Goal: Entertainment & Leisure: Consume media (video, audio)

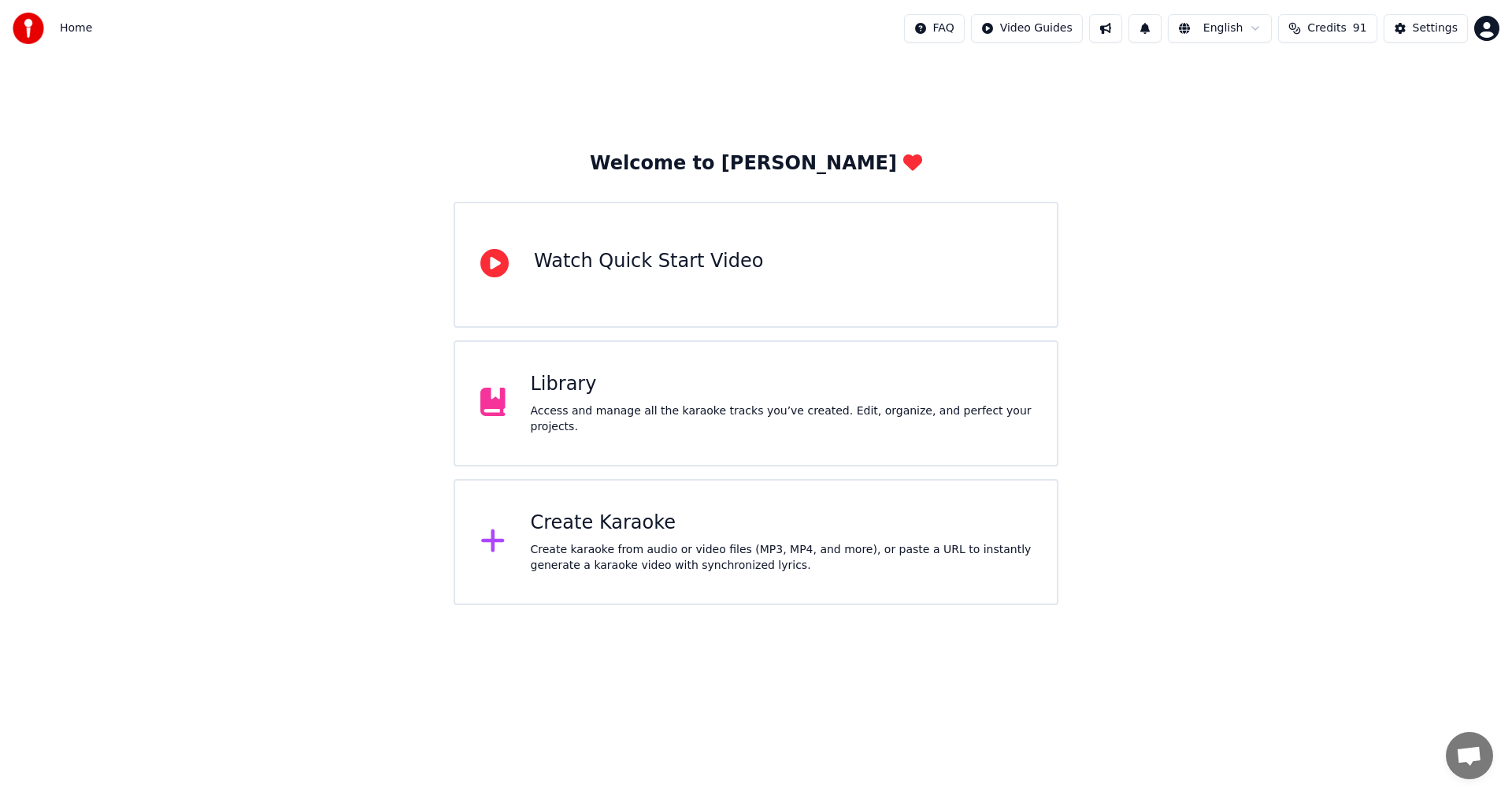
click at [743, 437] on div "Library Access and manage all the karaoke tracks you’ve created. Edit, organize…" at bounding box center [755, 403] width 605 height 127
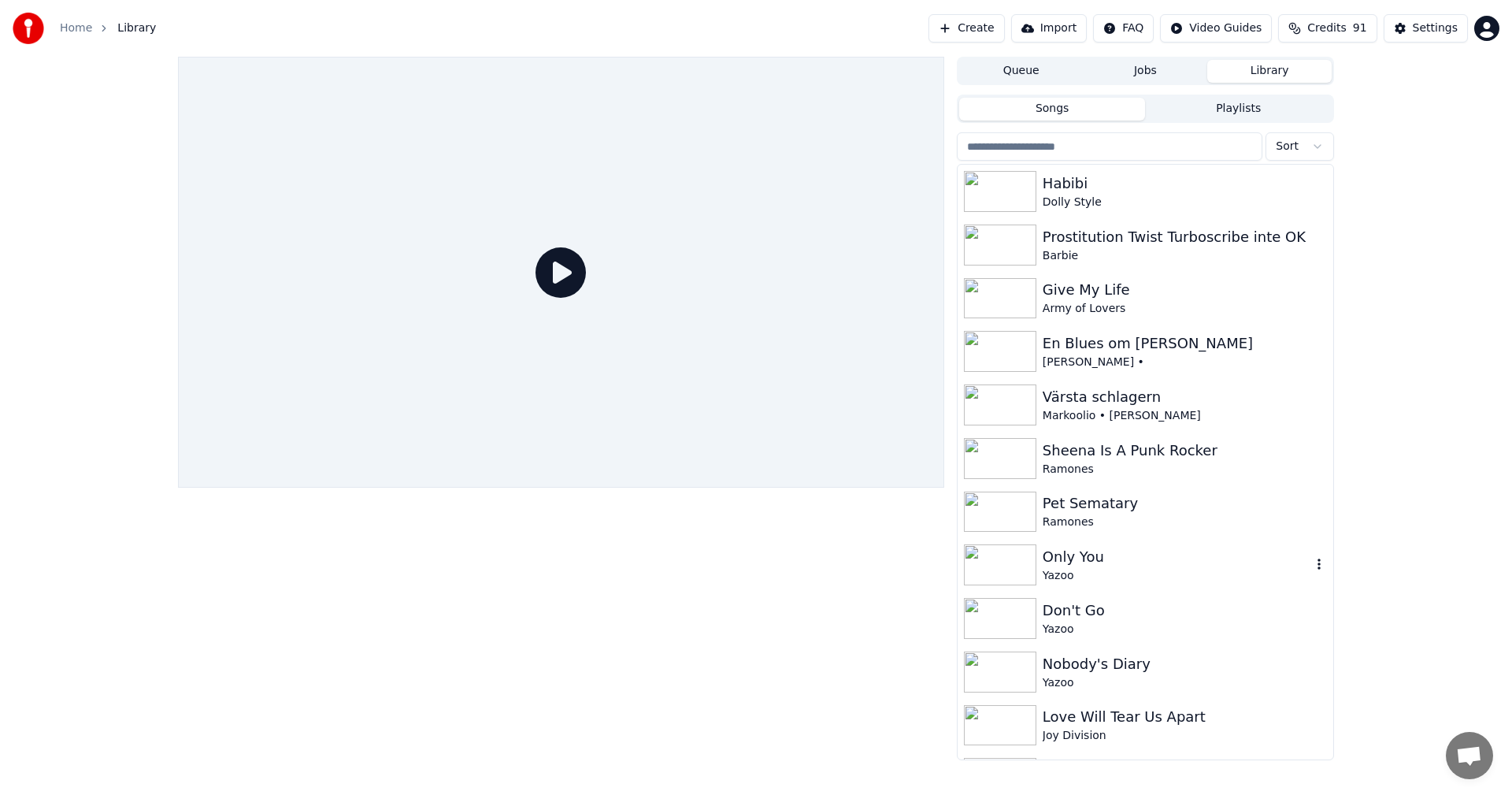
click at [1085, 550] on div "Only You" at bounding box center [1177, 557] width 269 height 22
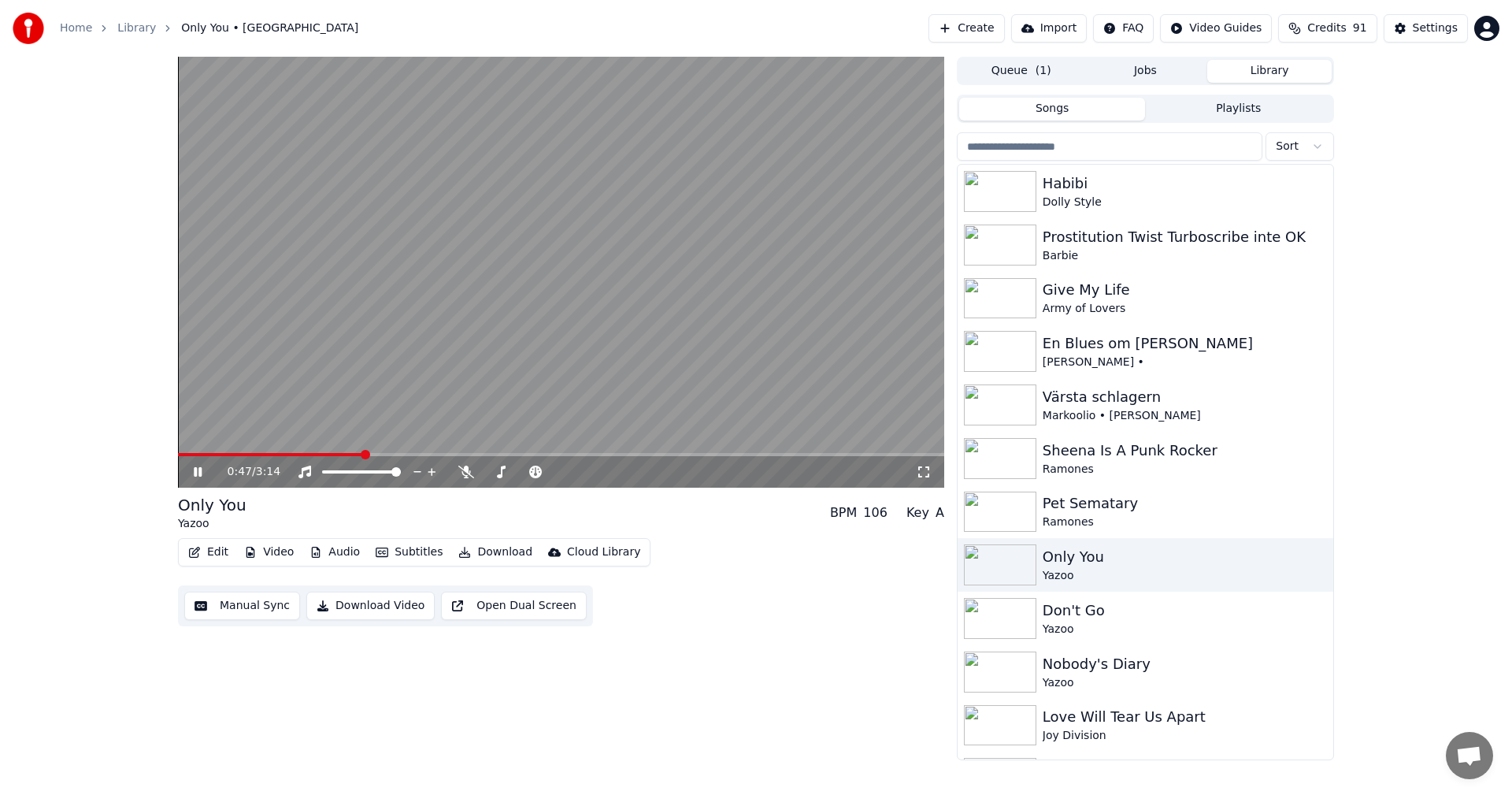
click at [364, 453] on span at bounding box center [271, 454] width 185 height 3
click at [351, 447] on video at bounding box center [561, 272] width 766 height 430
click at [352, 453] on span at bounding box center [273, 454] width 190 height 3
click at [199, 475] on icon at bounding box center [208, 471] width 37 height 13
click at [307, 452] on video at bounding box center [561, 272] width 766 height 430
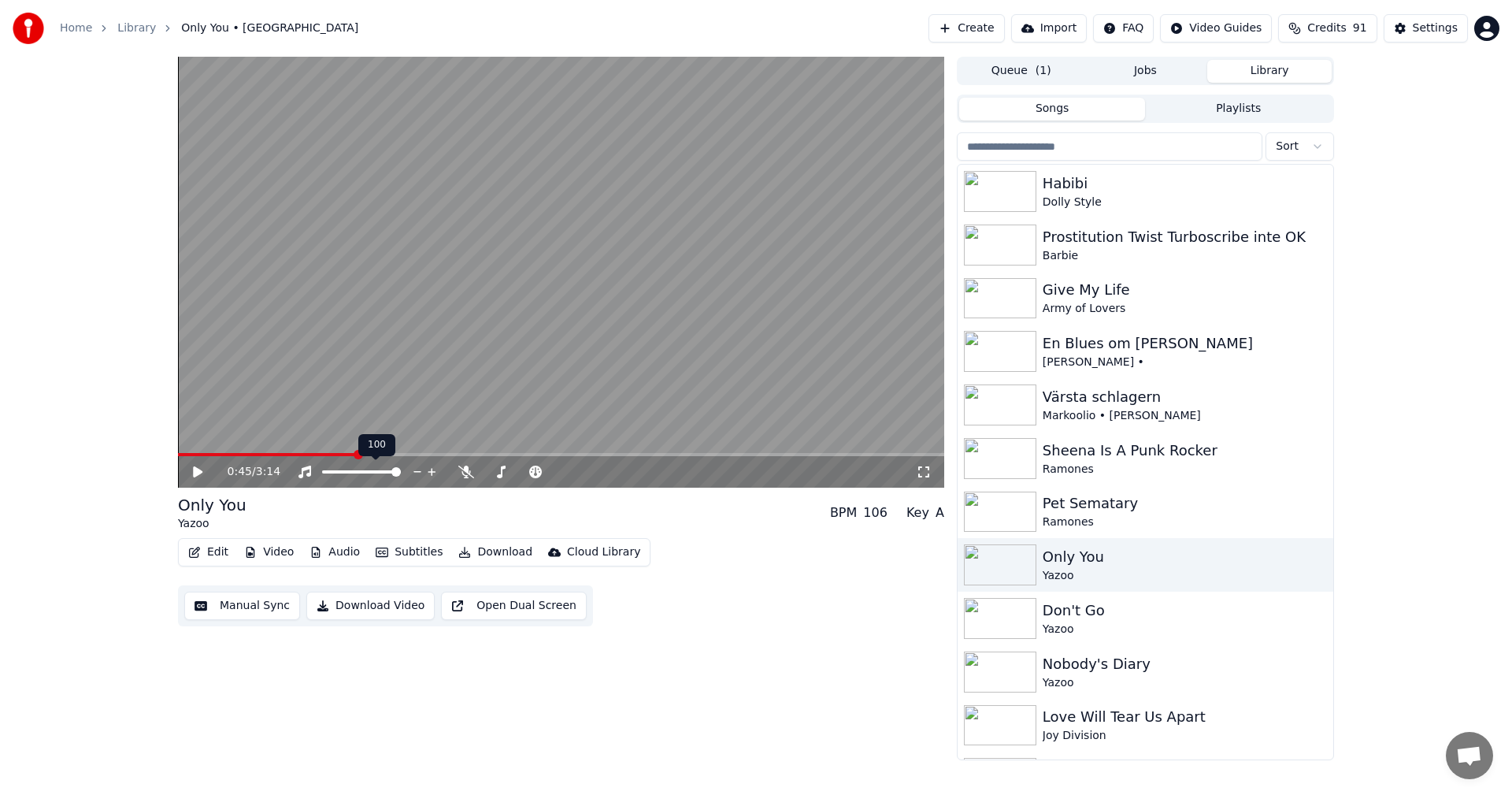
click at [312, 453] on span at bounding box center [267, 454] width 178 height 3
click at [197, 472] on icon at bounding box center [197, 471] width 9 height 11
click at [555, 454] on span at bounding box center [561, 454] width 766 height 3
click at [605, 455] on span at bounding box center [561, 454] width 766 height 3
click at [669, 456] on span at bounding box center [561, 454] width 766 height 3
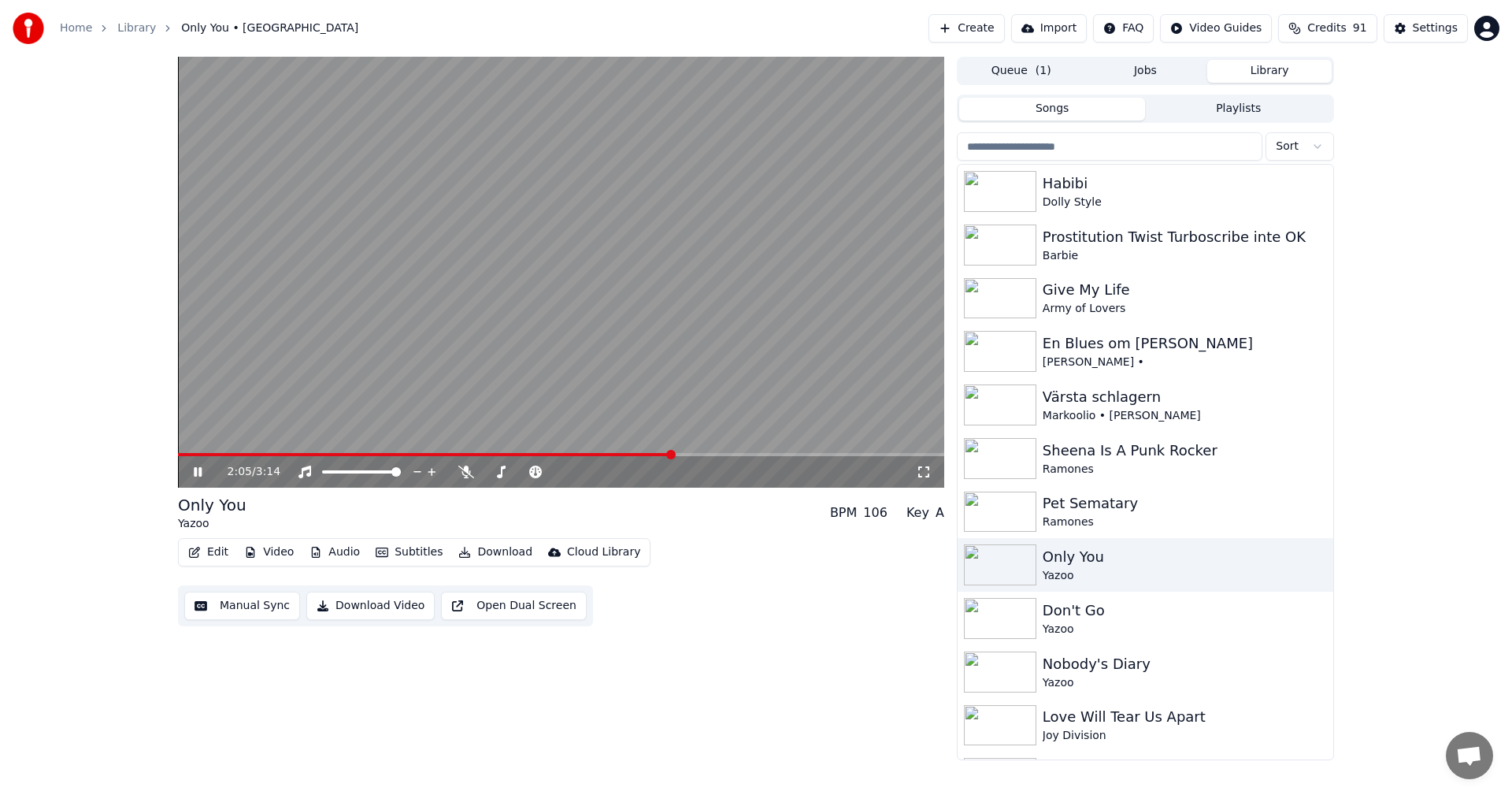
click at [732, 458] on div "2:05 / 3:14" at bounding box center [561, 472] width 766 height 32
click at [735, 453] on span at bounding box center [561, 454] width 766 height 3
click at [777, 455] on span at bounding box center [561, 454] width 766 height 3
click at [822, 455] on span at bounding box center [561, 454] width 766 height 3
click at [853, 454] on span at bounding box center [561, 454] width 766 height 3
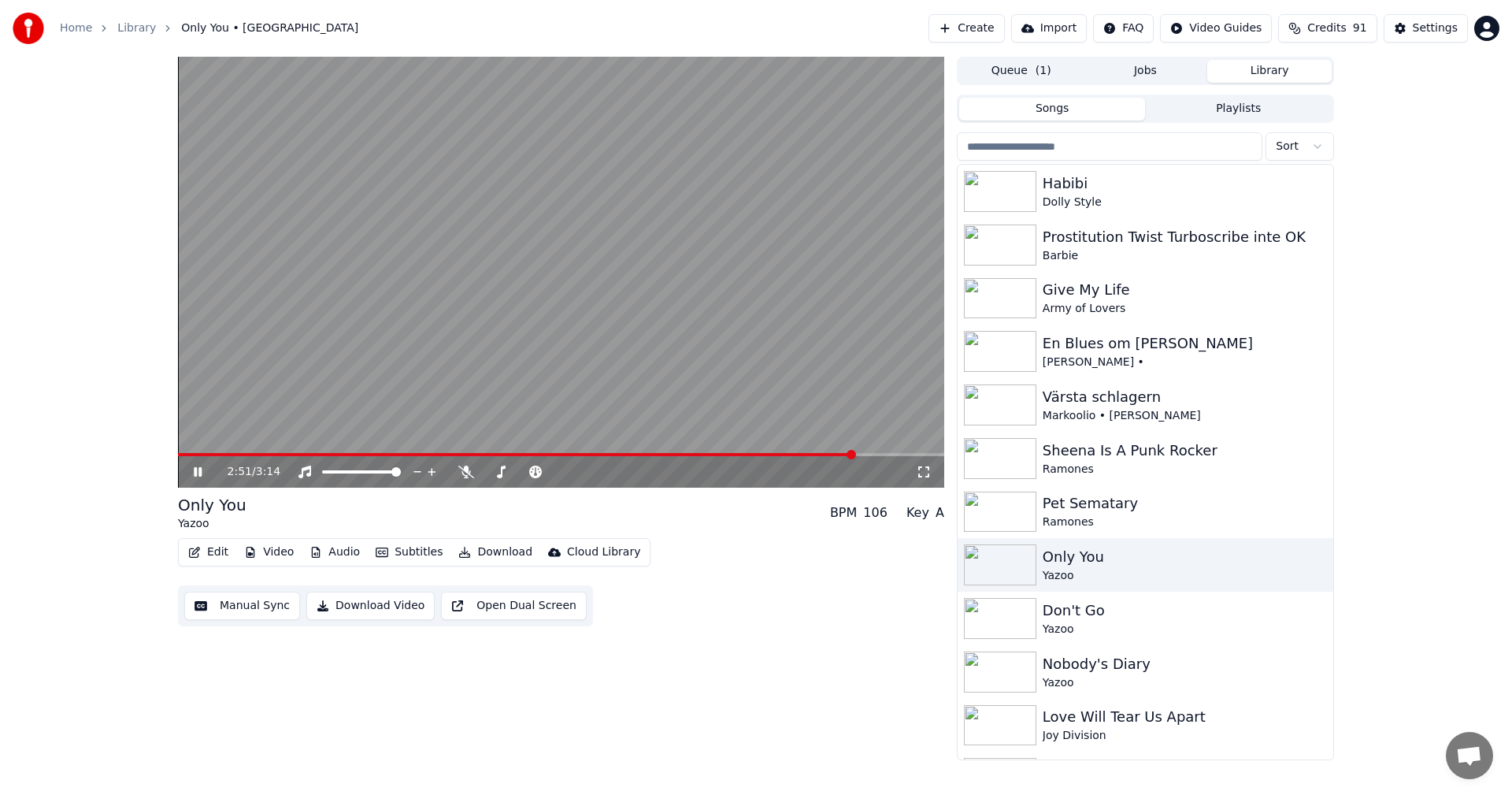
click at [882, 456] on span at bounding box center [561, 454] width 766 height 3
click at [499, 551] on button "Download" at bounding box center [495, 552] width 87 height 22
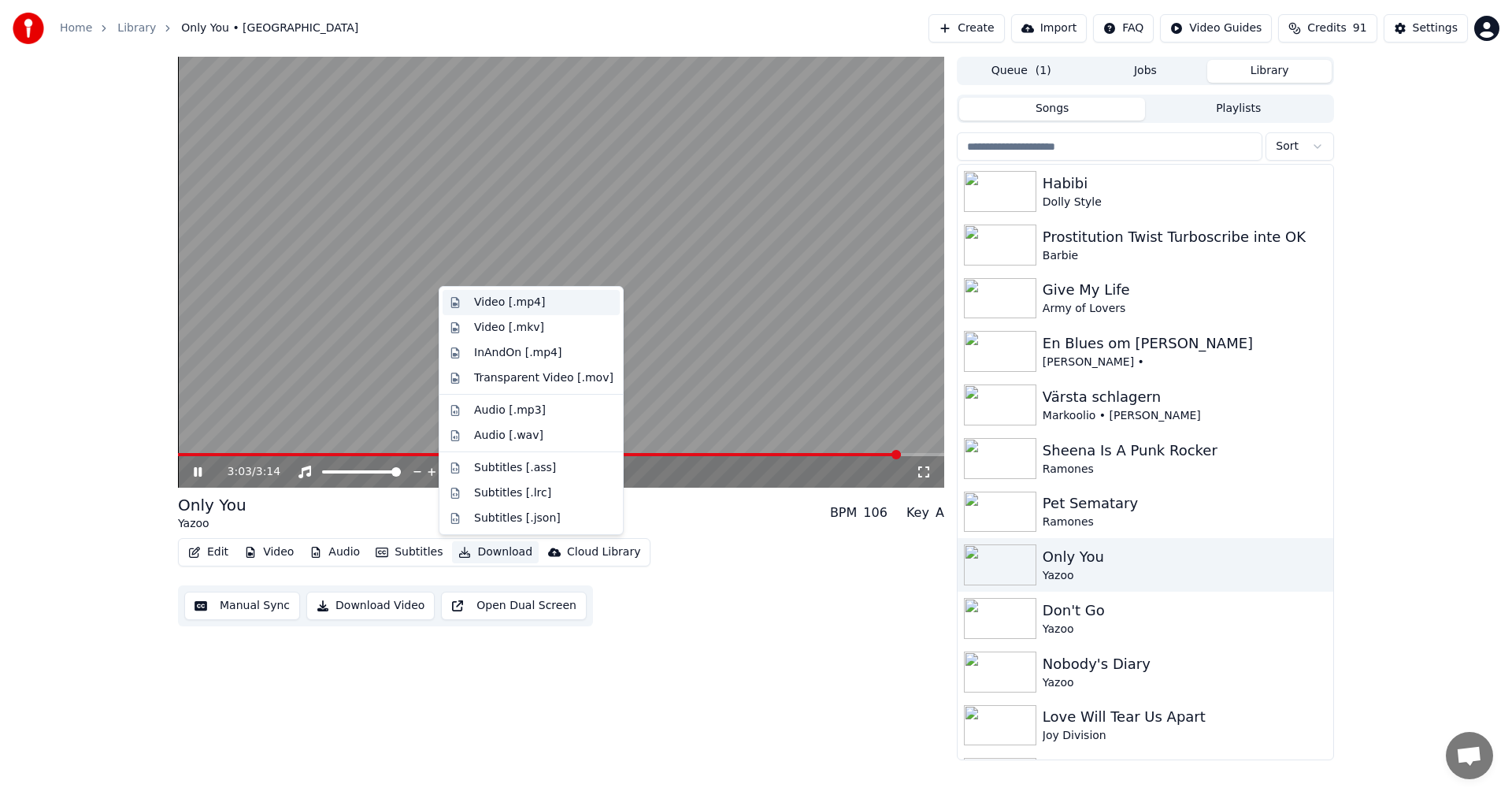
click at [522, 300] on div "Video [.mp4]" at bounding box center [509, 303] width 71 height 16
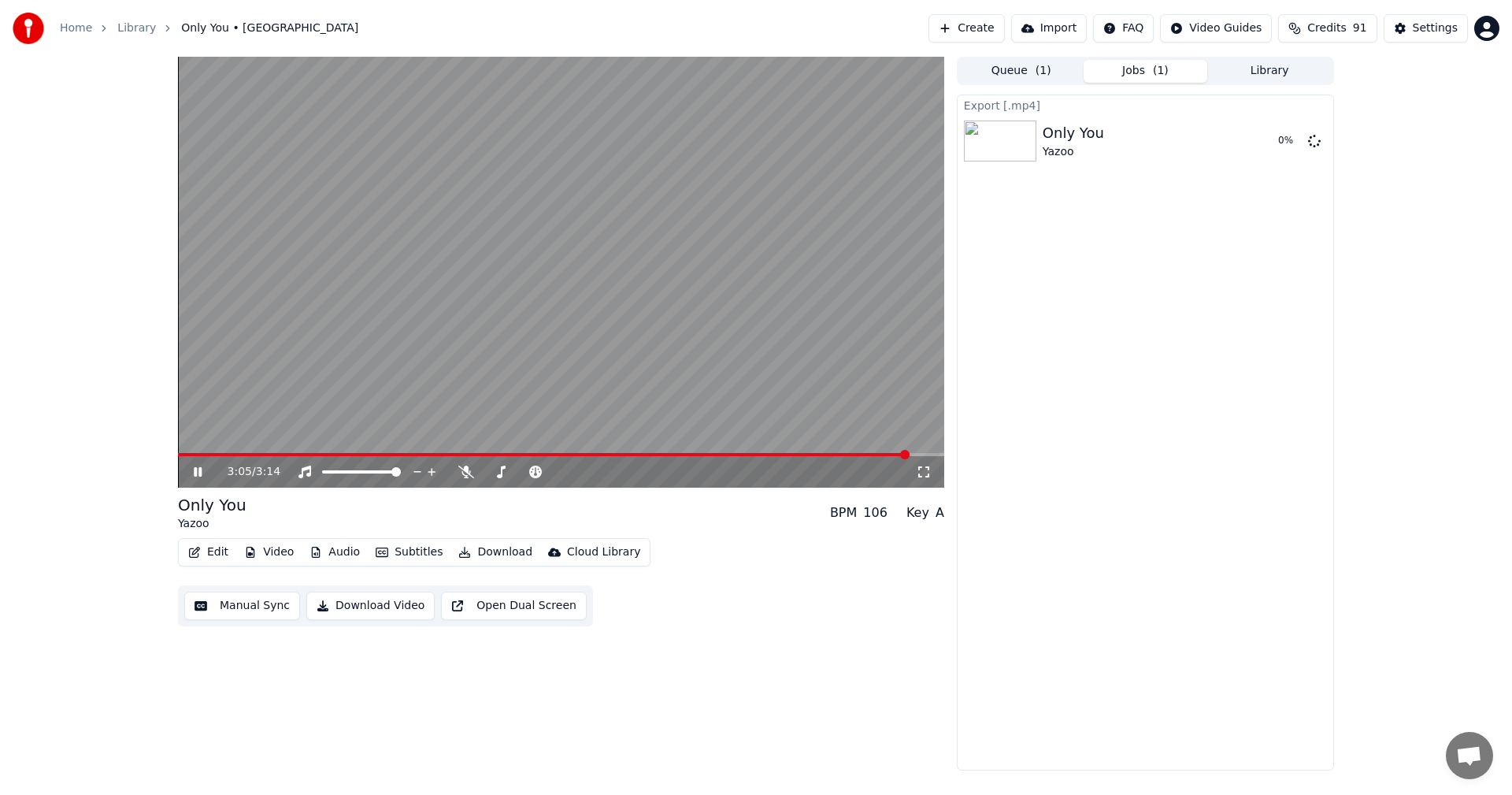
click at [1274, 67] on button "Library" at bounding box center [1269, 71] width 125 height 23
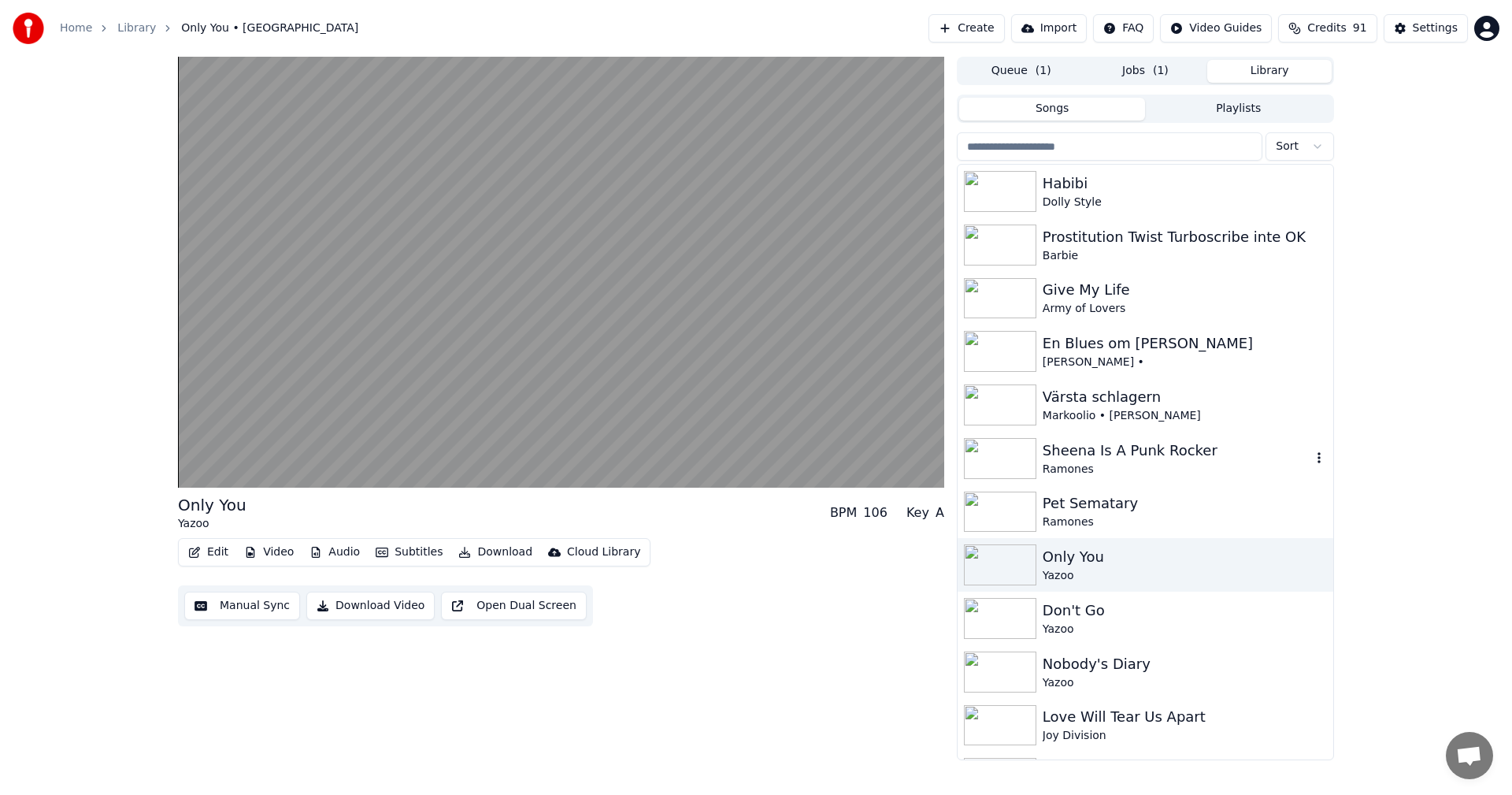
click at [1179, 454] on div "Sheena Is A Punk Rocker" at bounding box center [1177, 450] width 269 height 22
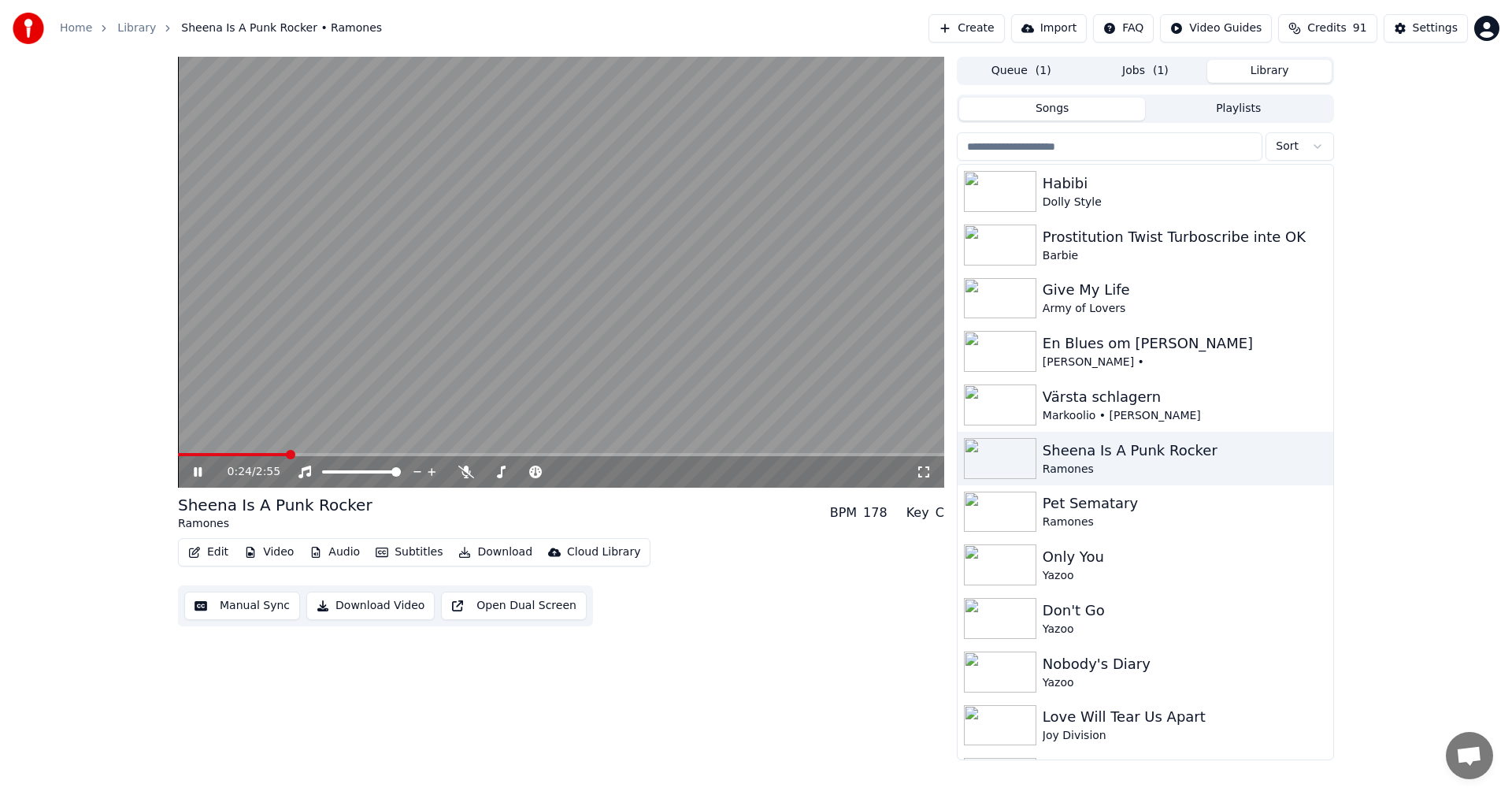
click at [1364, 28] on span "91" at bounding box center [1360, 29] width 14 height 16
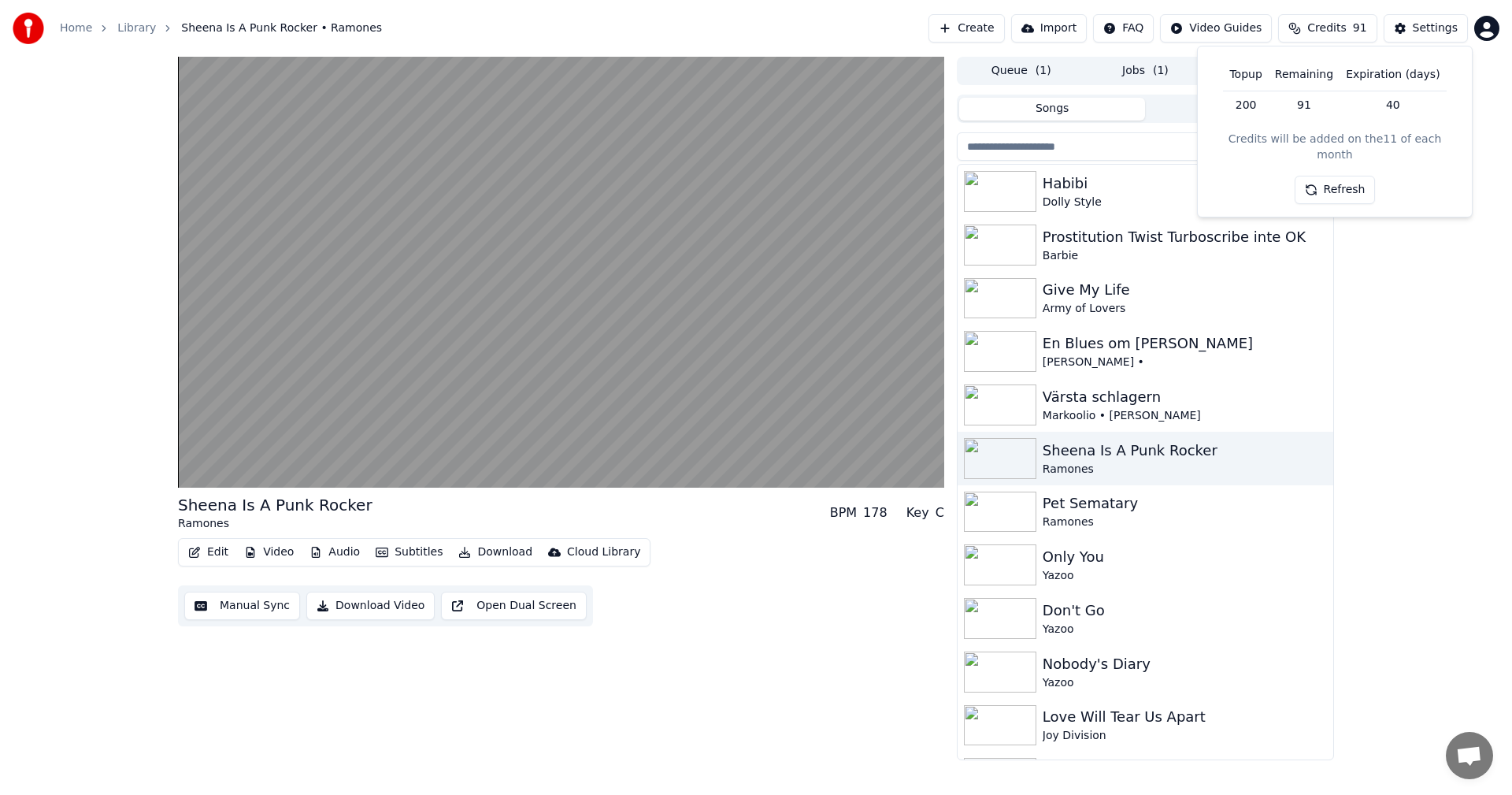
click at [1342, 175] on button "Refresh" at bounding box center [1335, 189] width 81 height 28
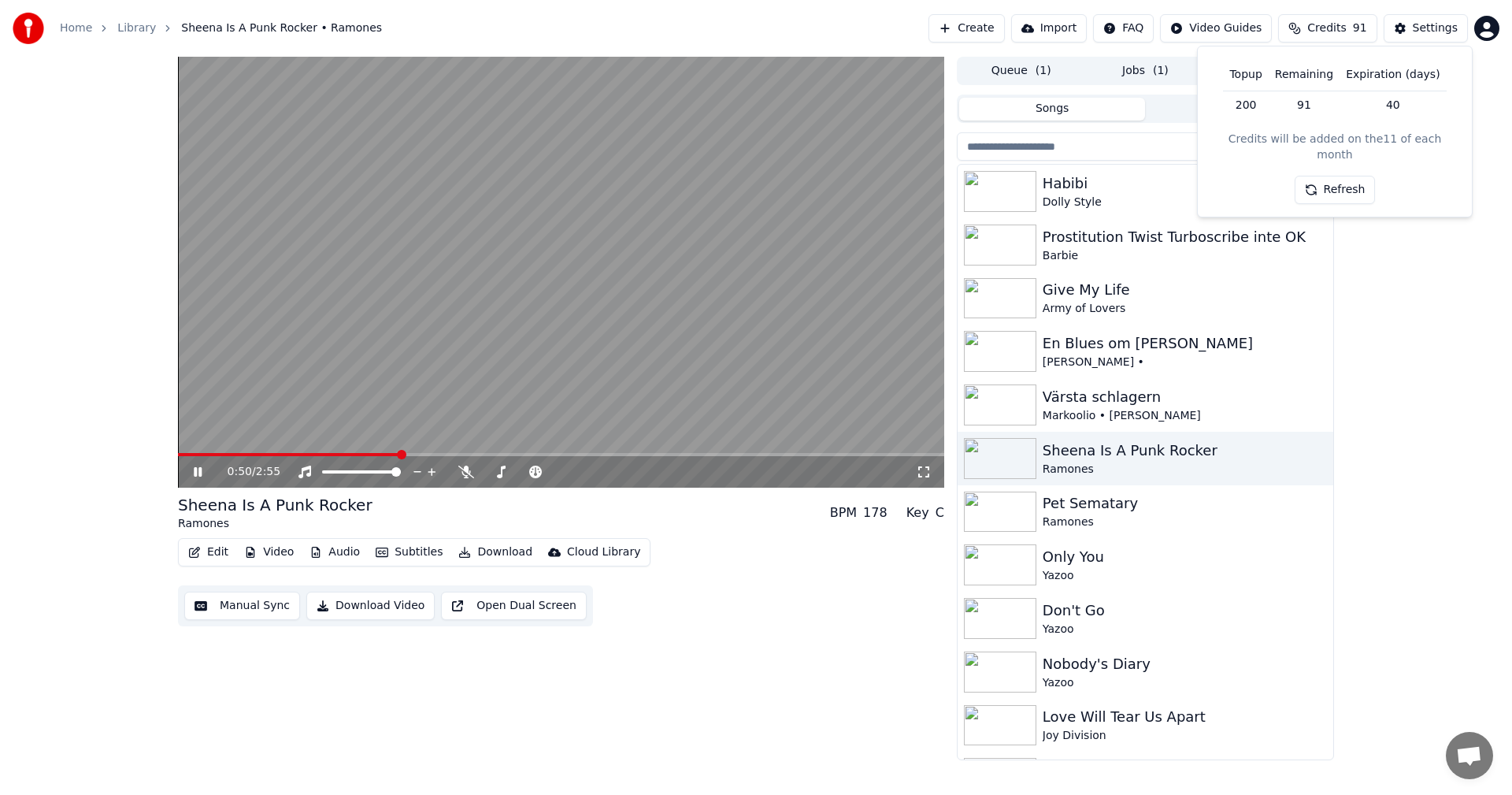
click at [476, 453] on span at bounding box center [561, 454] width 766 height 3
click at [536, 453] on span at bounding box center [561, 454] width 766 height 3
click at [711, 455] on span at bounding box center [561, 454] width 766 height 3
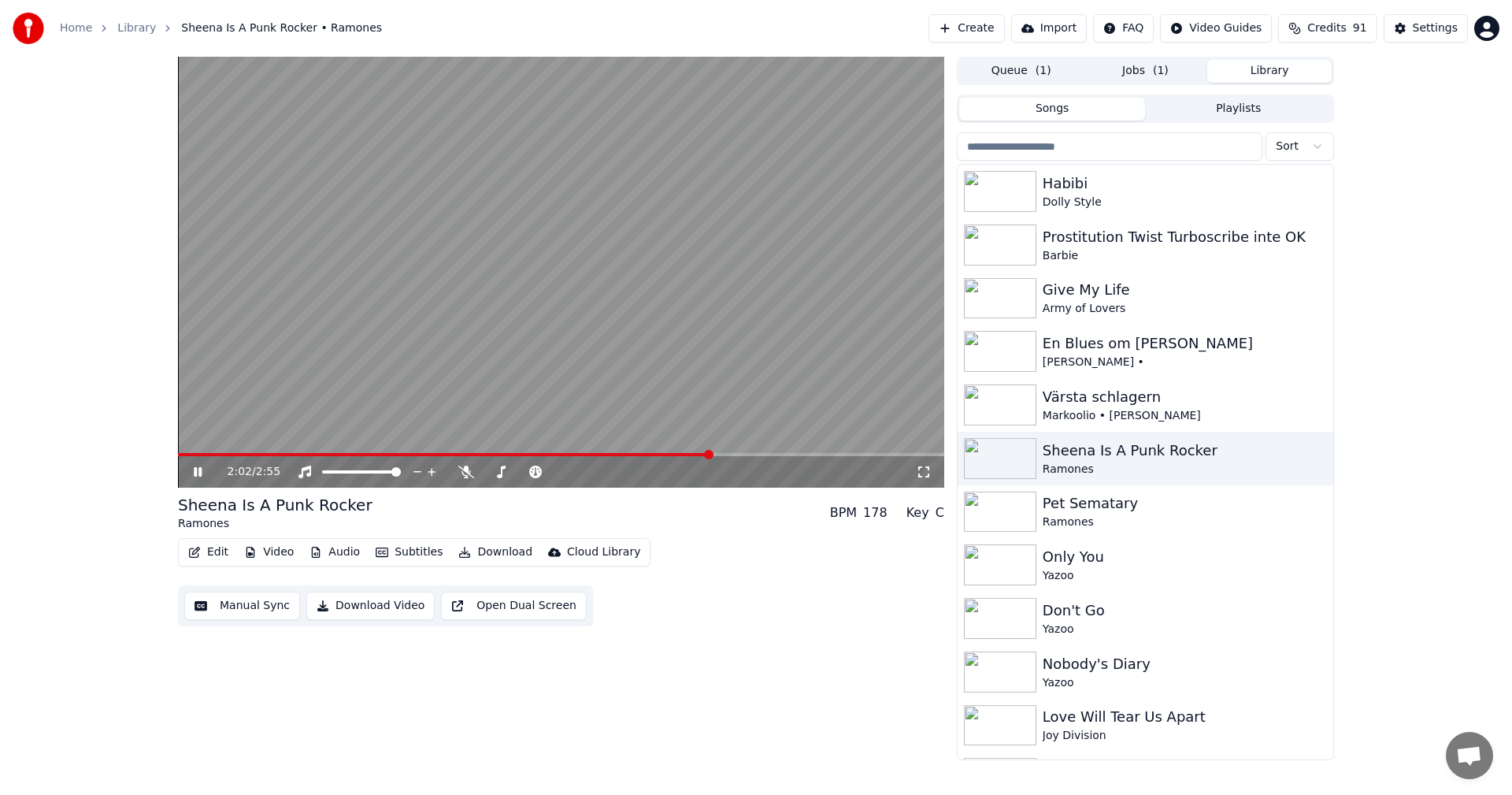
click at [802, 455] on span at bounding box center [561, 454] width 766 height 3
click at [874, 455] on span at bounding box center [561, 454] width 766 height 3
click at [500, 544] on button "Download" at bounding box center [495, 552] width 87 height 22
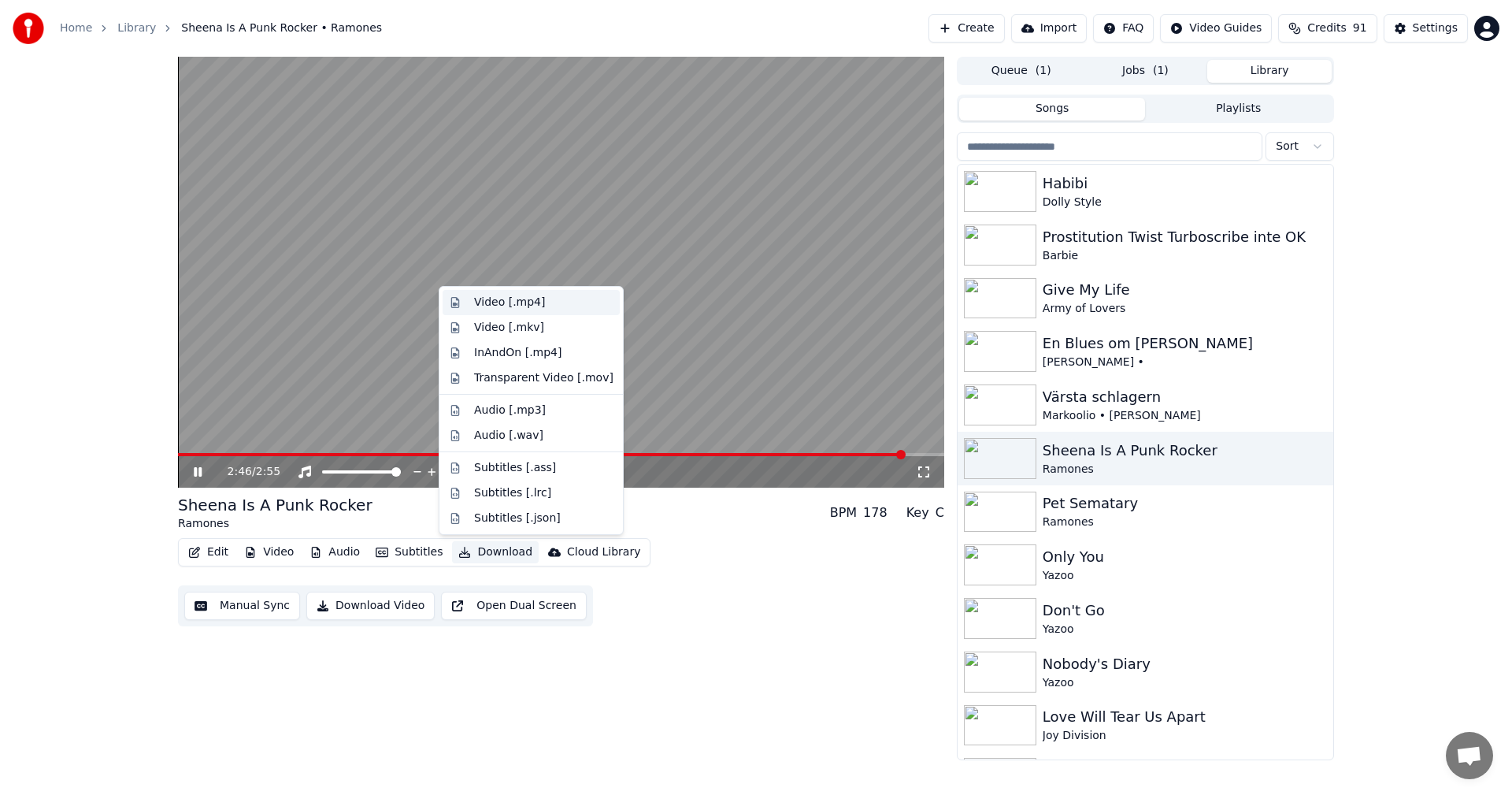
drag, startPoint x: 521, startPoint y: 303, endPoint x: 581, endPoint y: 307, distance: 60.1
click at [521, 303] on div "Video [.mp4]" at bounding box center [509, 303] width 71 height 16
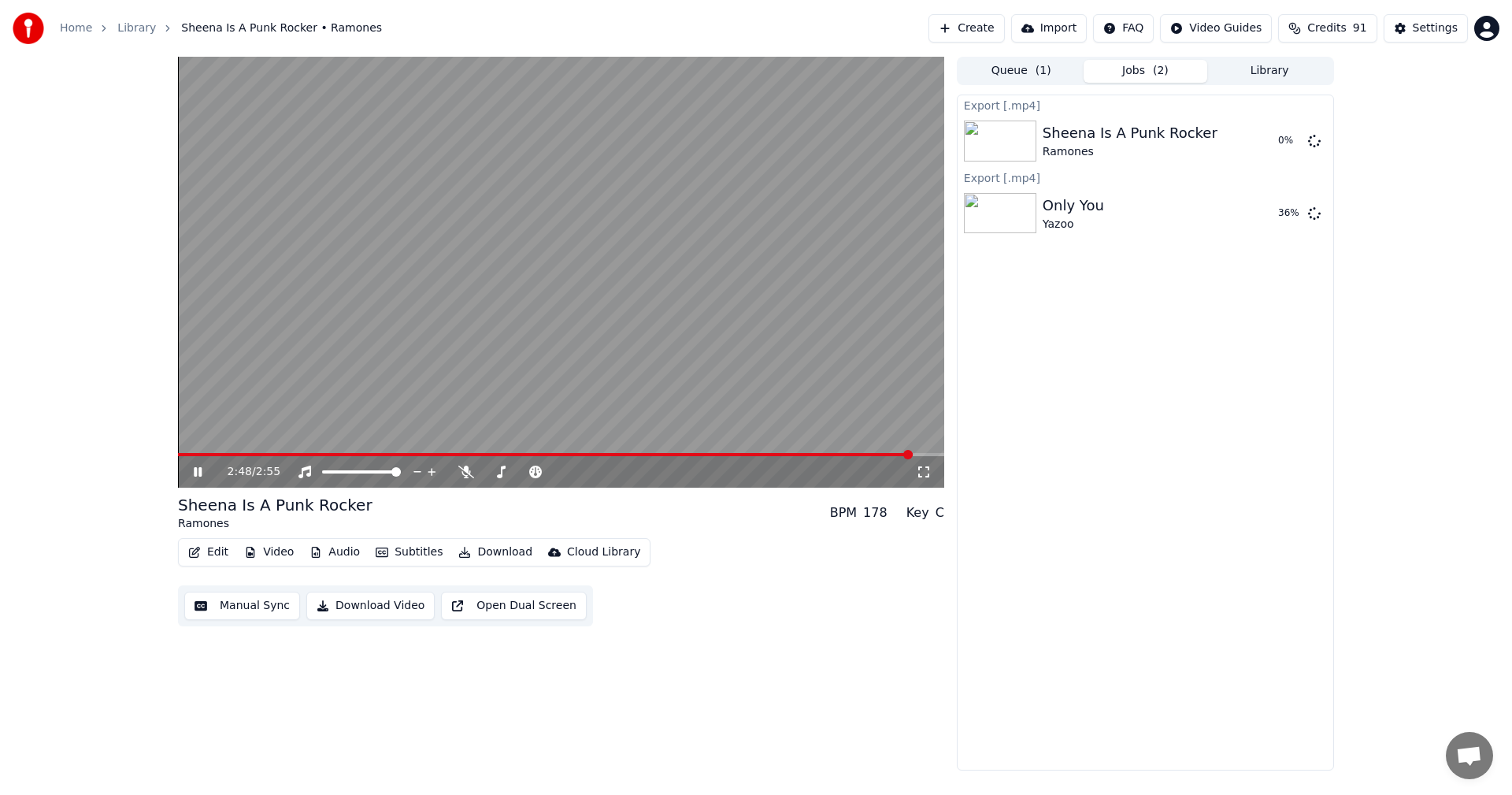
click at [1278, 70] on button "Library" at bounding box center [1269, 71] width 125 height 23
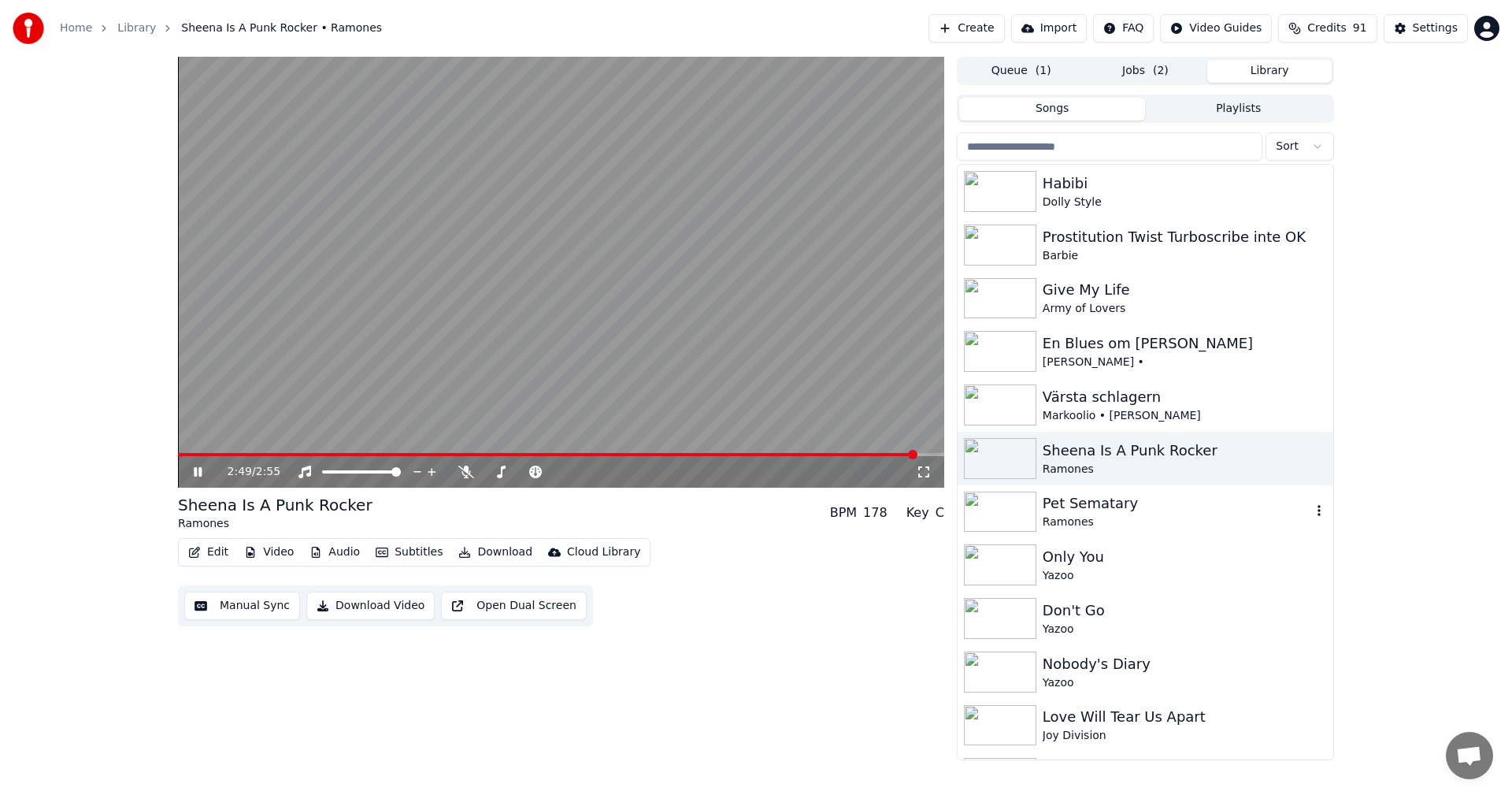
click at [1147, 502] on div "Pet Sematary" at bounding box center [1177, 503] width 269 height 22
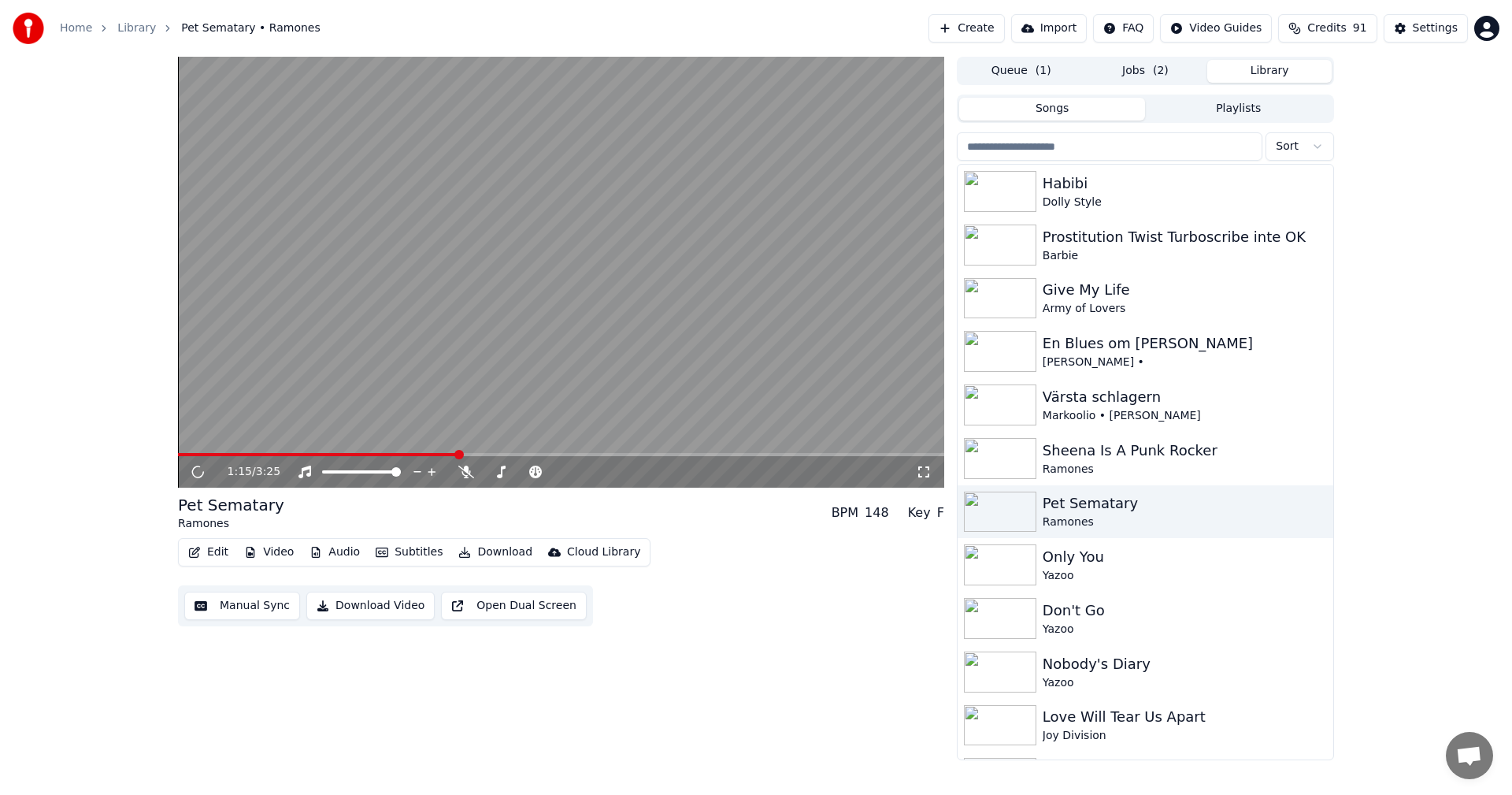
click at [459, 455] on span at bounding box center [561, 454] width 766 height 3
click at [431, 454] on span at bounding box center [561, 454] width 766 height 3
click at [535, 453] on span at bounding box center [561, 454] width 766 height 3
click at [695, 454] on span at bounding box center [561, 454] width 766 height 3
click at [803, 454] on span at bounding box center [561, 454] width 766 height 3
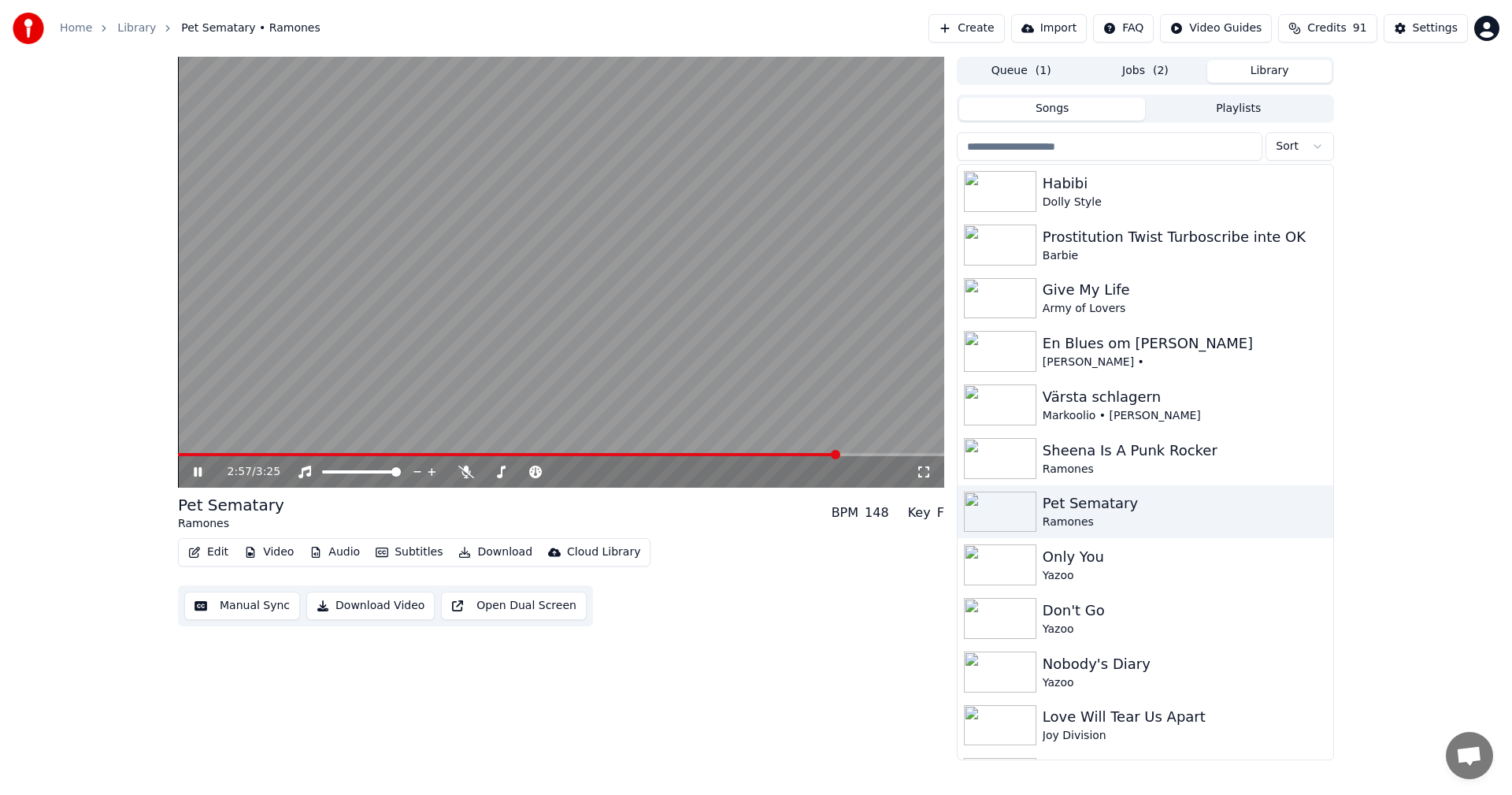
click at [887, 457] on div "2:57 / 3:25" at bounding box center [561, 472] width 766 height 32
click at [883, 454] on span at bounding box center [561, 454] width 766 height 3
click at [908, 454] on span at bounding box center [561, 454] width 766 height 3
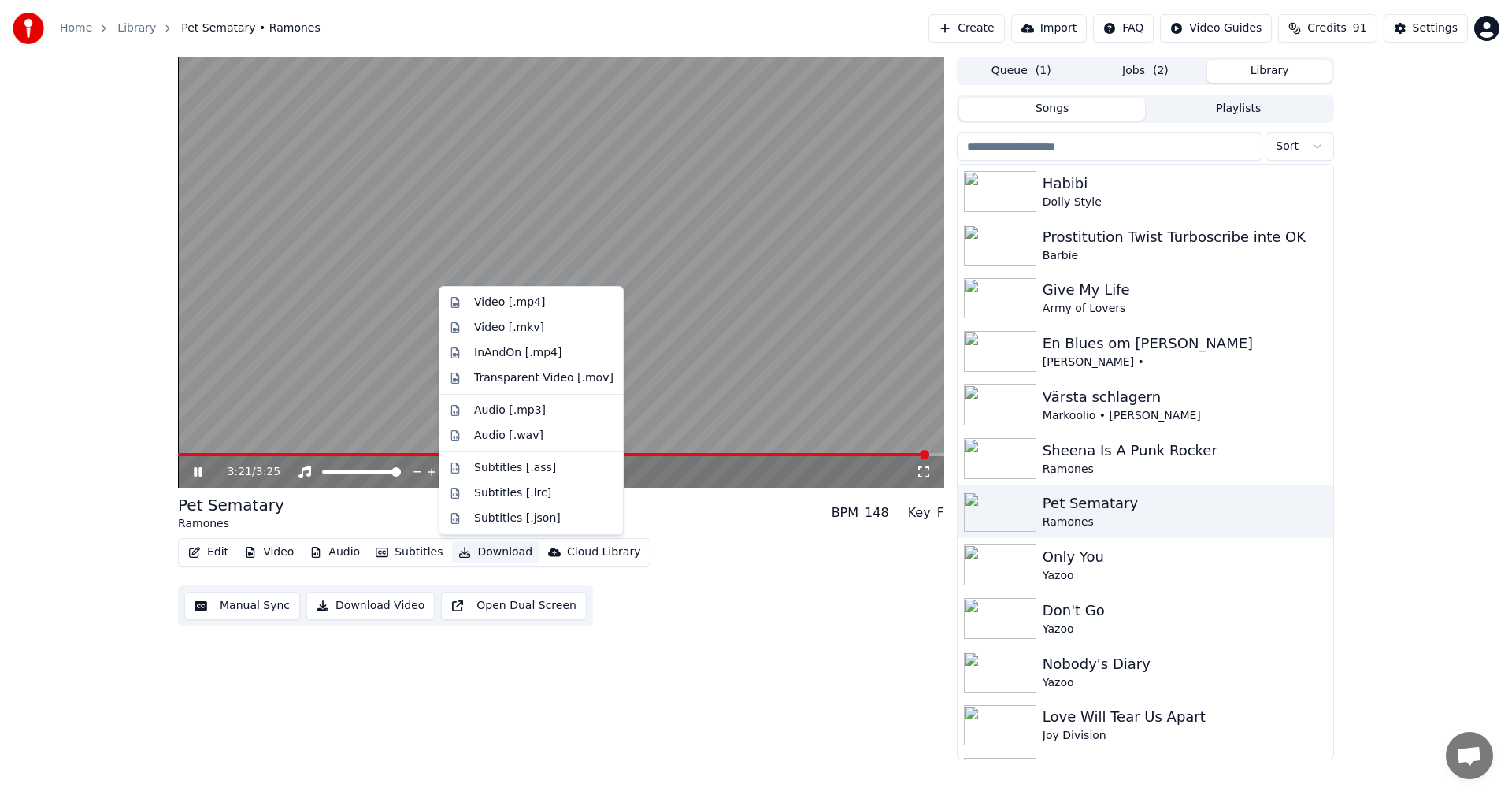
click at [491, 553] on button "Download" at bounding box center [495, 552] width 87 height 22
click at [549, 300] on div "Video [.mp4]" at bounding box center [544, 303] width 139 height 16
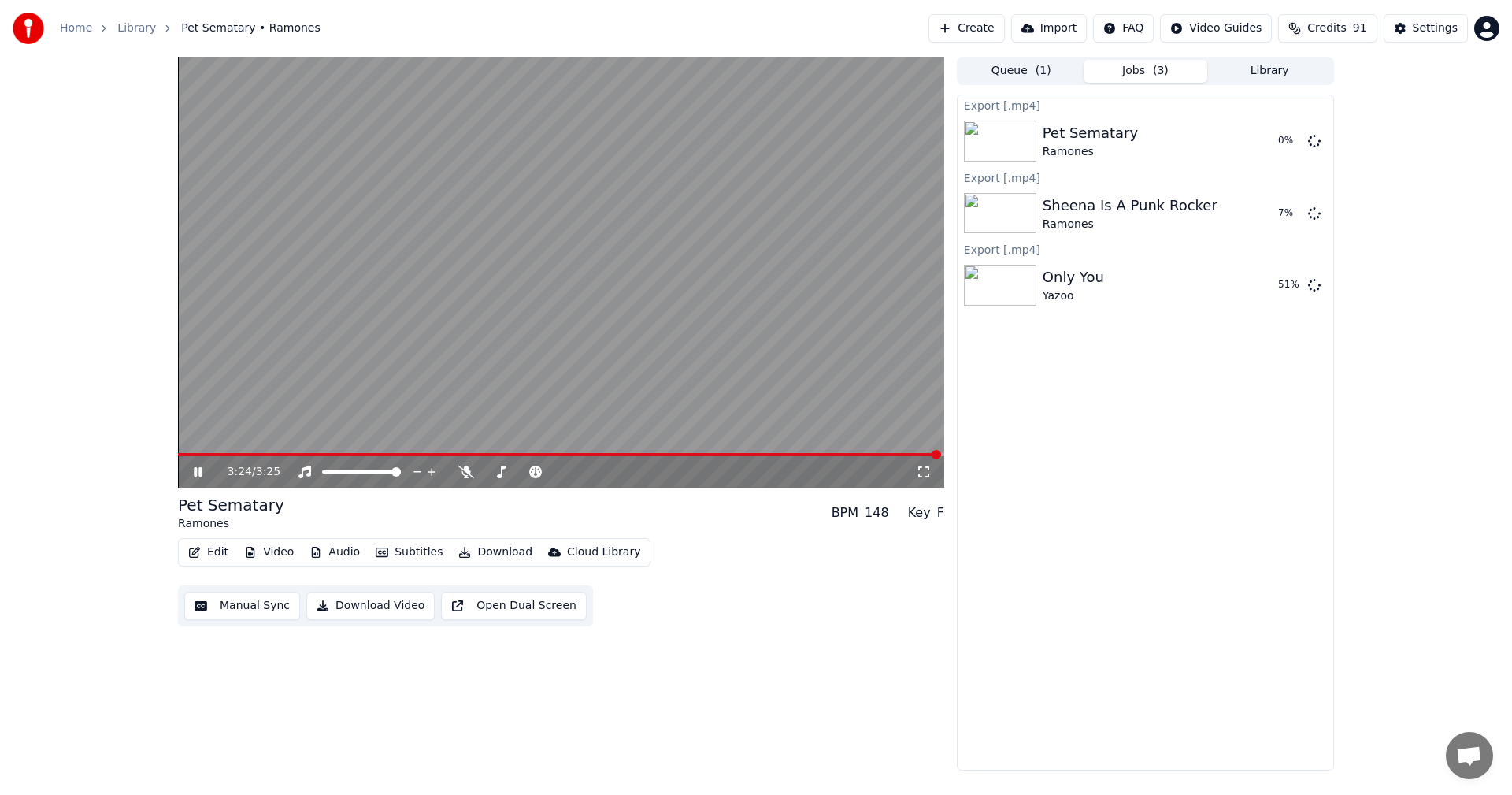
click at [1245, 72] on button "Library" at bounding box center [1269, 71] width 125 height 23
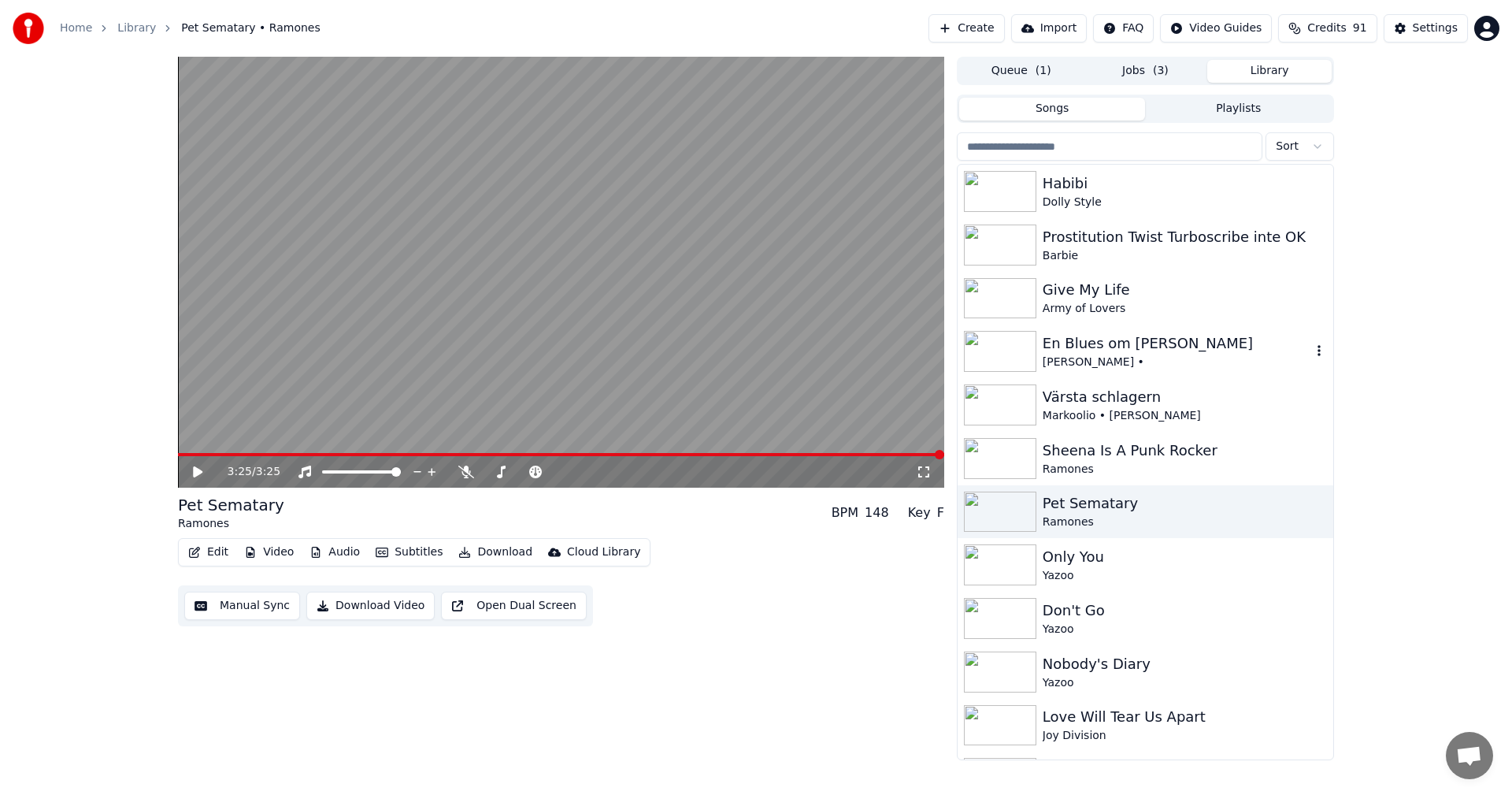
click at [1113, 359] on div "[PERSON_NAME] •" at bounding box center [1177, 363] width 269 height 16
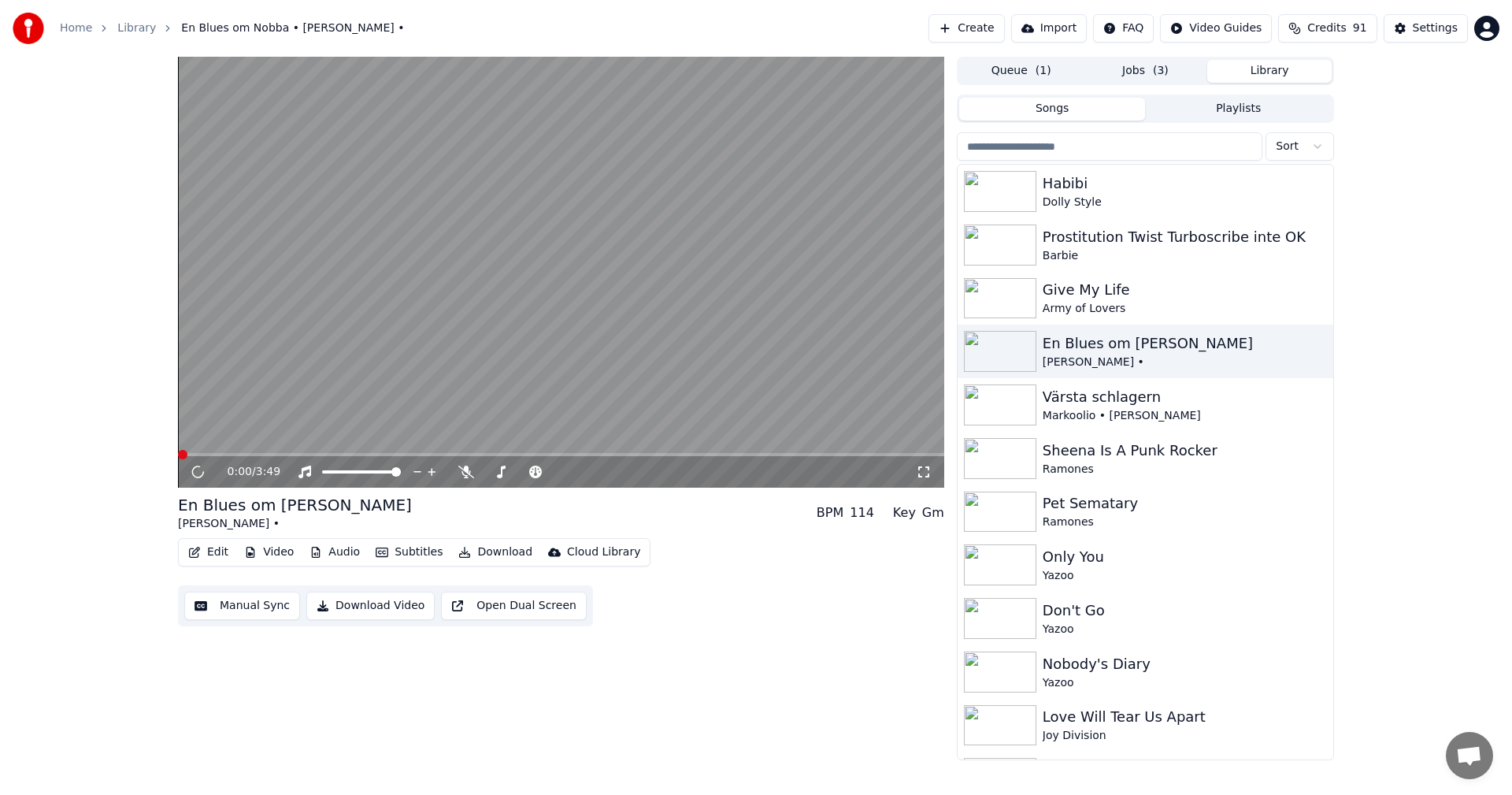
click at [280, 553] on button "Video" at bounding box center [269, 552] width 62 height 22
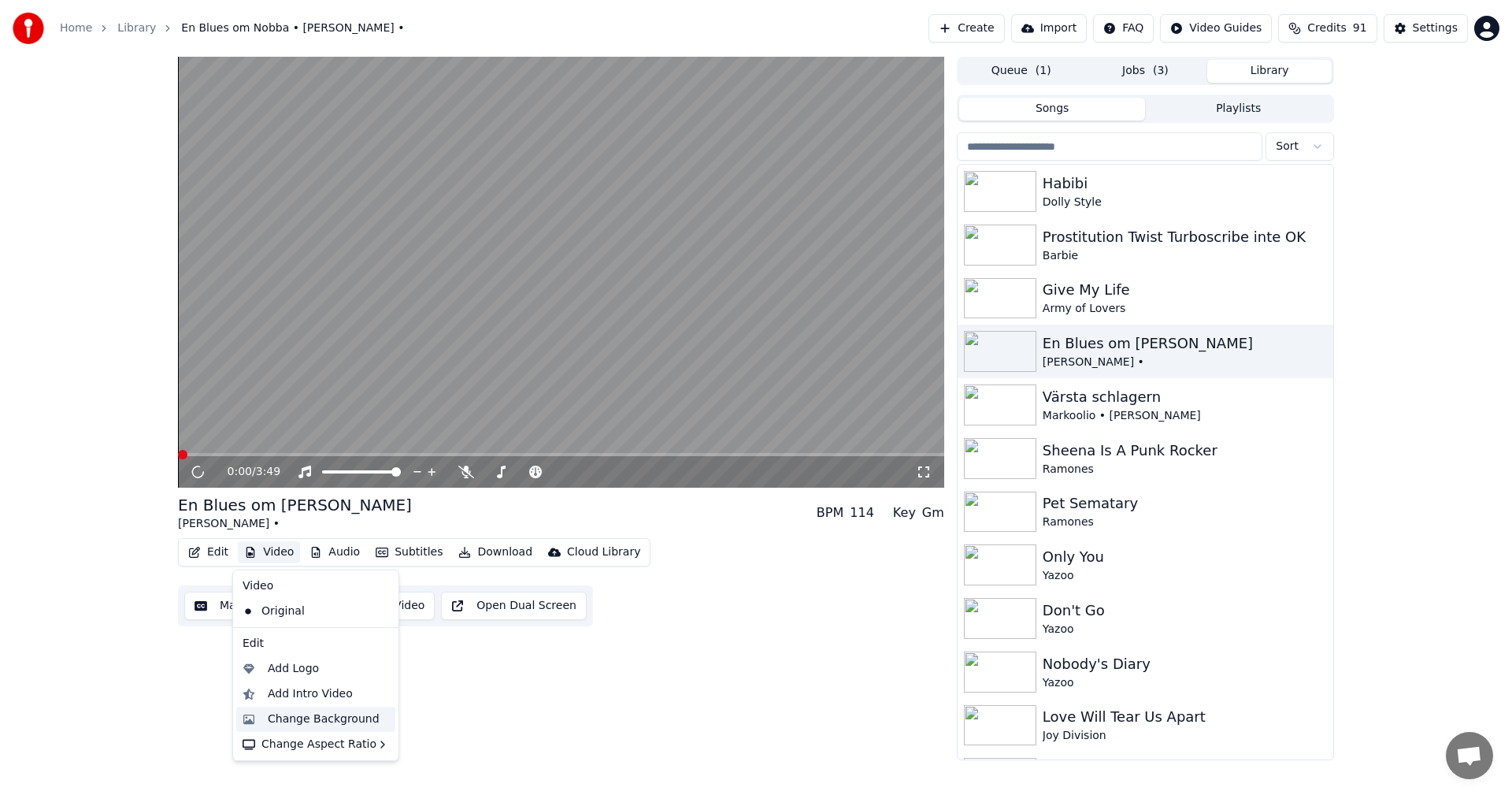
click at [325, 719] on div "Change Background" at bounding box center [324, 719] width 112 height 16
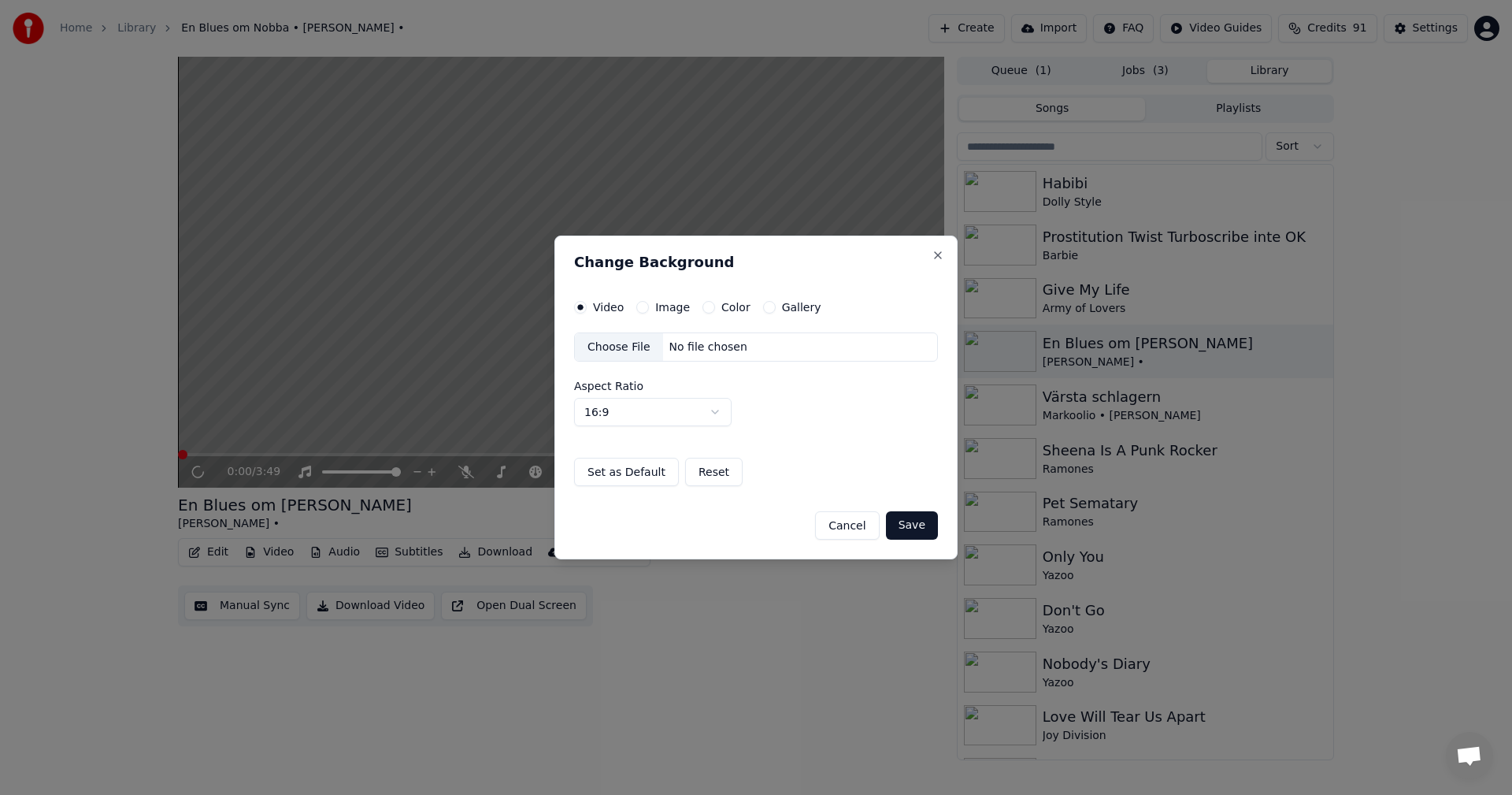
click at [765, 307] on button "Gallery" at bounding box center [769, 307] width 13 height 13
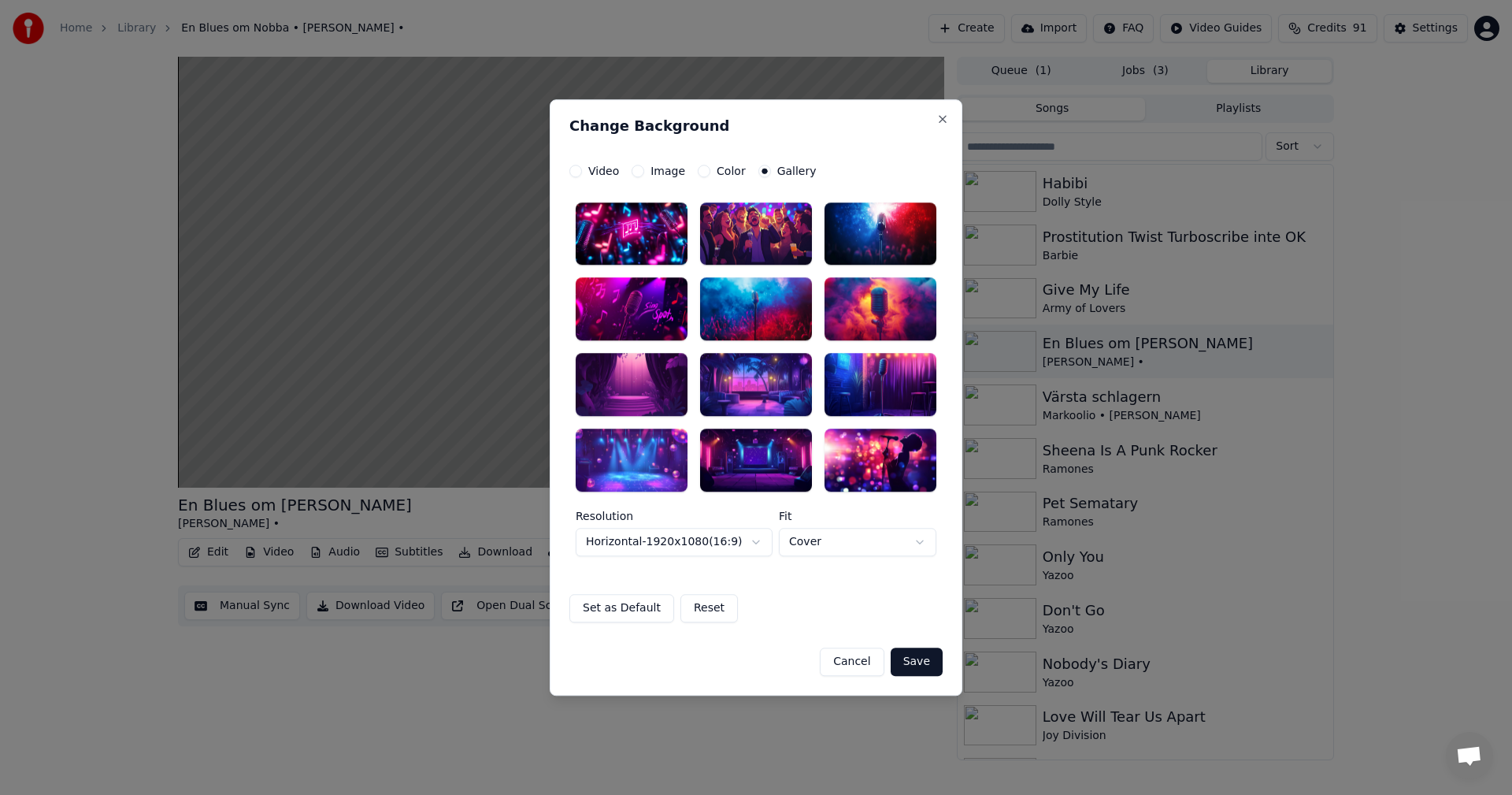
click at [860, 316] on div at bounding box center [881, 309] width 112 height 63
click at [916, 667] on button "Save" at bounding box center [916, 662] width 52 height 28
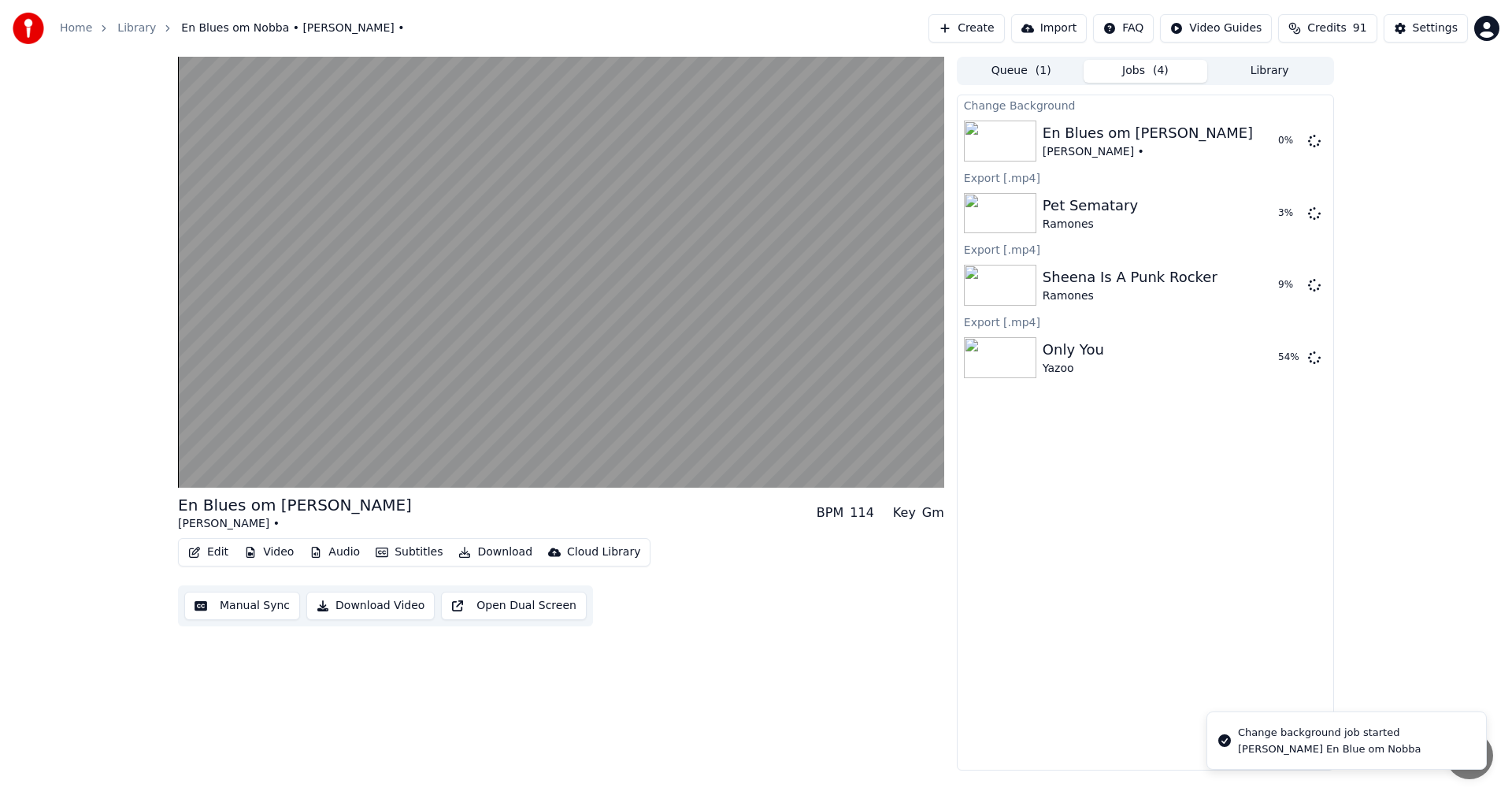
click at [1280, 76] on button "Library" at bounding box center [1269, 71] width 125 height 23
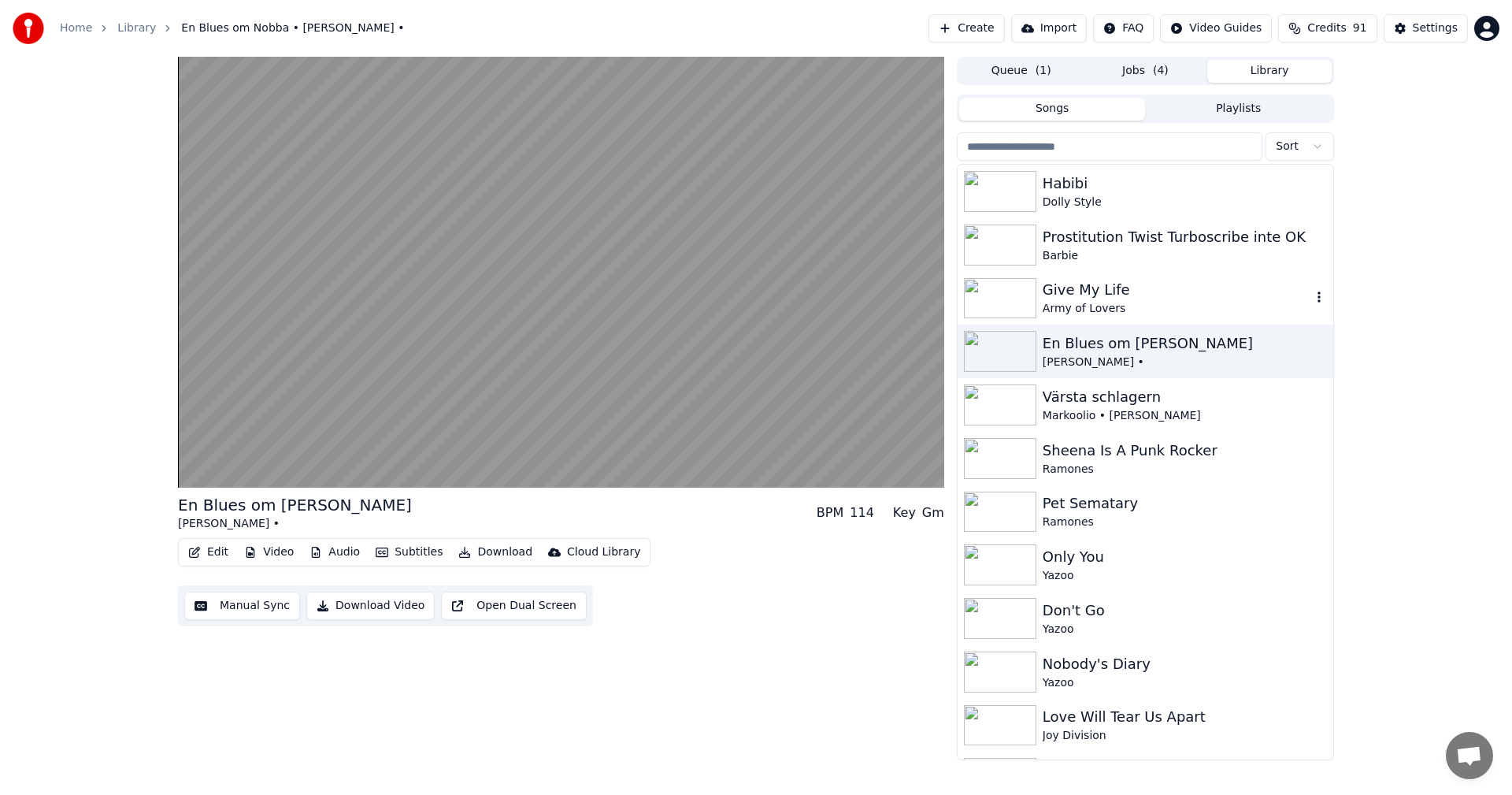
click at [1113, 298] on div "Give My Life" at bounding box center [1177, 290] width 269 height 22
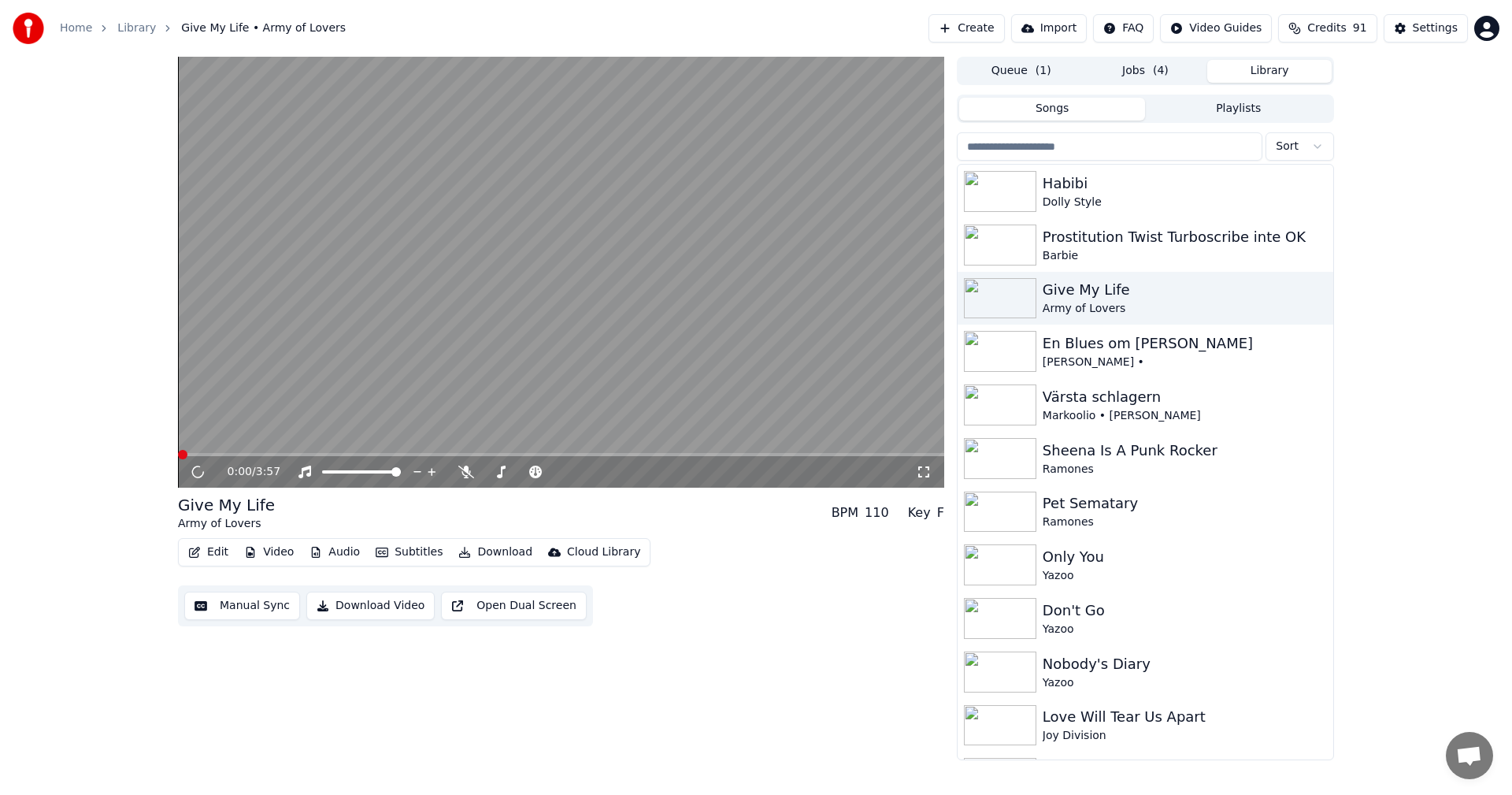
click at [288, 541] on button "Video" at bounding box center [269, 552] width 62 height 22
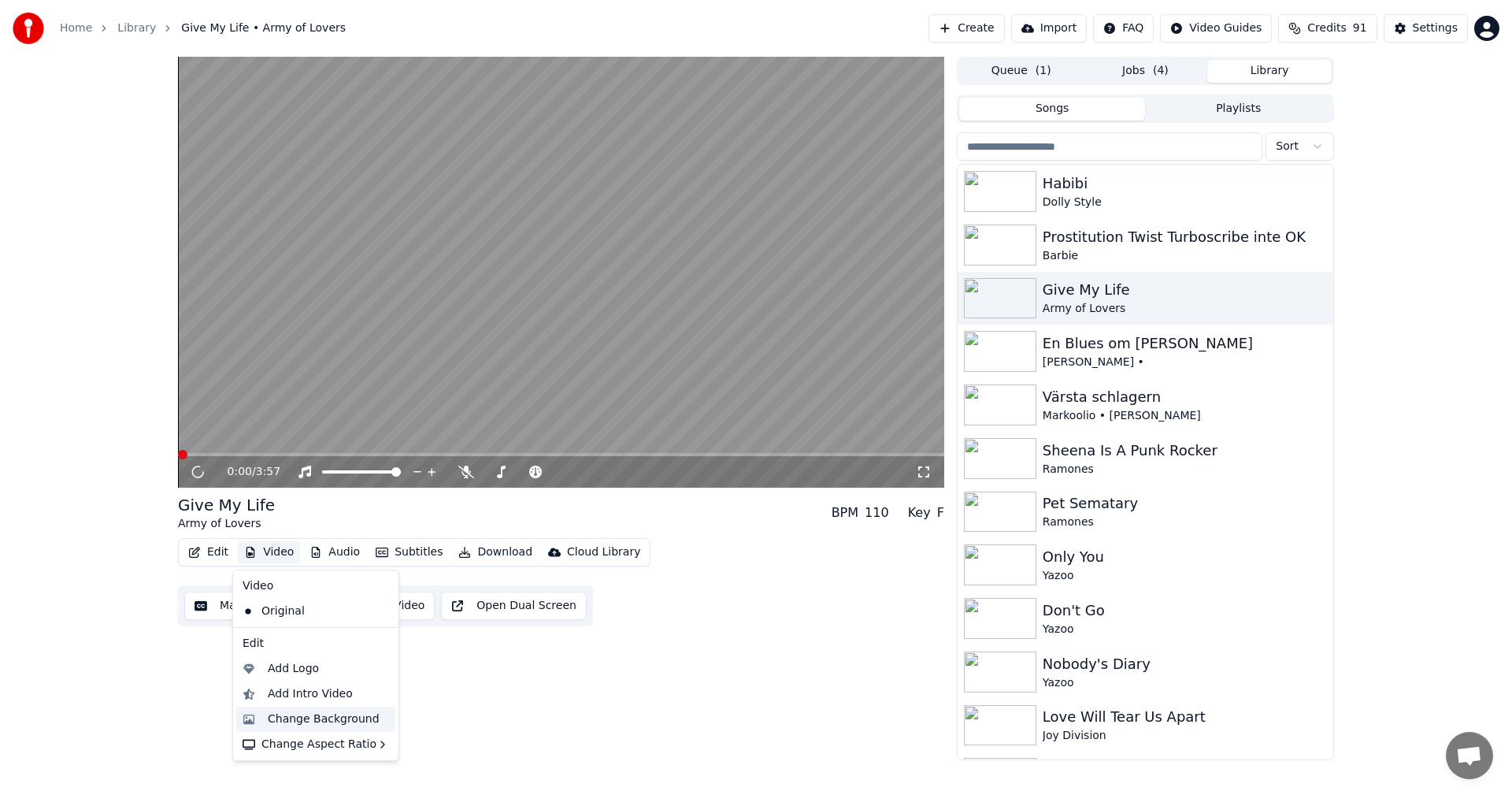
click at [335, 716] on div "Change Background" at bounding box center [324, 719] width 112 height 16
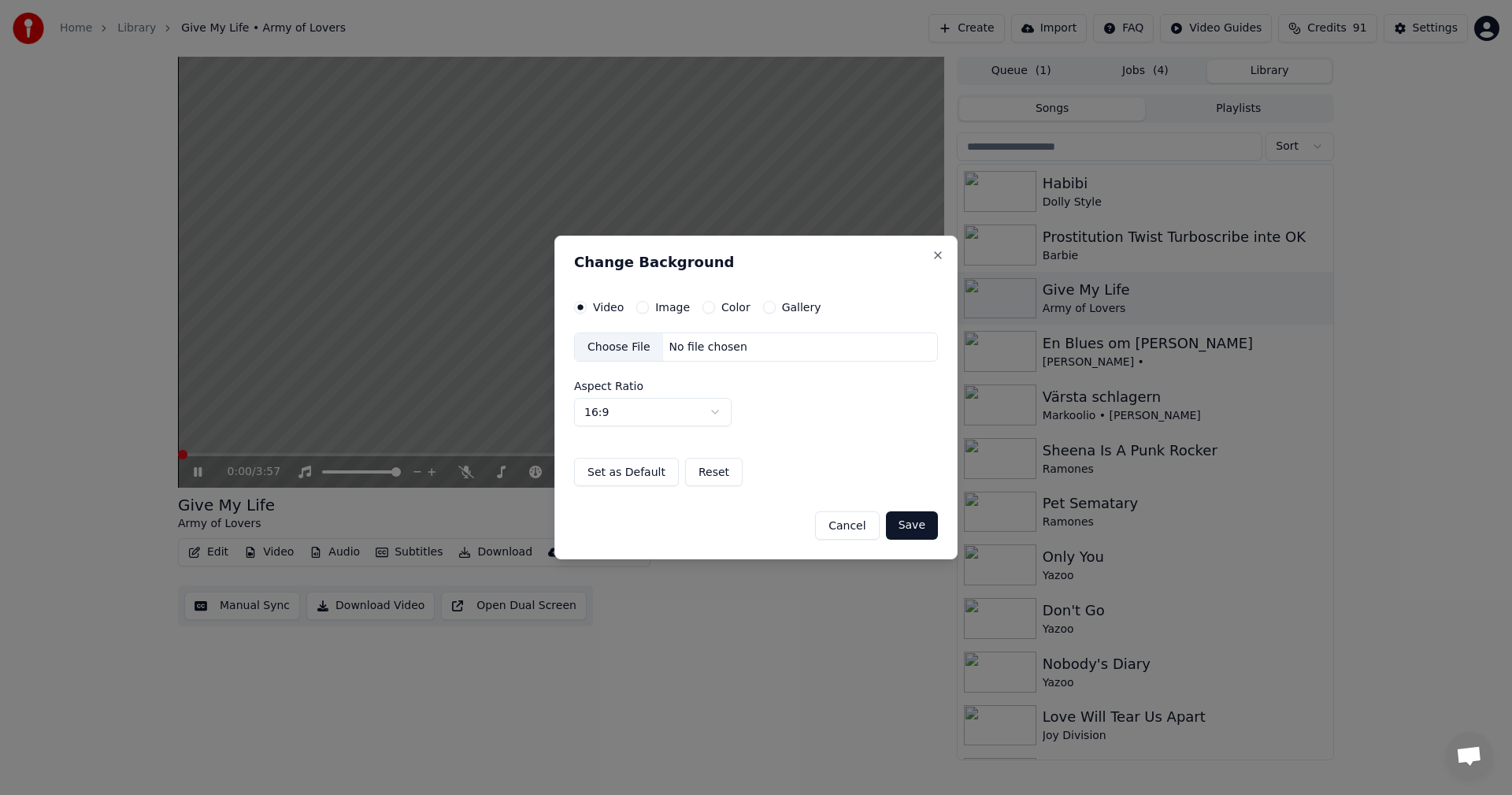
click at [763, 307] on button "Gallery" at bounding box center [769, 307] width 13 height 13
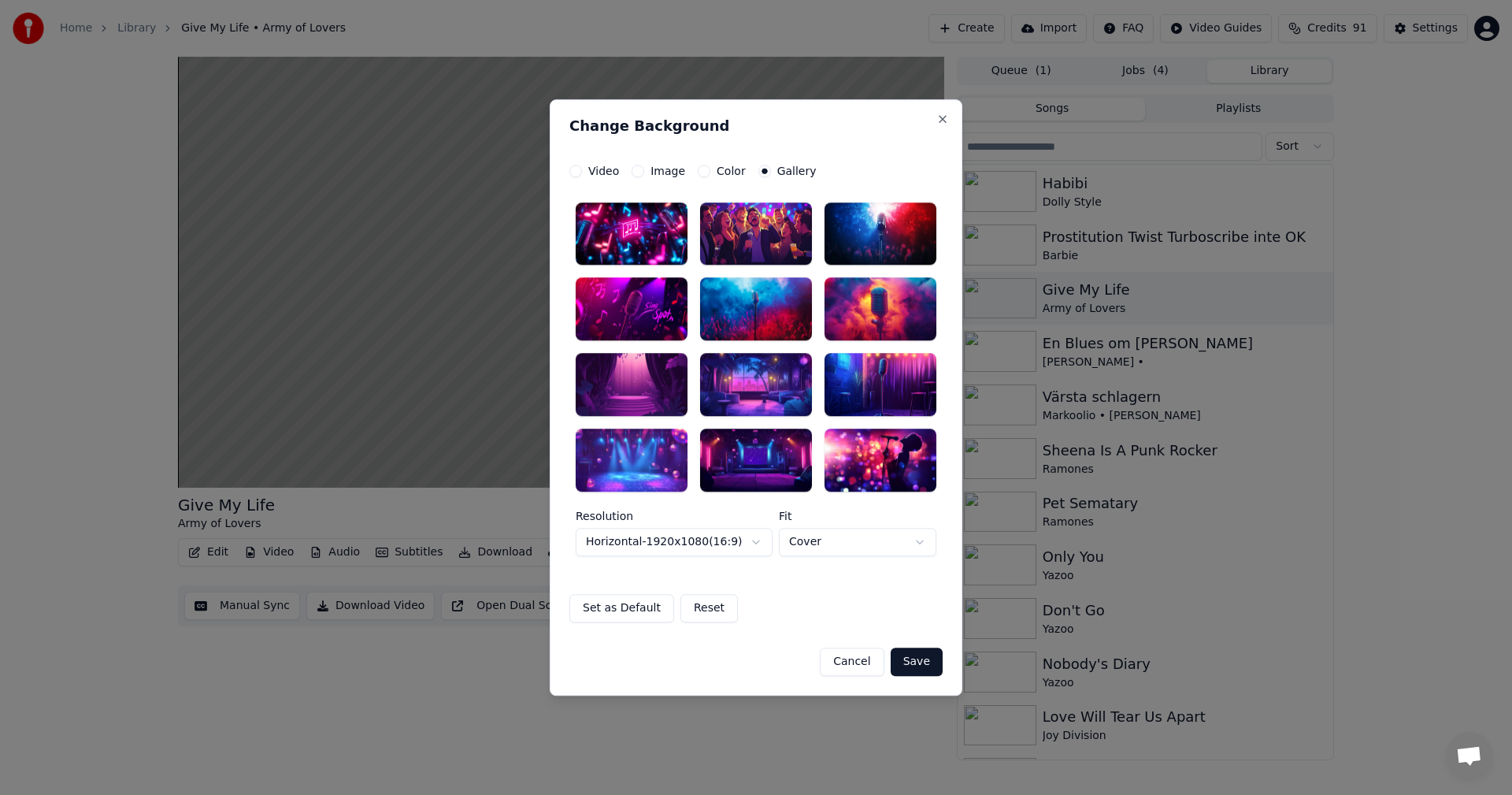
click at [884, 318] on div at bounding box center [881, 309] width 112 height 63
drag, startPoint x: 931, startPoint y: 665, endPoint x: 949, endPoint y: 668, distance: 18.2
click at [931, 665] on button "Save" at bounding box center [916, 662] width 52 height 28
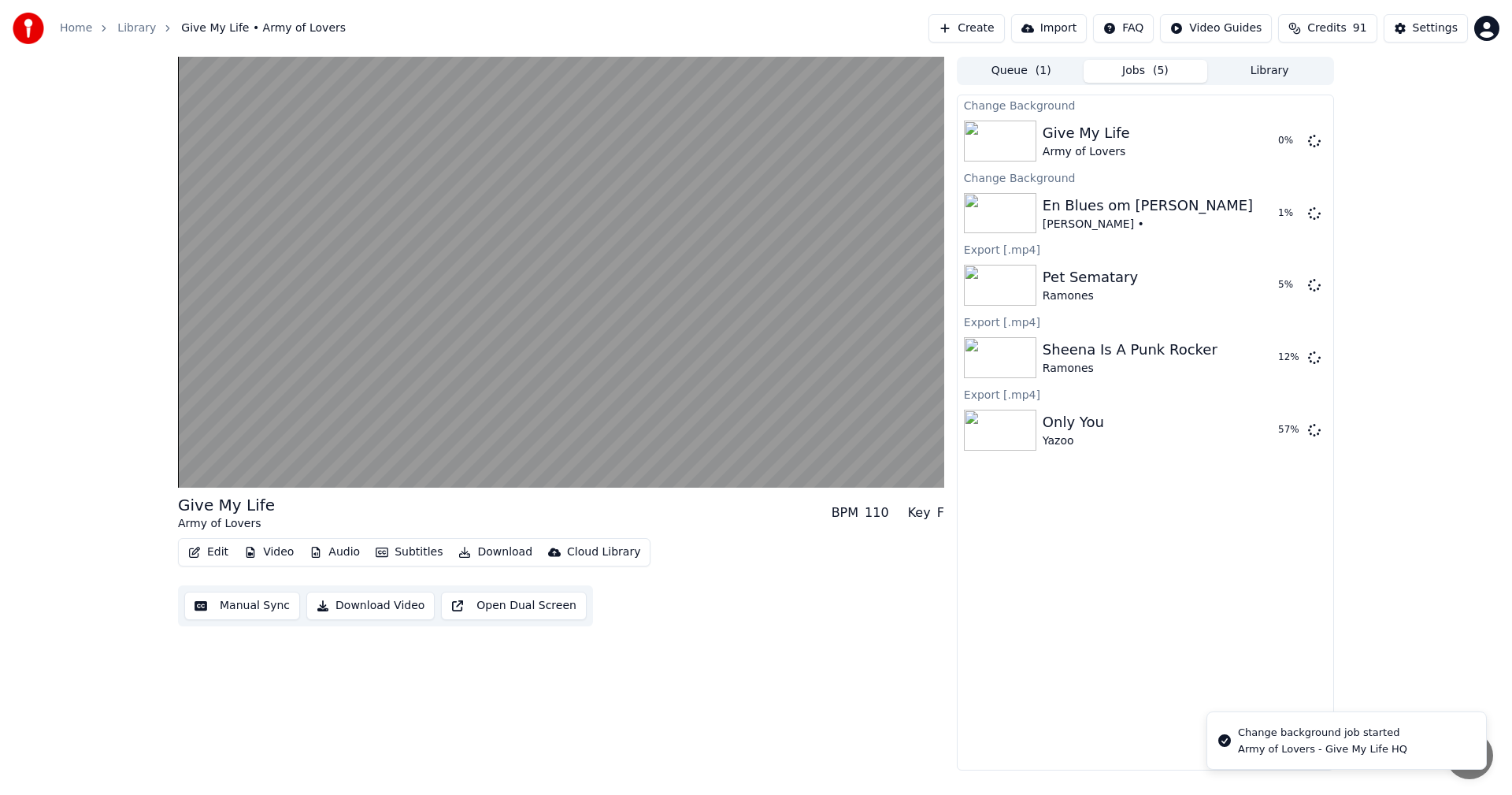
click at [1296, 68] on button "Library" at bounding box center [1269, 71] width 125 height 23
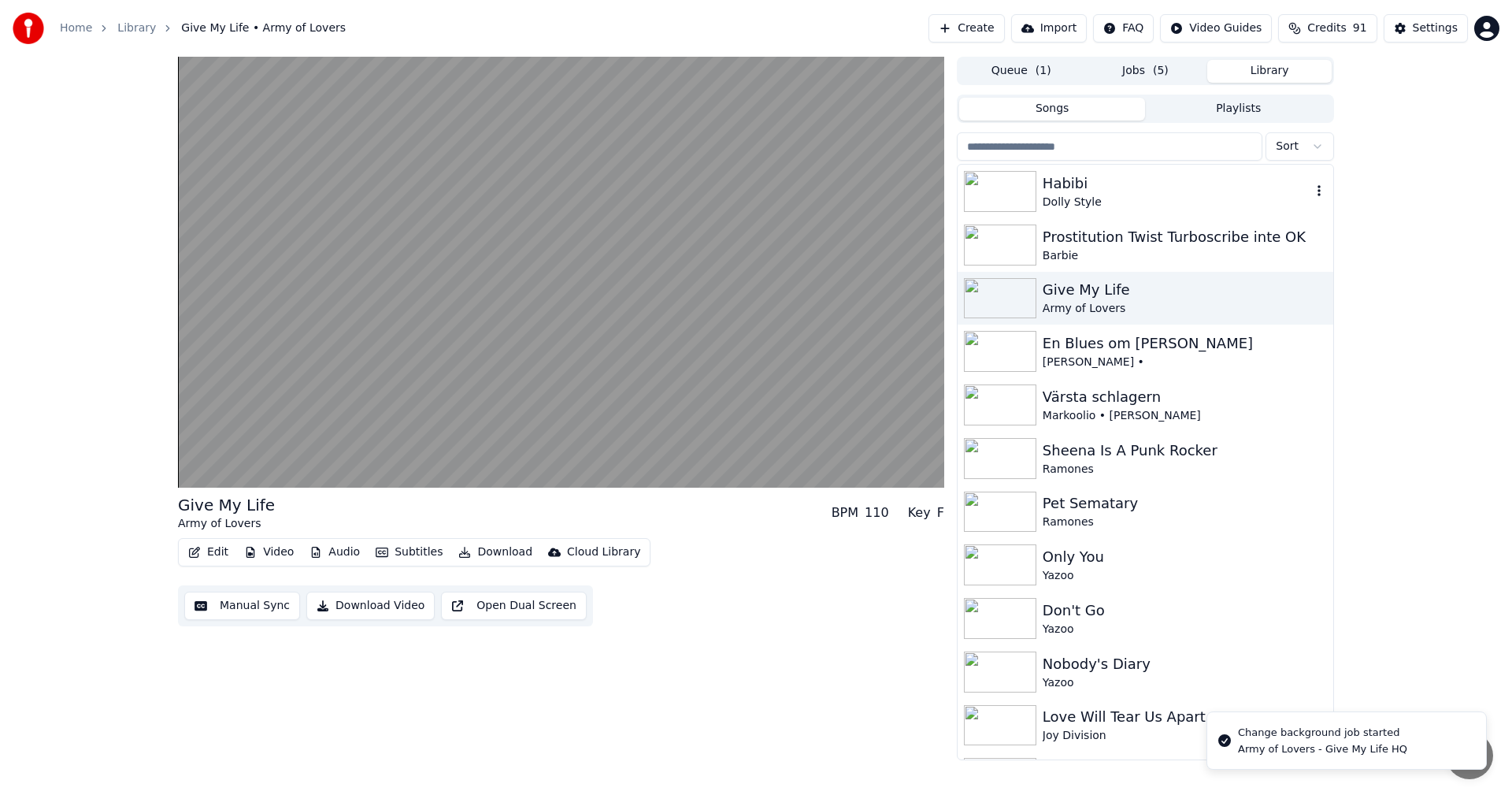
click at [1127, 202] on div "Dolly Style" at bounding box center [1177, 202] width 269 height 16
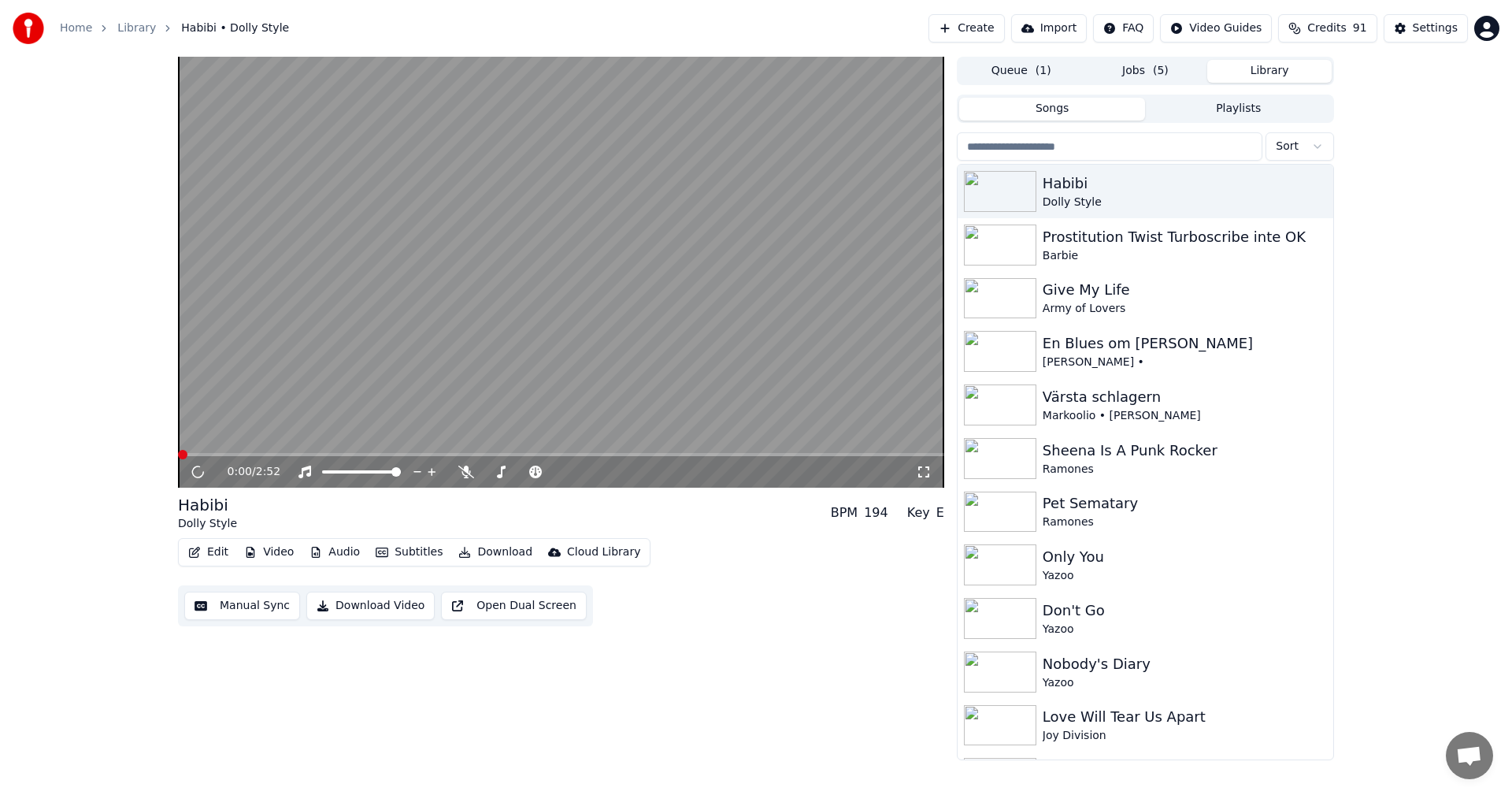
click at [263, 551] on button "Video" at bounding box center [269, 552] width 62 height 22
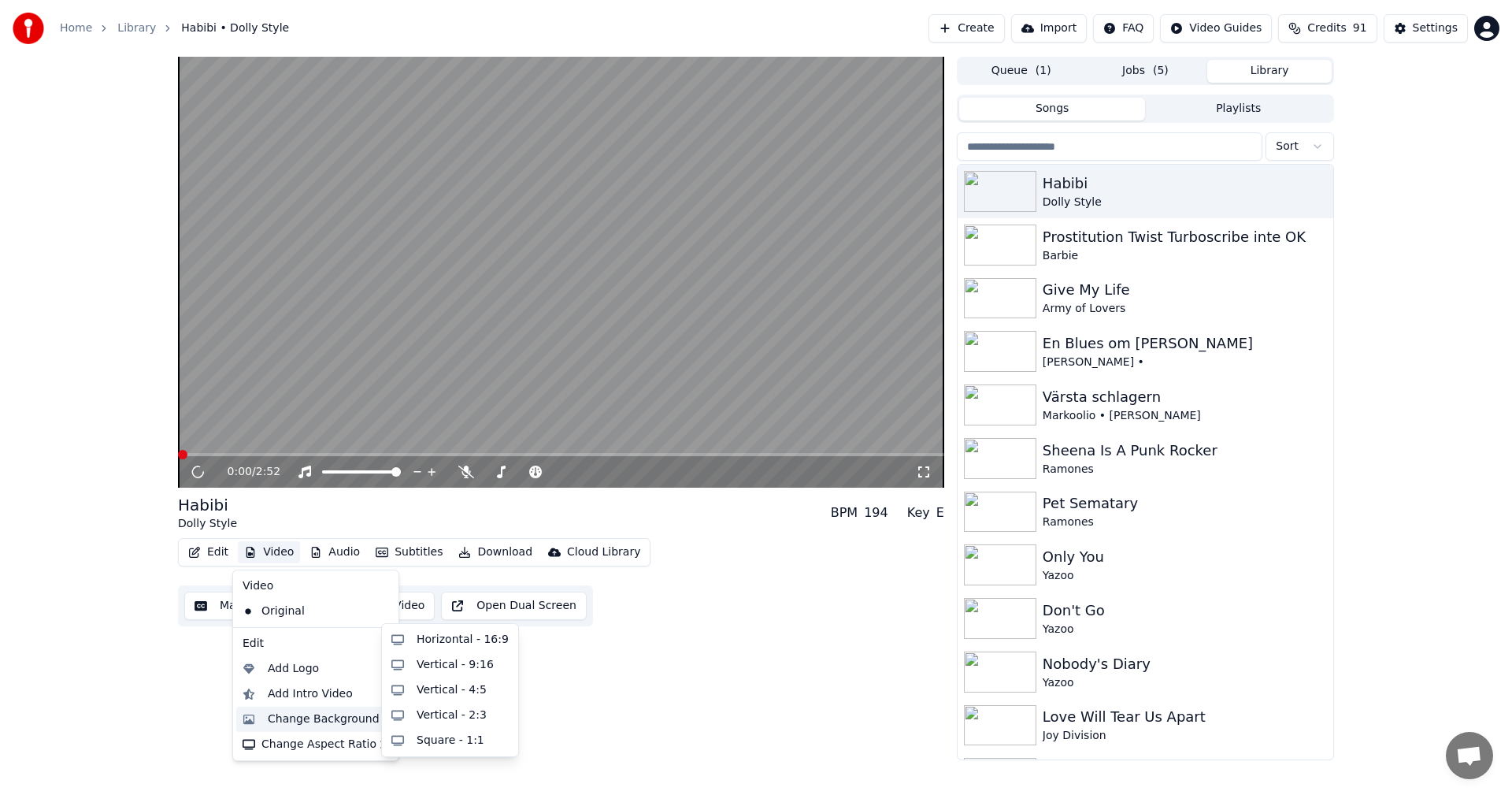
click at [329, 720] on div "Change Background" at bounding box center [324, 719] width 112 height 16
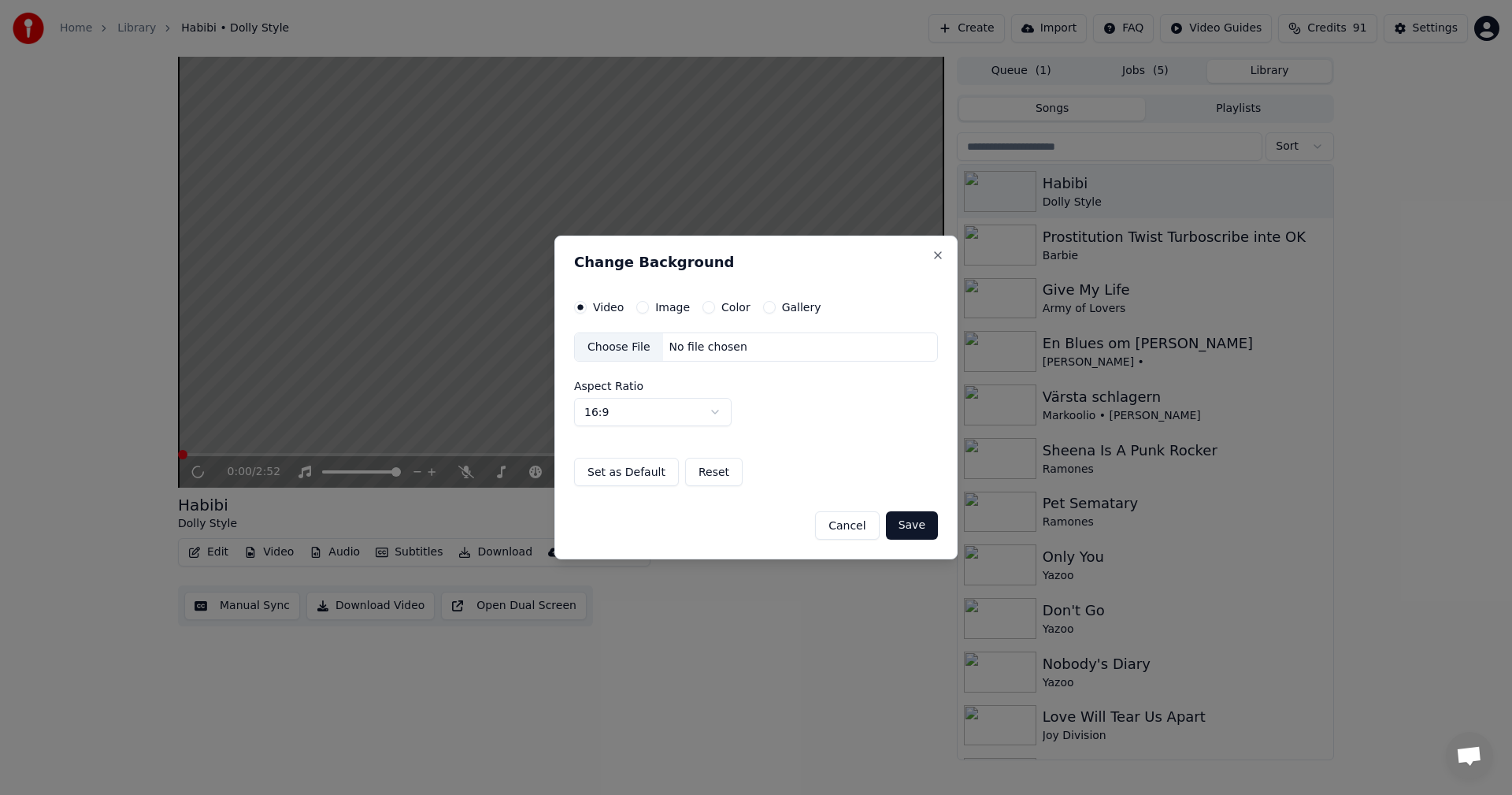
click at [767, 309] on button "Gallery" at bounding box center [769, 307] width 13 height 13
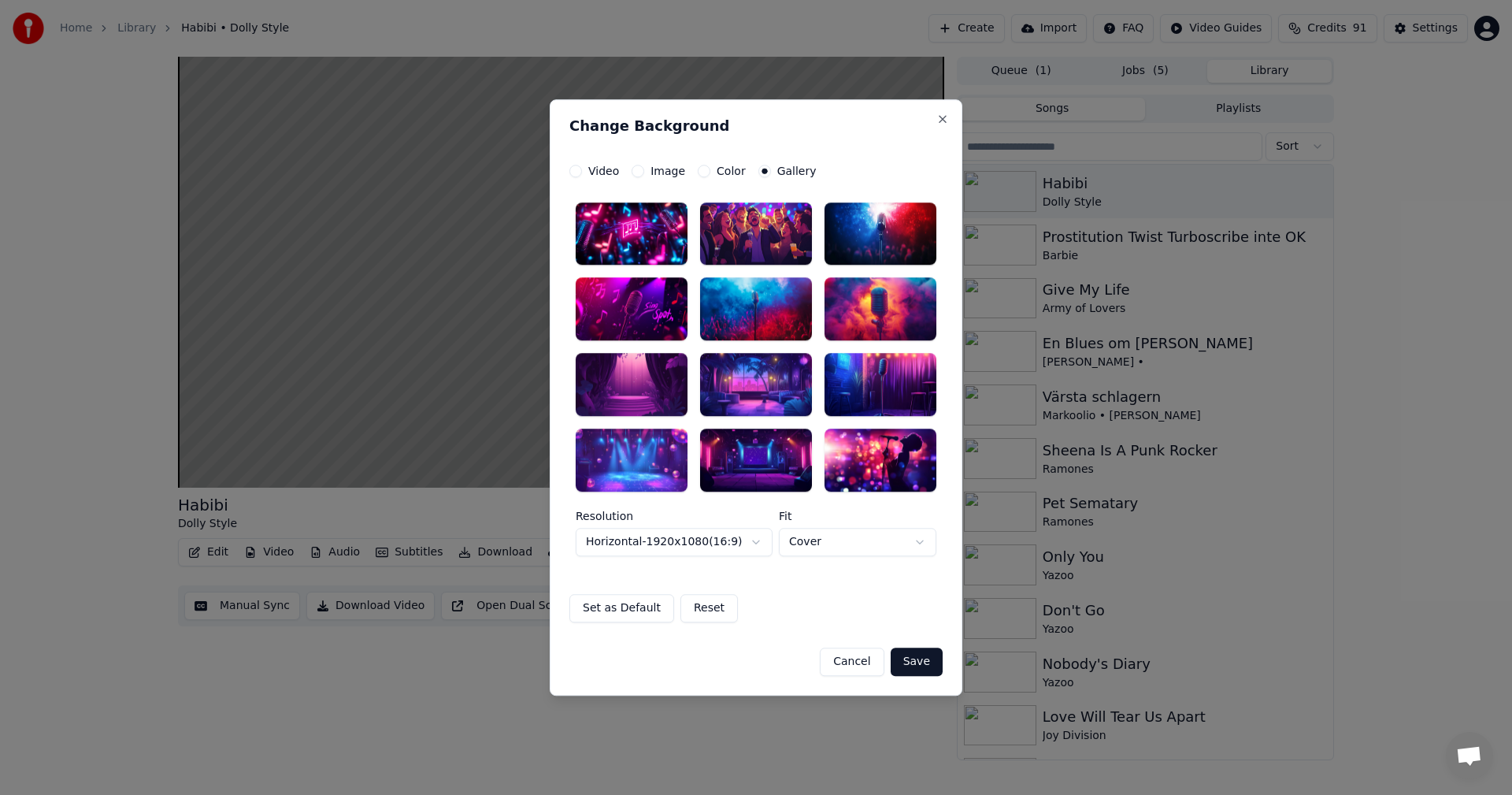
click at [773, 255] on div at bounding box center [756, 233] width 112 height 63
click at [770, 236] on div at bounding box center [756, 233] width 112 height 63
click at [922, 661] on button "Save" at bounding box center [916, 662] width 52 height 28
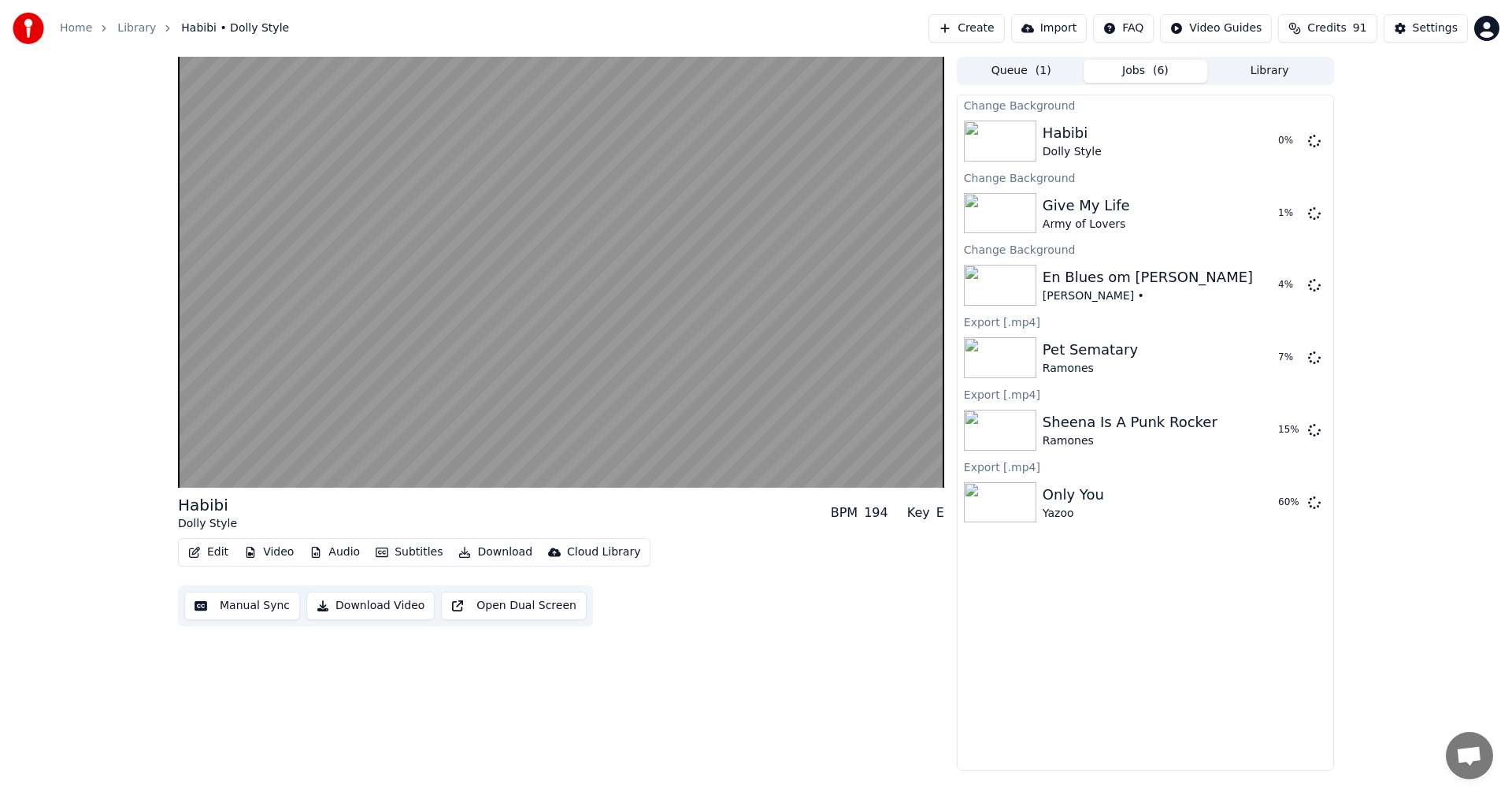
click at [1281, 77] on button "Library" at bounding box center [1269, 71] width 125 height 23
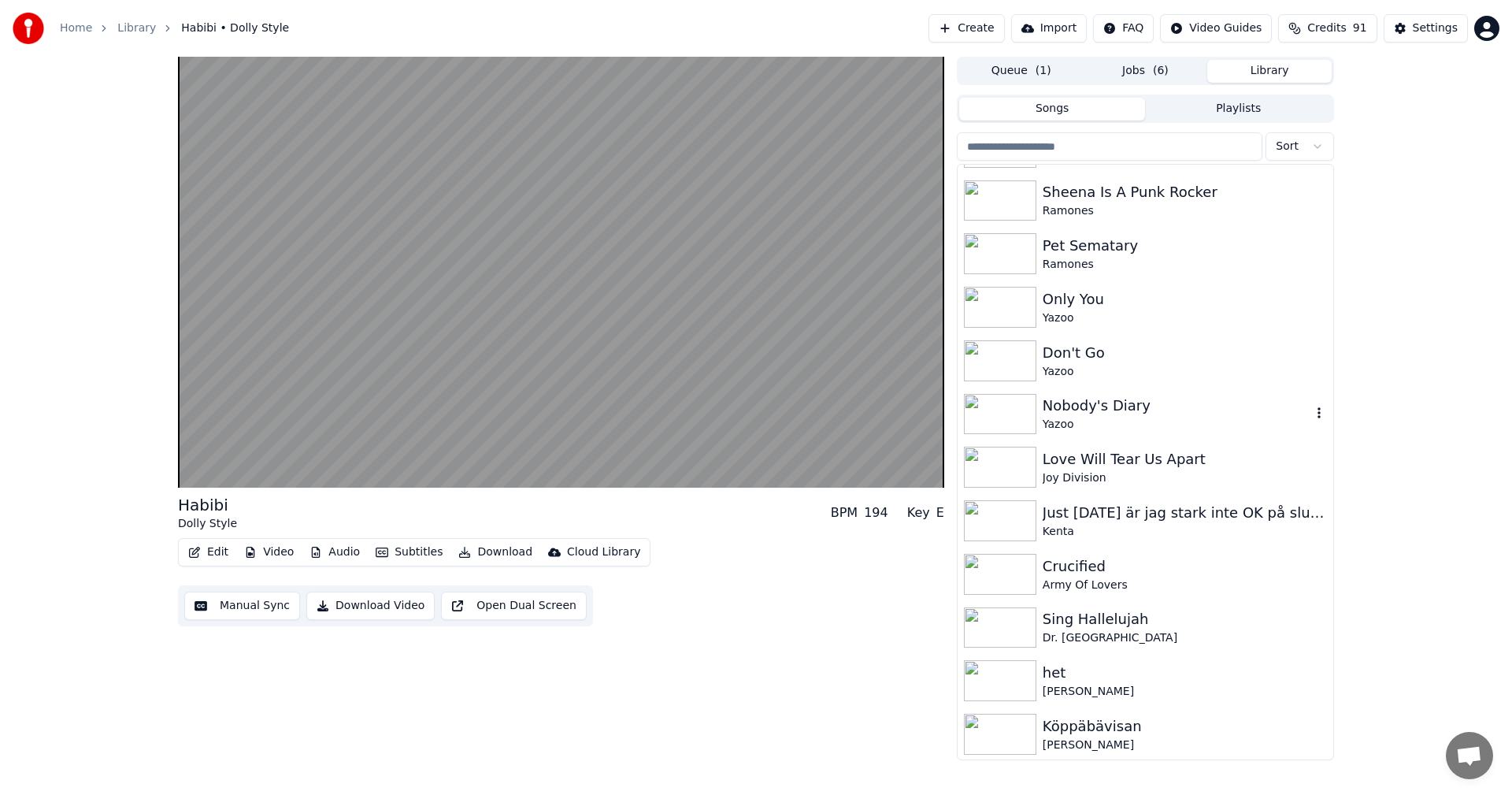
scroll to position [315, 0]
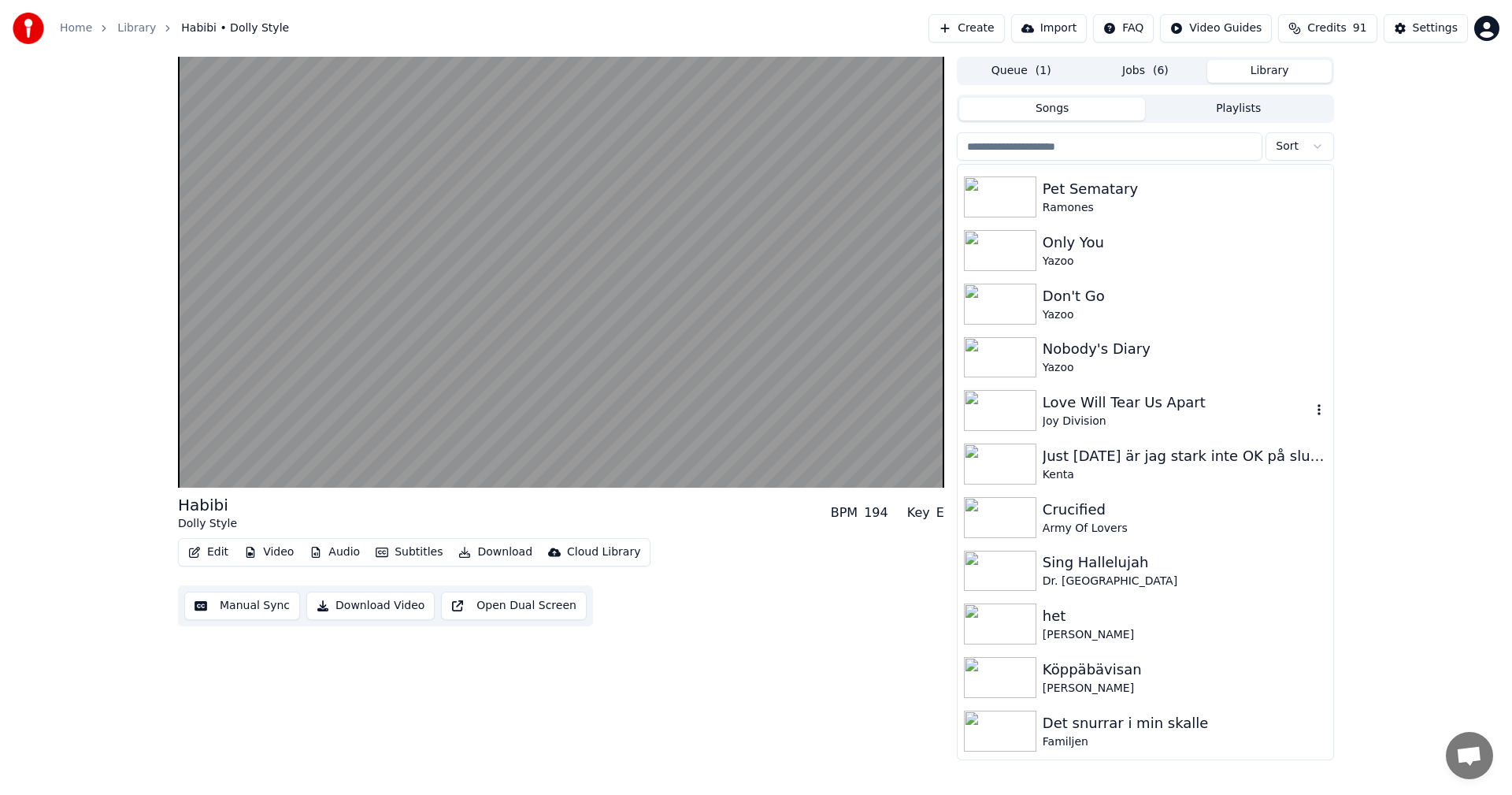
click at [1081, 409] on div "Love Will Tear Us Apart" at bounding box center [1177, 402] width 269 height 22
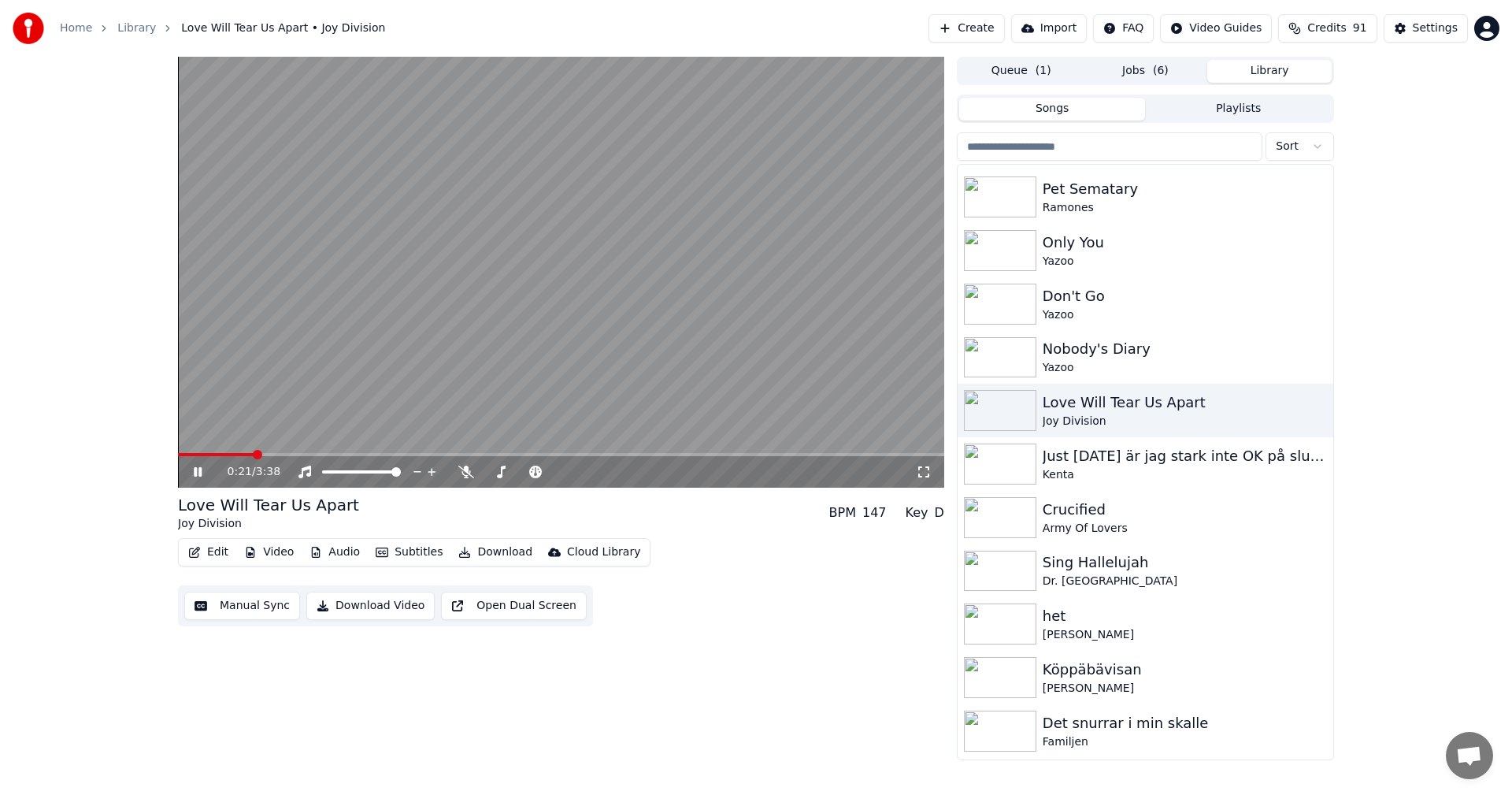
click at [305, 456] on span at bounding box center [561, 454] width 766 height 3
click at [378, 455] on span at bounding box center [561, 454] width 766 height 3
click at [371, 453] on span at bounding box center [278, 454] width 199 height 3
click at [202, 472] on icon at bounding box center [208, 471] width 37 height 13
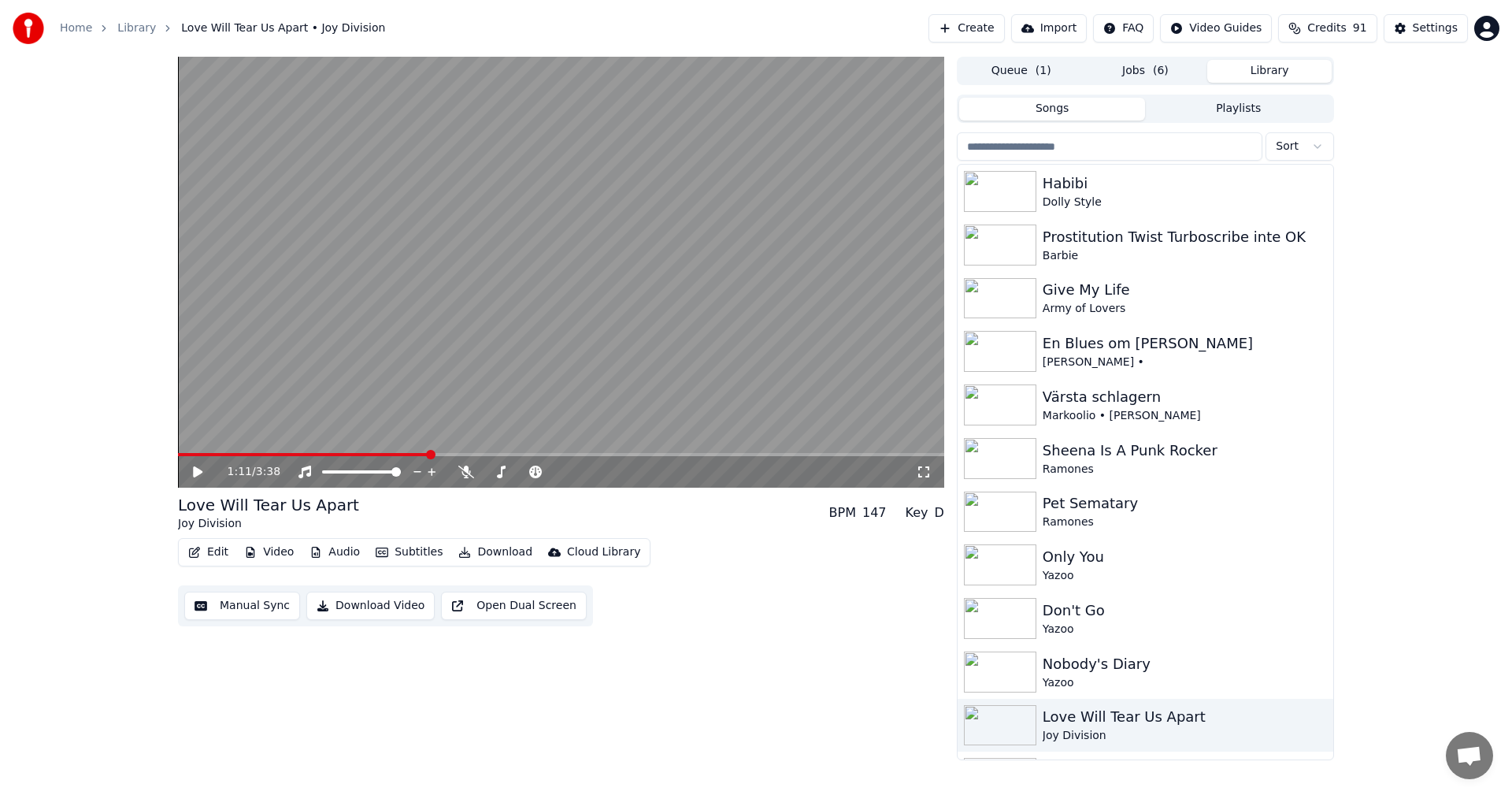
click at [1162, 68] on span "( 6 )" at bounding box center [1161, 71] width 16 height 16
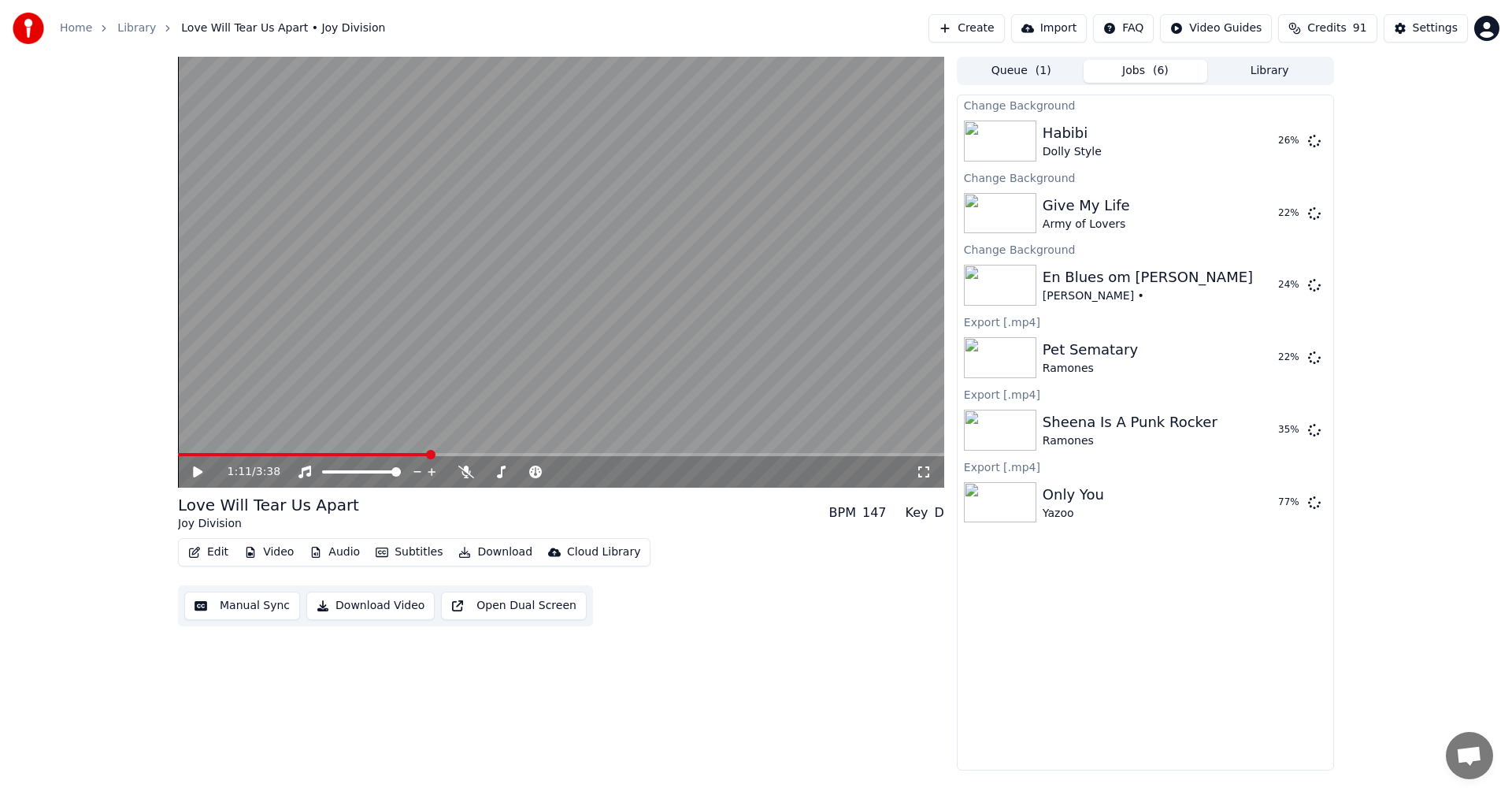
click at [1285, 77] on button "Library" at bounding box center [1269, 71] width 125 height 23
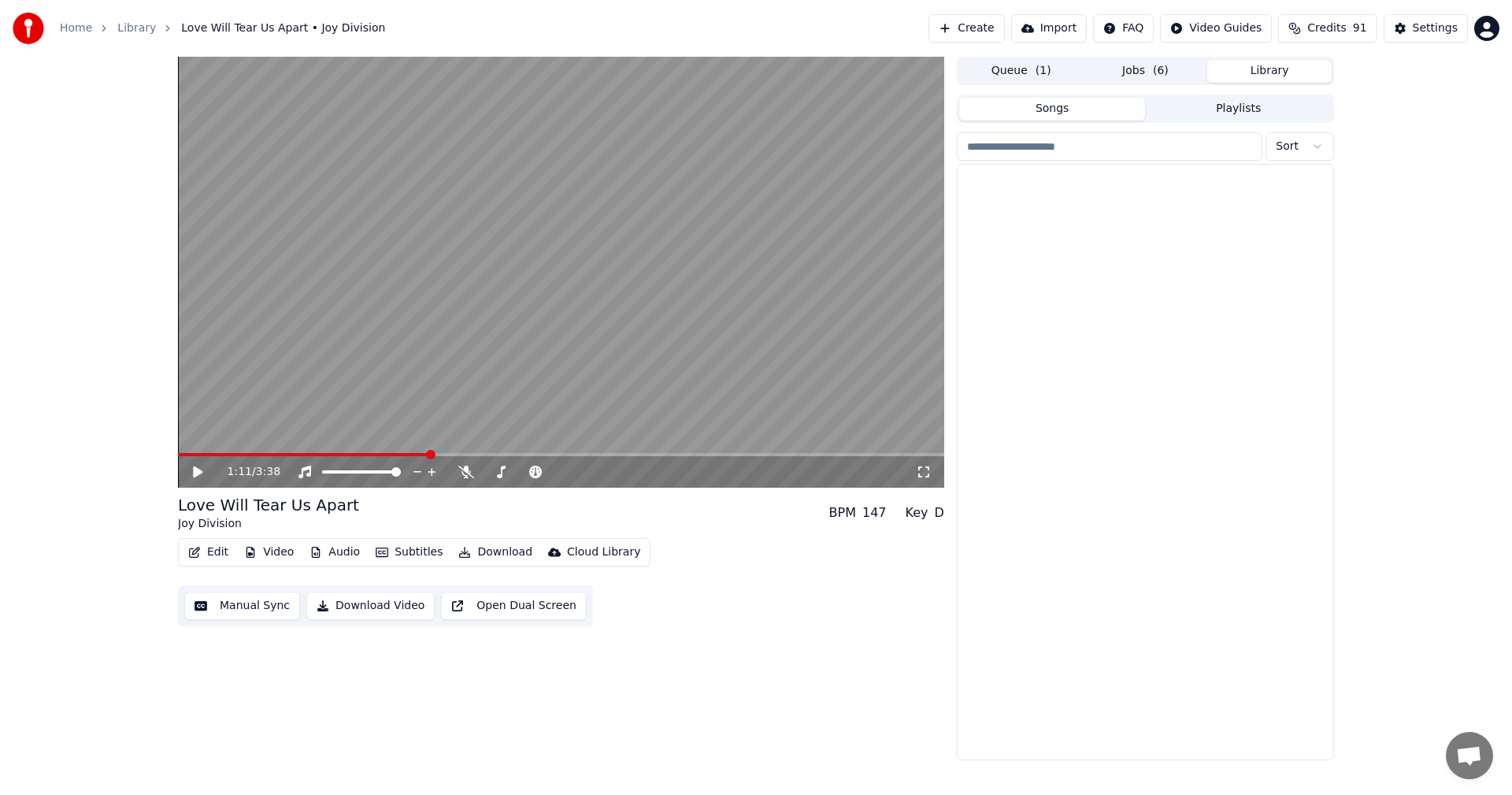
scroll to position [9353, 0]
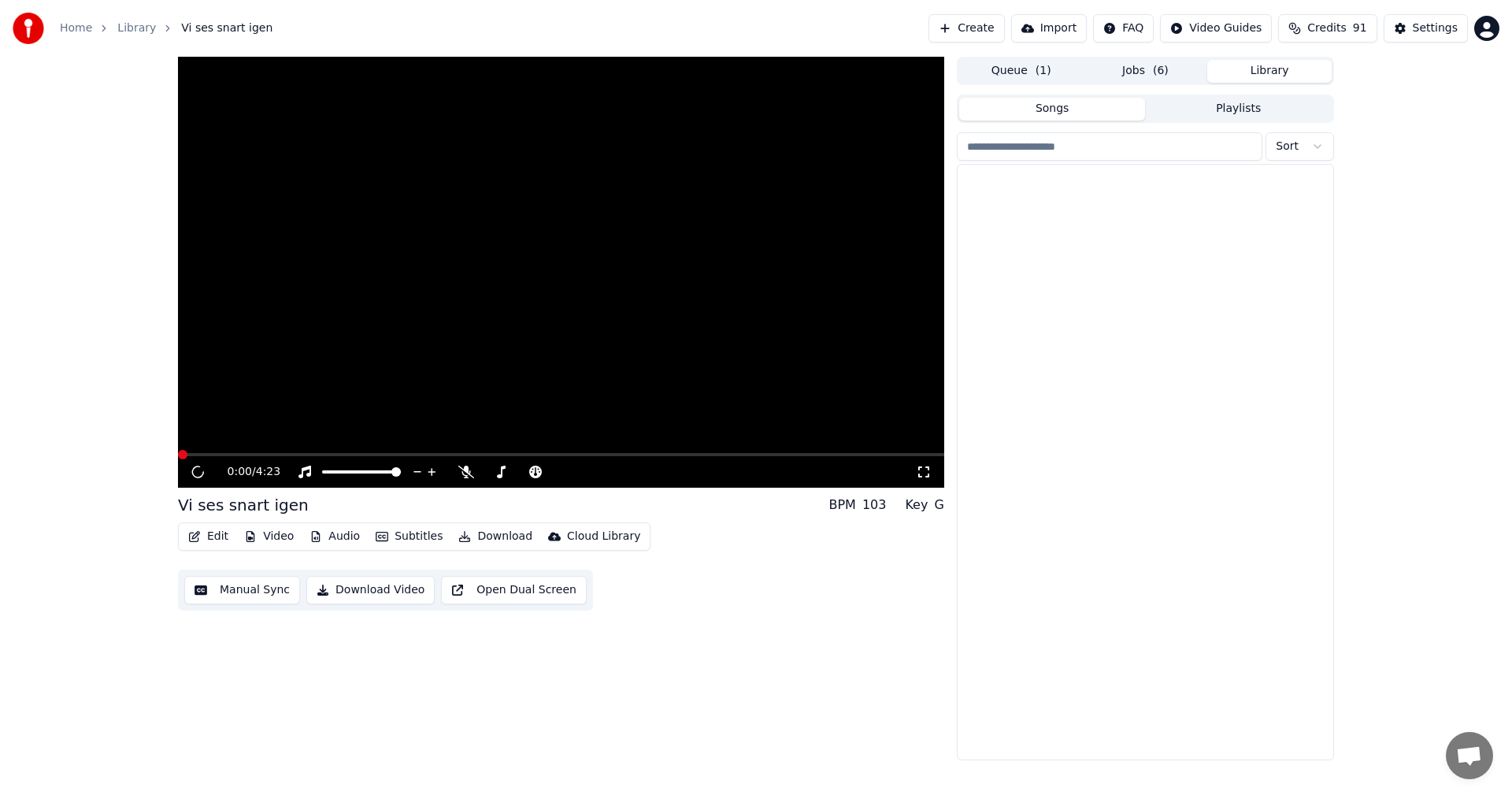
scroll to position [11737, 0]
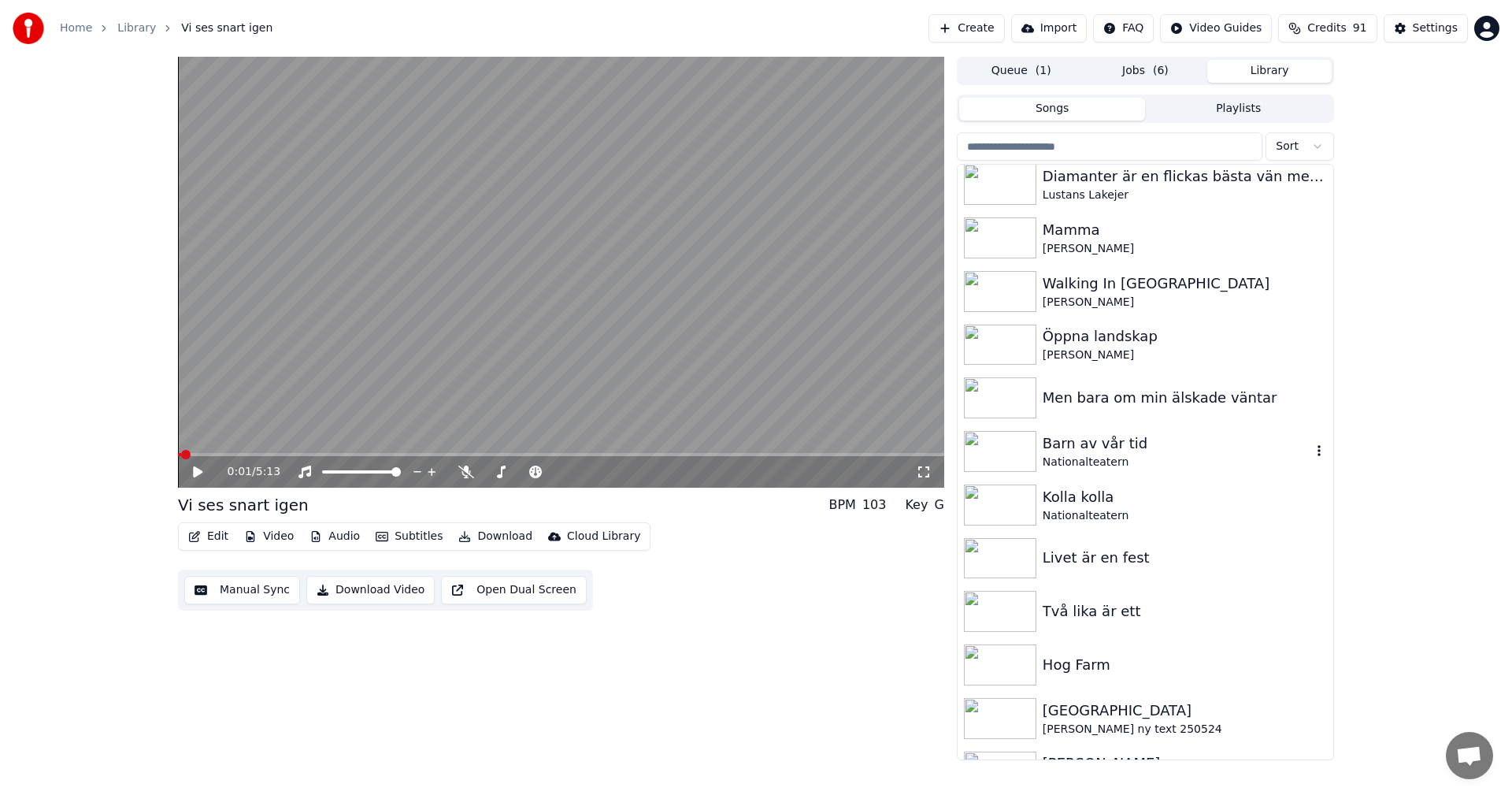
click at [1194, 450] on div "Barn av vår tid" at bounding box center [1177, 443] width 269 height 22
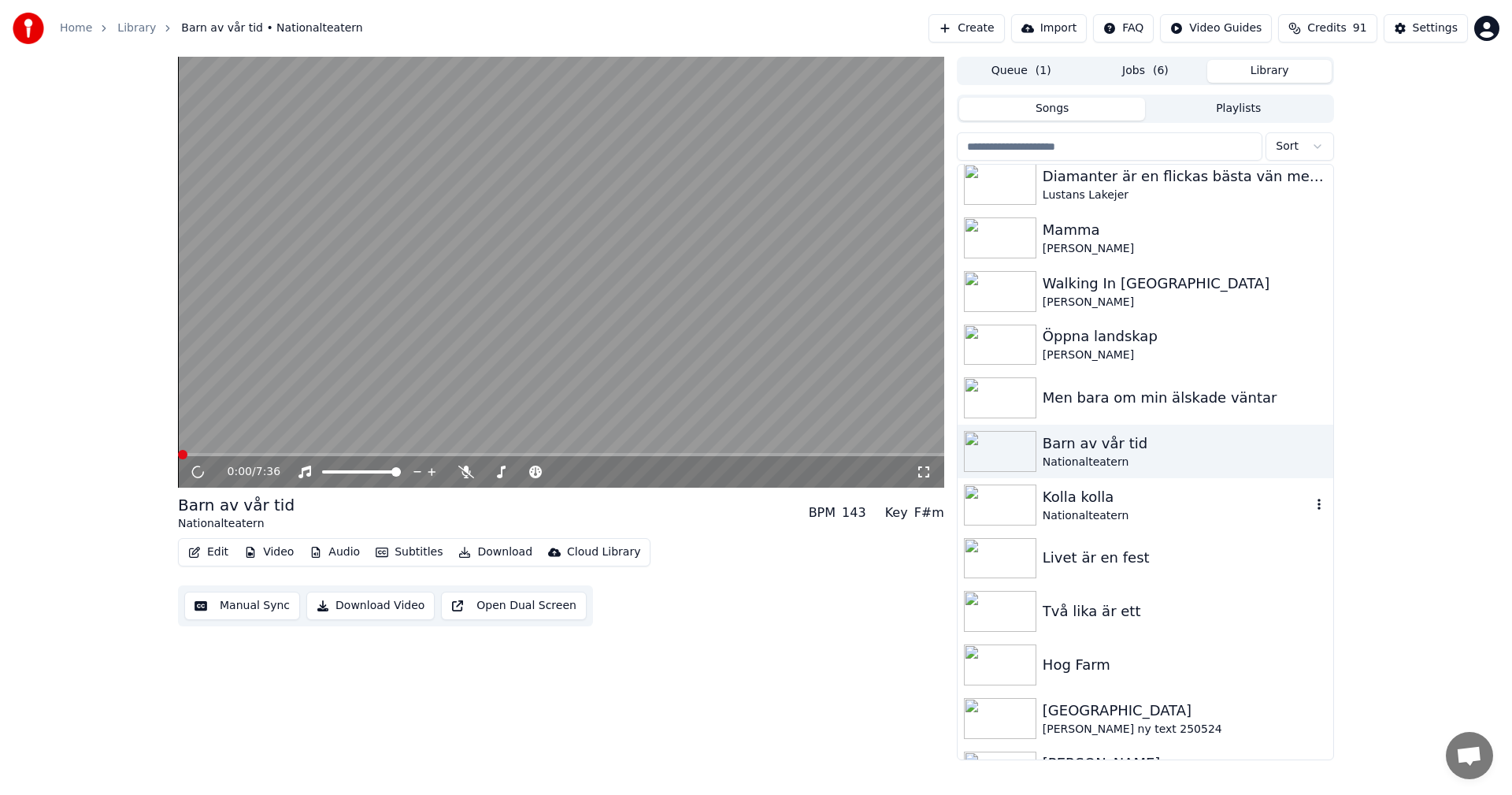
click at [1217, 495] on div "Kolla kolla" at bounding box center [1177, 497] width 269 height 22
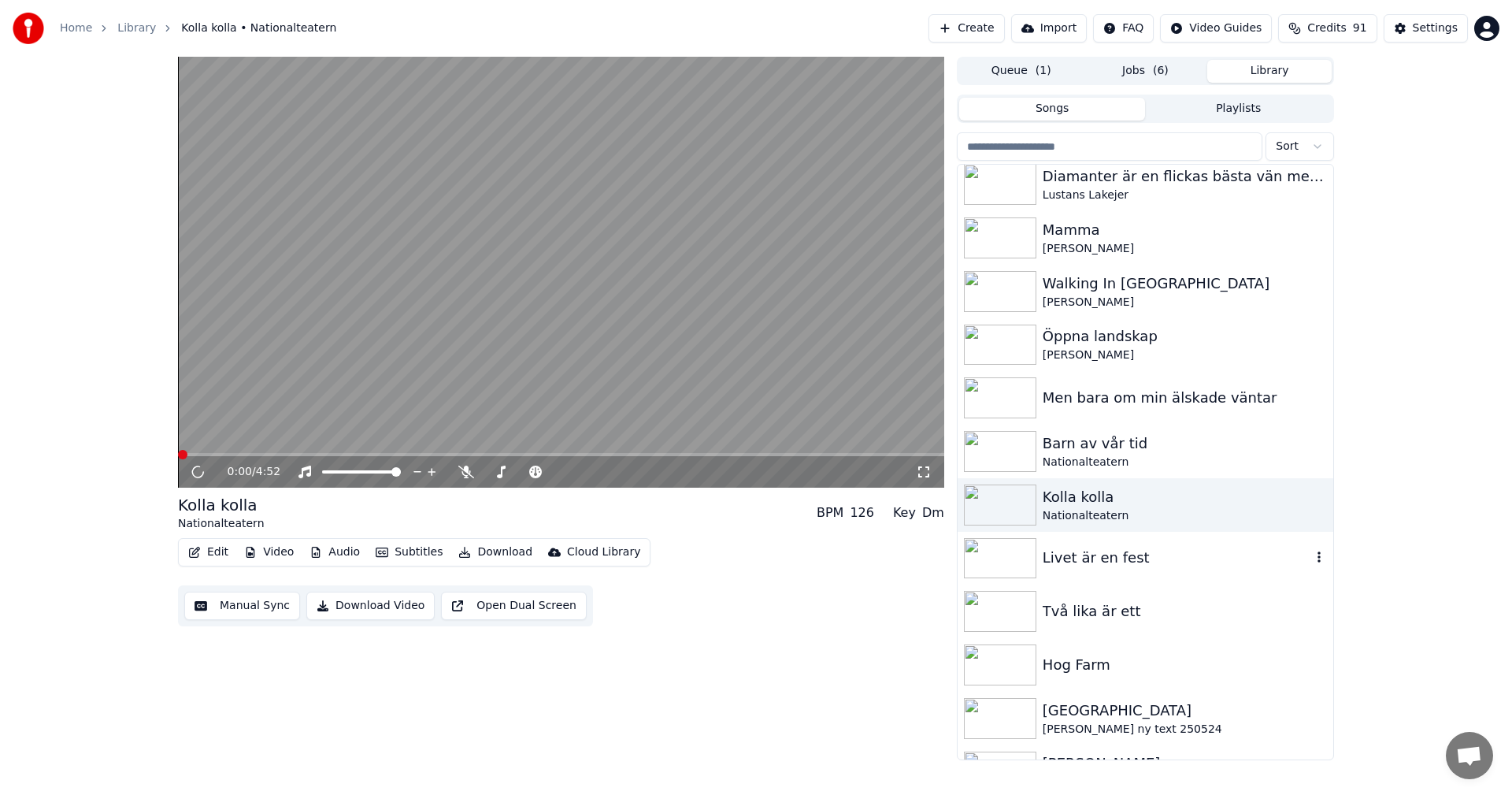
click at [1176, 557] on div "Livet är en fest" at bounding box center [1177, 558] width 269 height 22
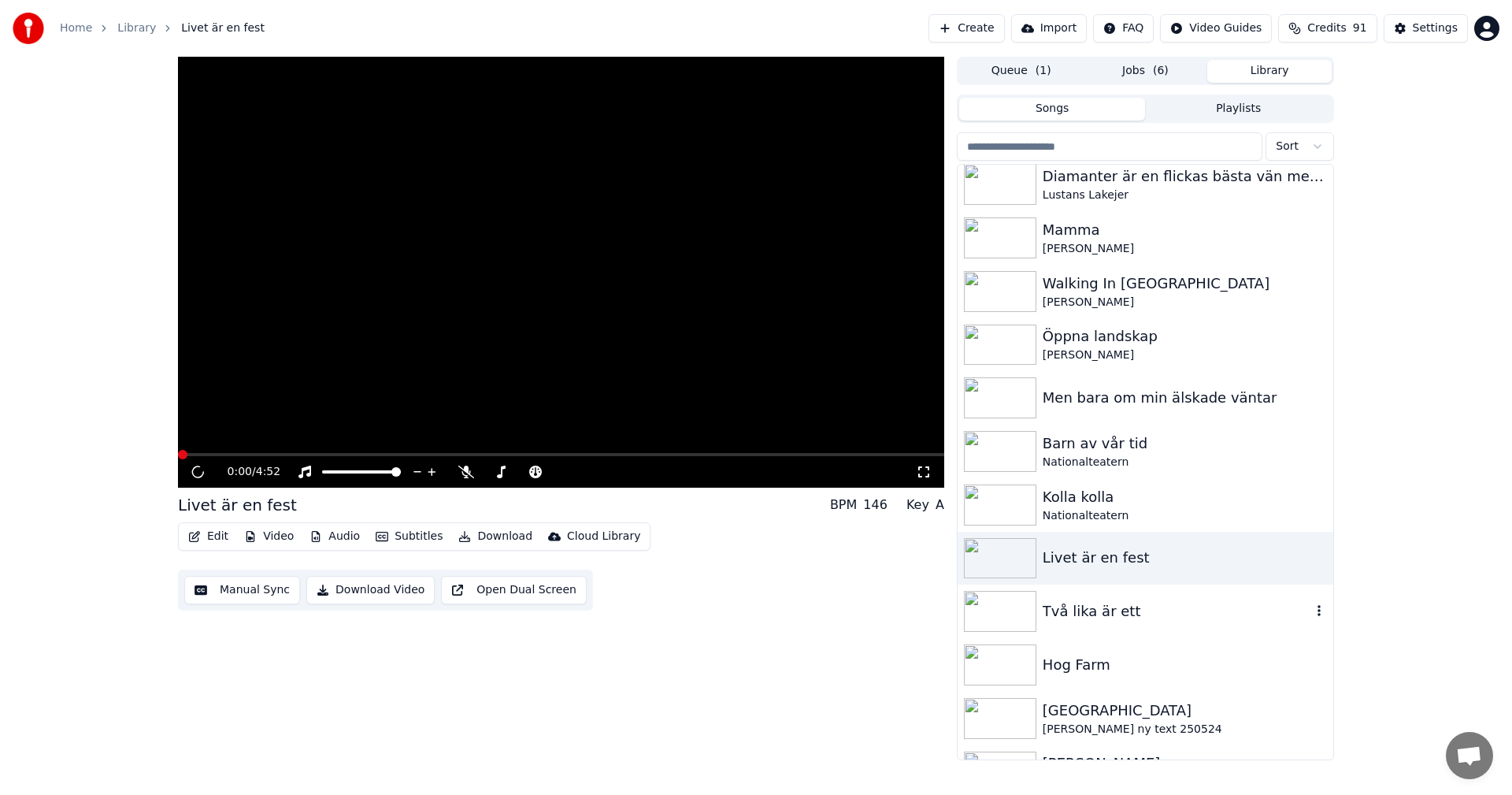
click at [1165, 615] on div "Två lika är ett" at bounding box center [1177, 611] width 269 height 22
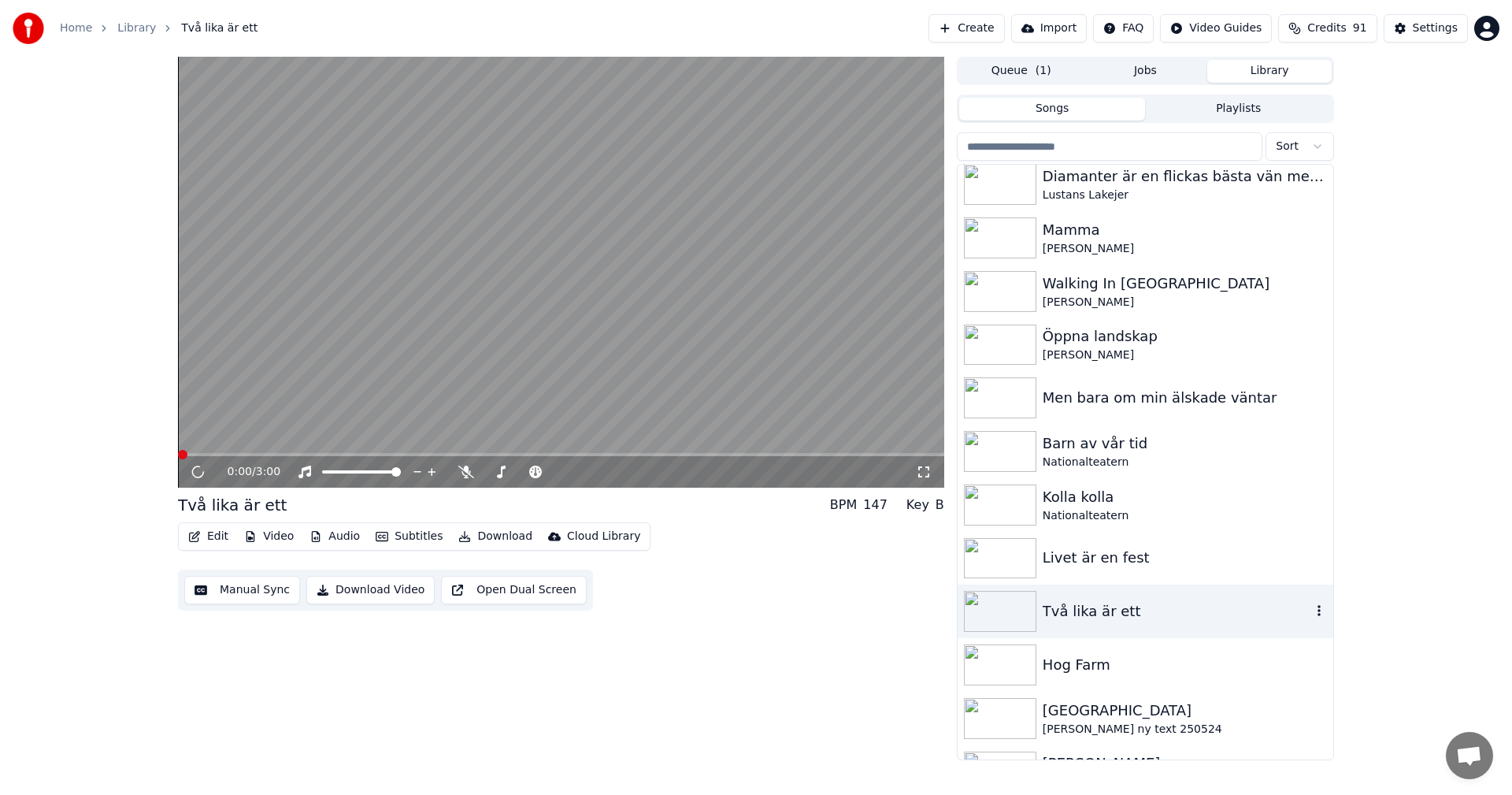
click at [1131, 615] on div "Två lika är ett" at bounding box center [1177, 611] width 269 height 22
click at [1346, 22] on span "Credits" at bounding box center [1327, 29] width 39 height 16
click at [1342, 185] on button "Refresh" at bounding box center [1335, 189] width 81 height 28
click at [1252, 403] on div "Men bara om min älskade väntar" at bounding box center [1177, 398] width 269 height 22
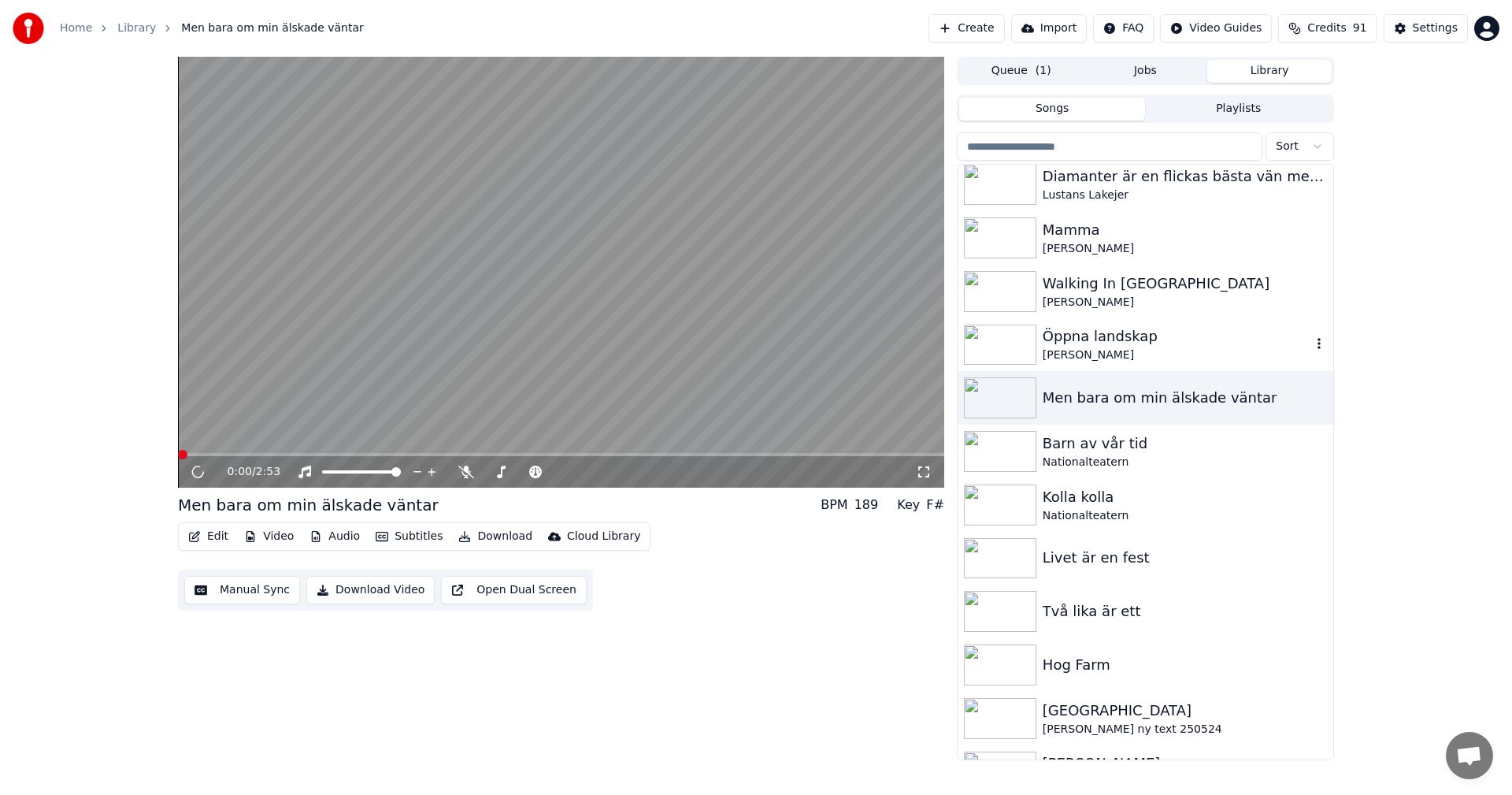
click at [1221, 363] on div "[PERSON_NAME]" at bounding box center [1177, 356] width 269 height 16
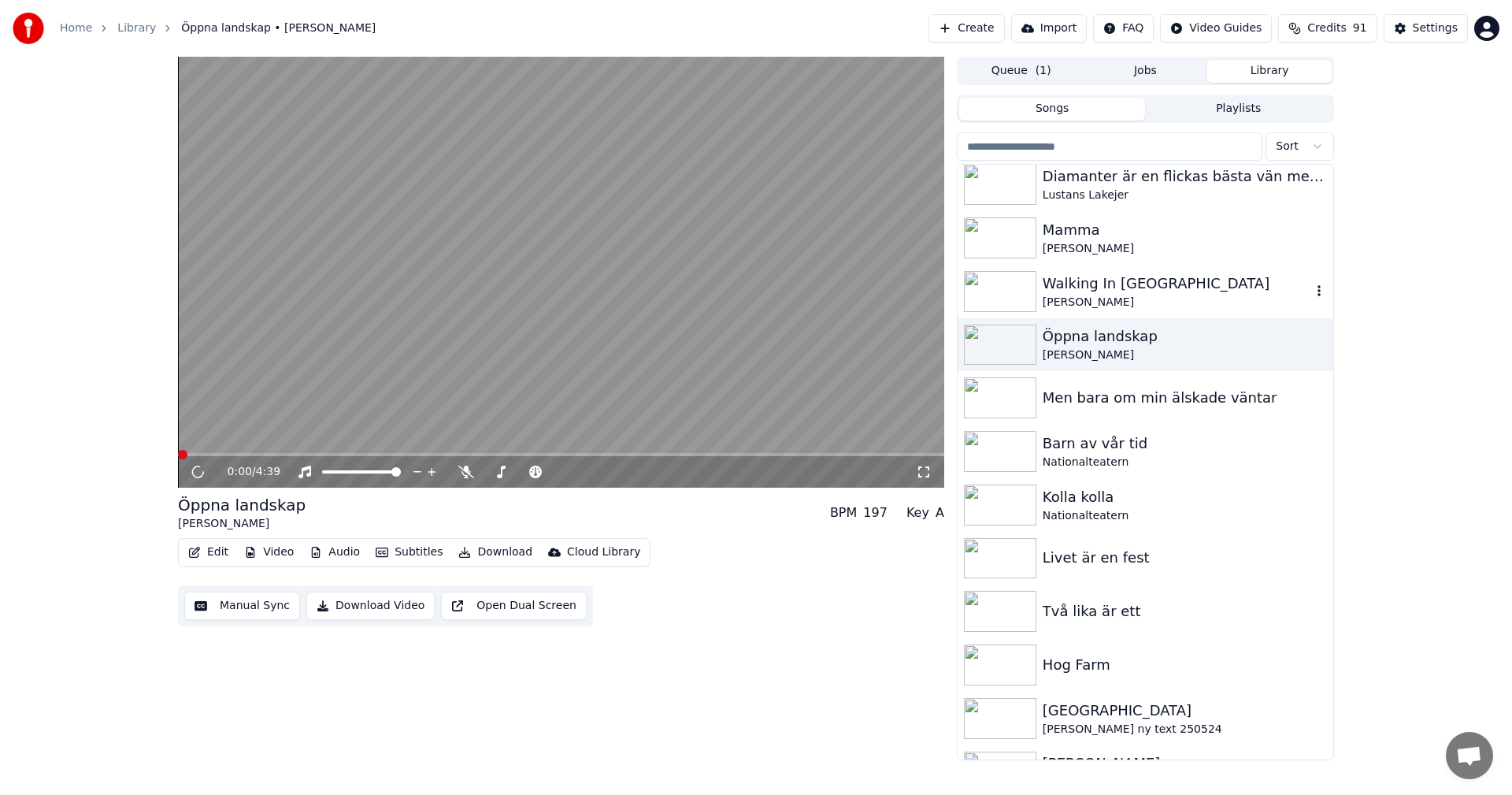
click at [1196, 288] on div "Walking In [GEOGRAPHIC_DATA]" at bounding box center [1177, 284] width 269 height 22
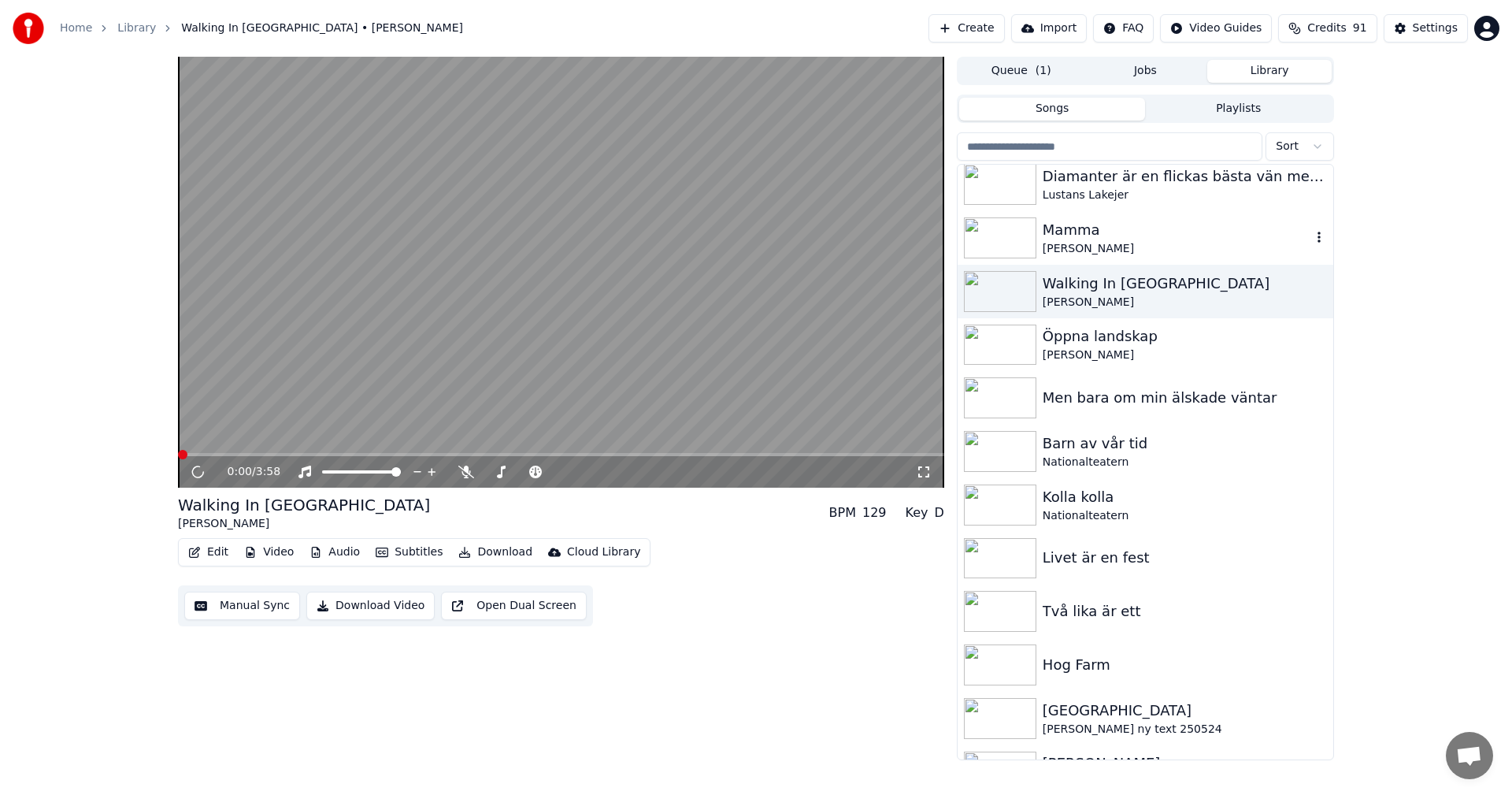
click at [1176, 216] on div "[PERSON_NAME]" at bounding box center [1144, 238] width 376 height 54
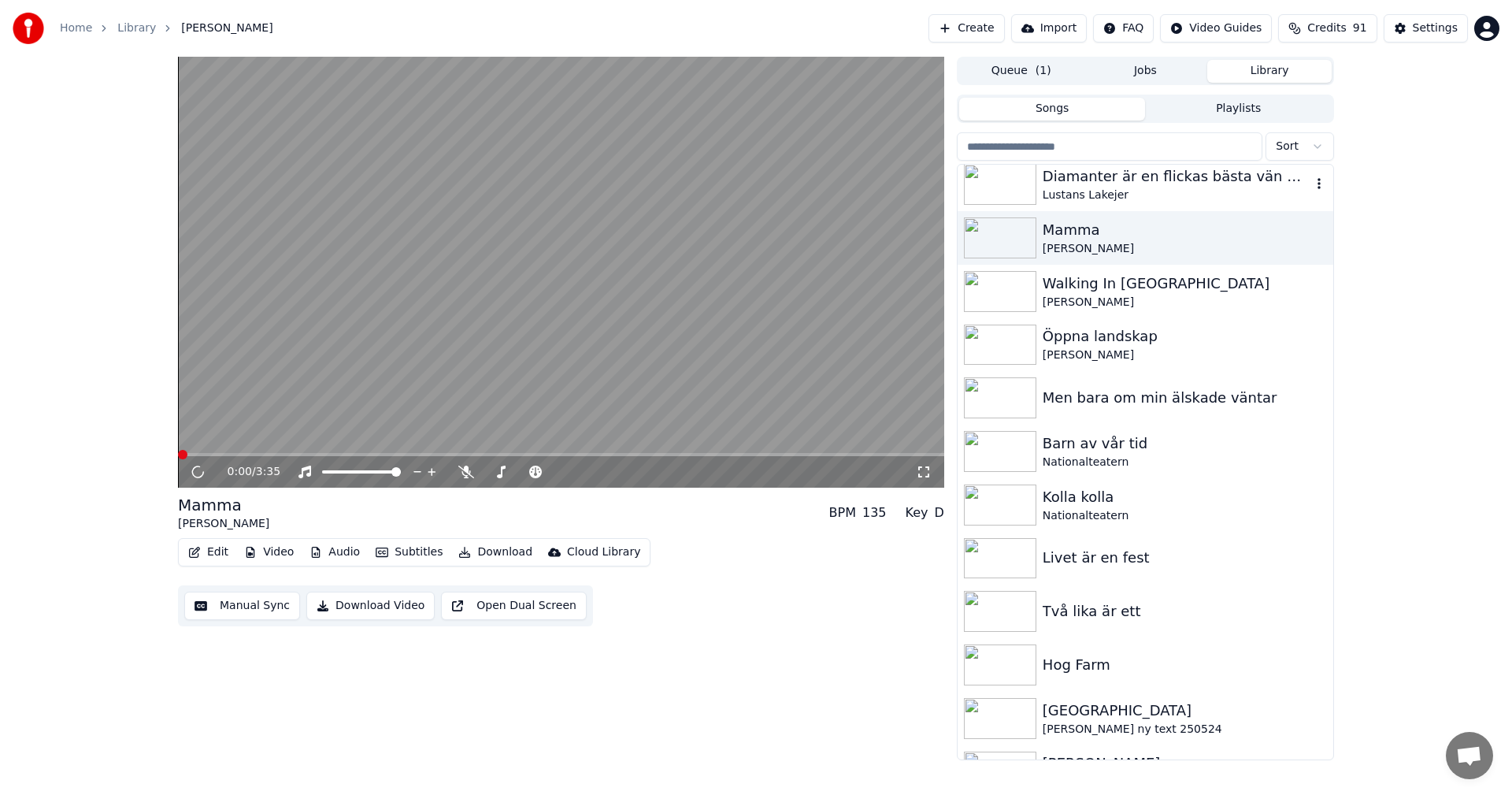
click at [1185, 189] on div "Lustans Lakejer" at bounding box center [1177, 195] width 269 height 16
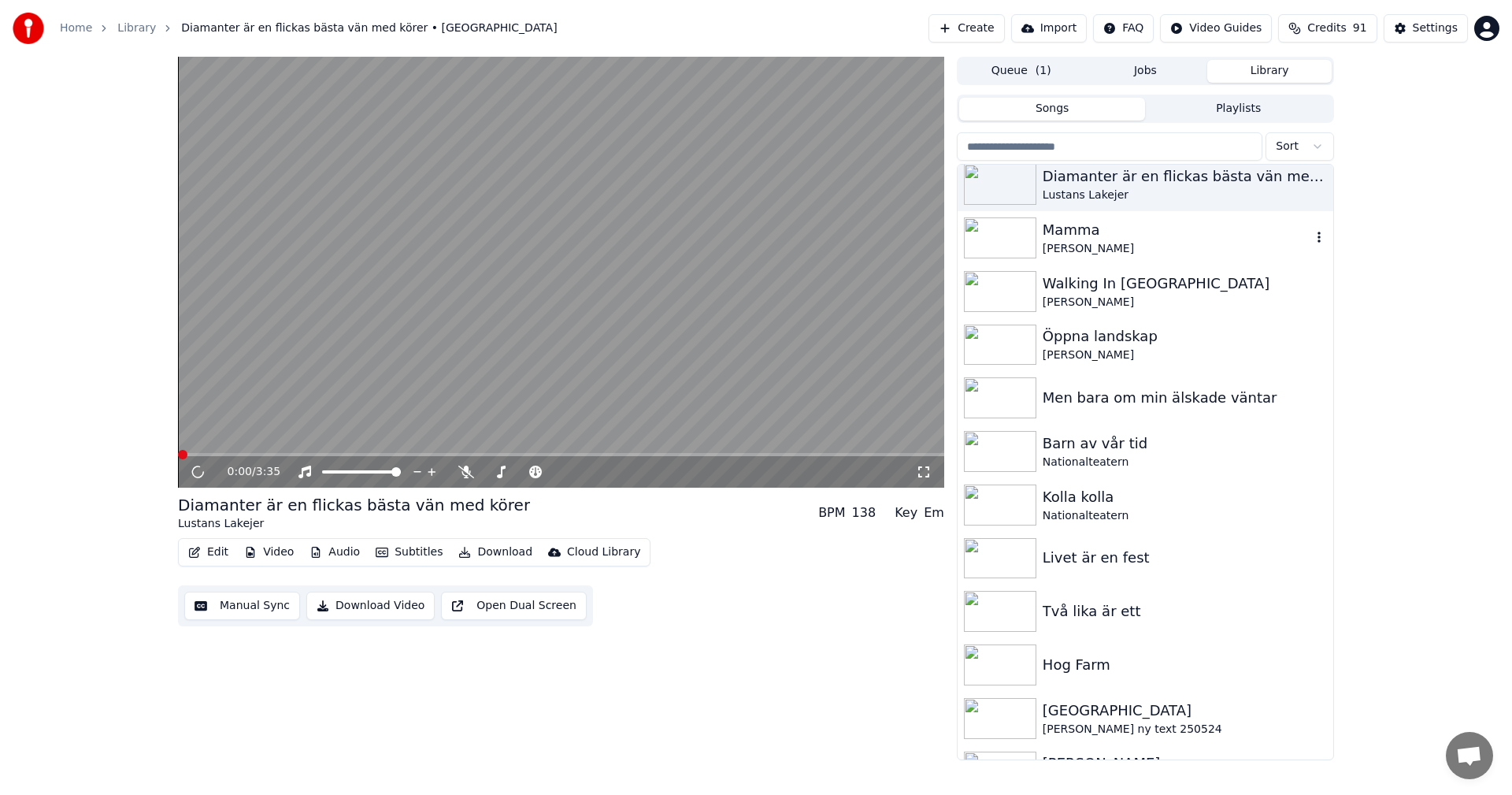
scroll to position [11343, 0]
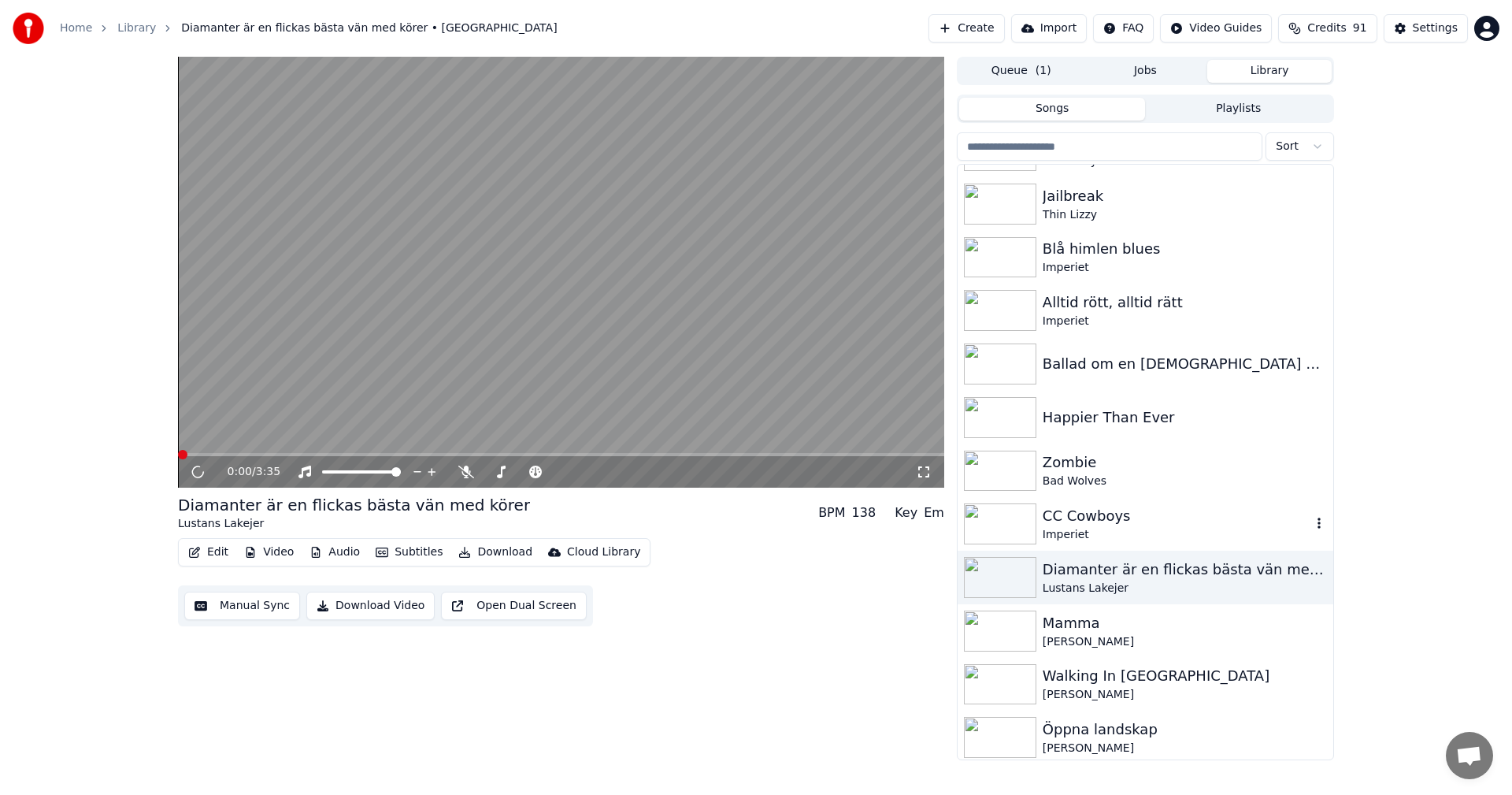
click at [1149, 508] on div "CC Cowboys" at bounding box center [1177, 516] width 269 height 22
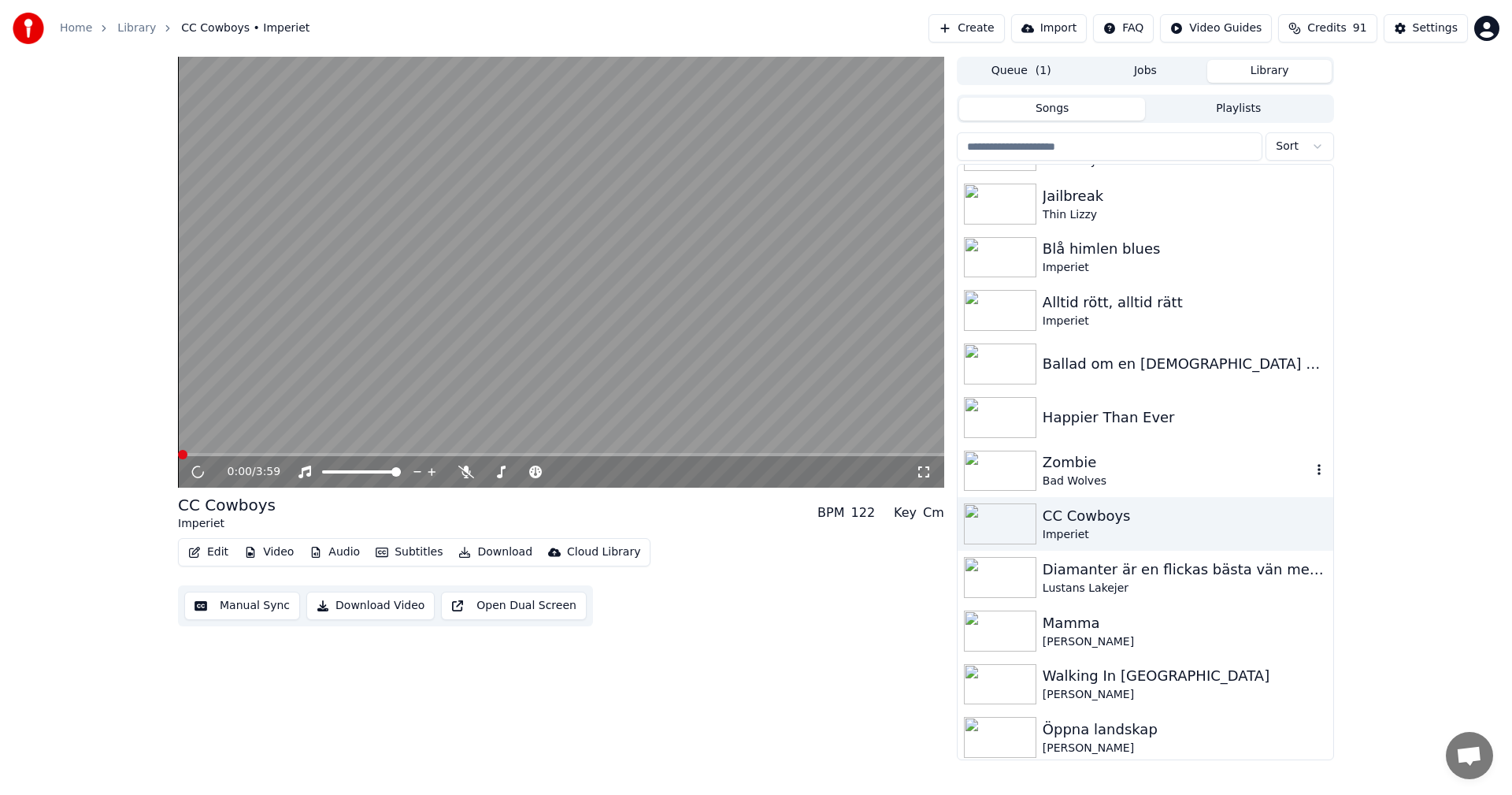
click at [1154, 472] on div "Zombie" at bounding box center [1177, 462] width 269 height 22
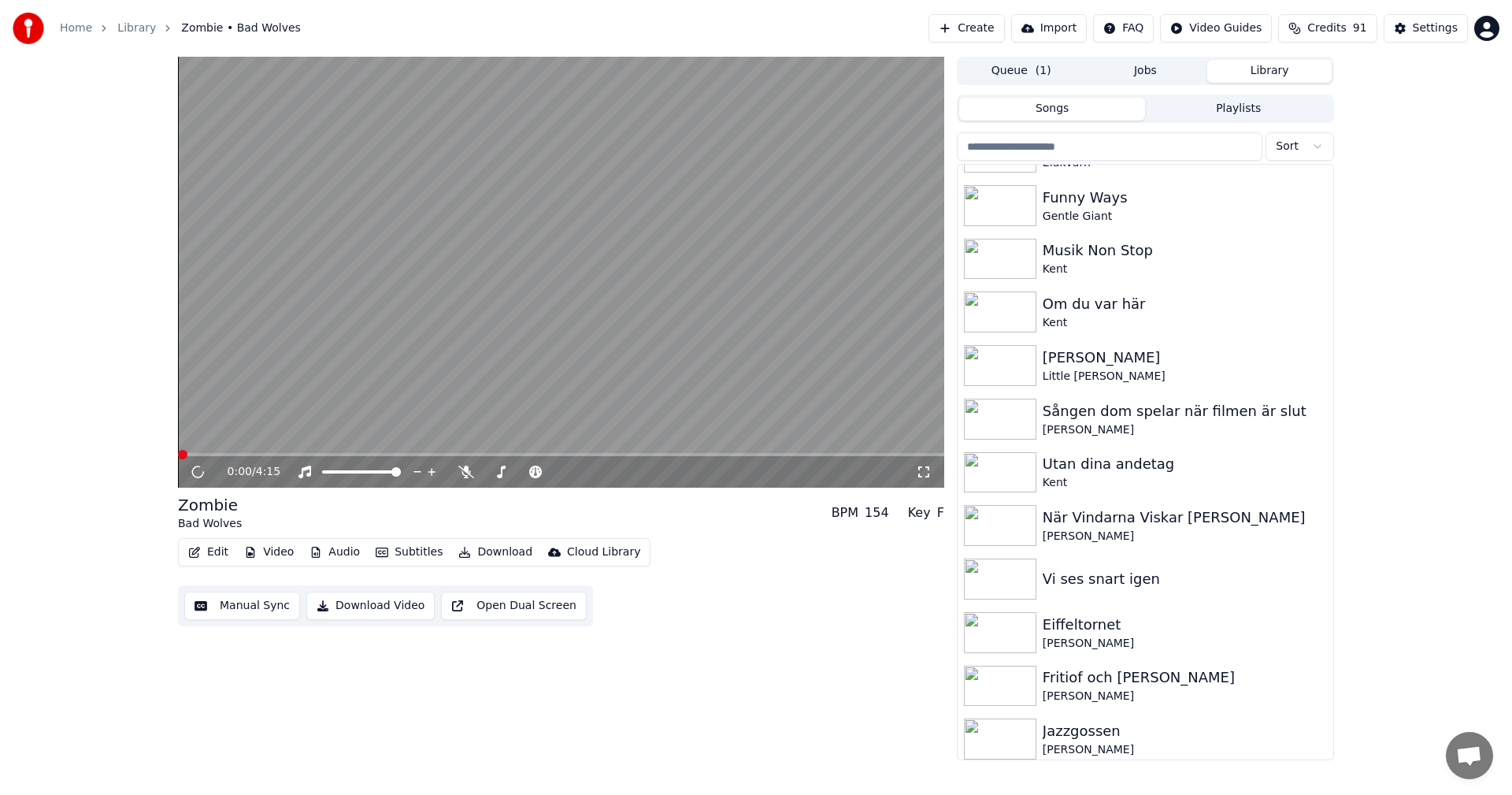
scroll to position [10319, 0]
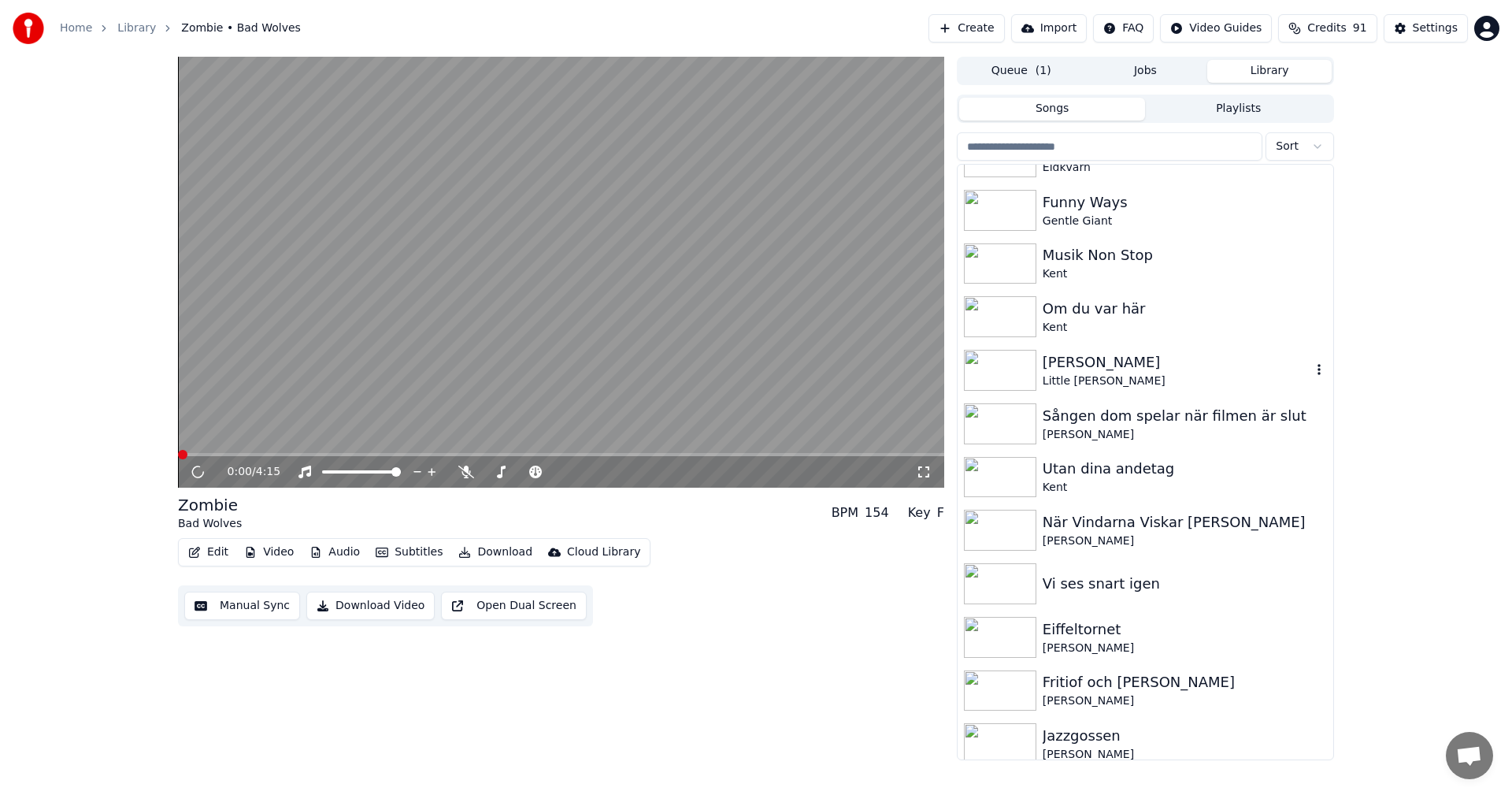
click at [1158, 380] on div "Little [PERSON_NAME]" at bounding box center [1177, 382] width 269 height 16
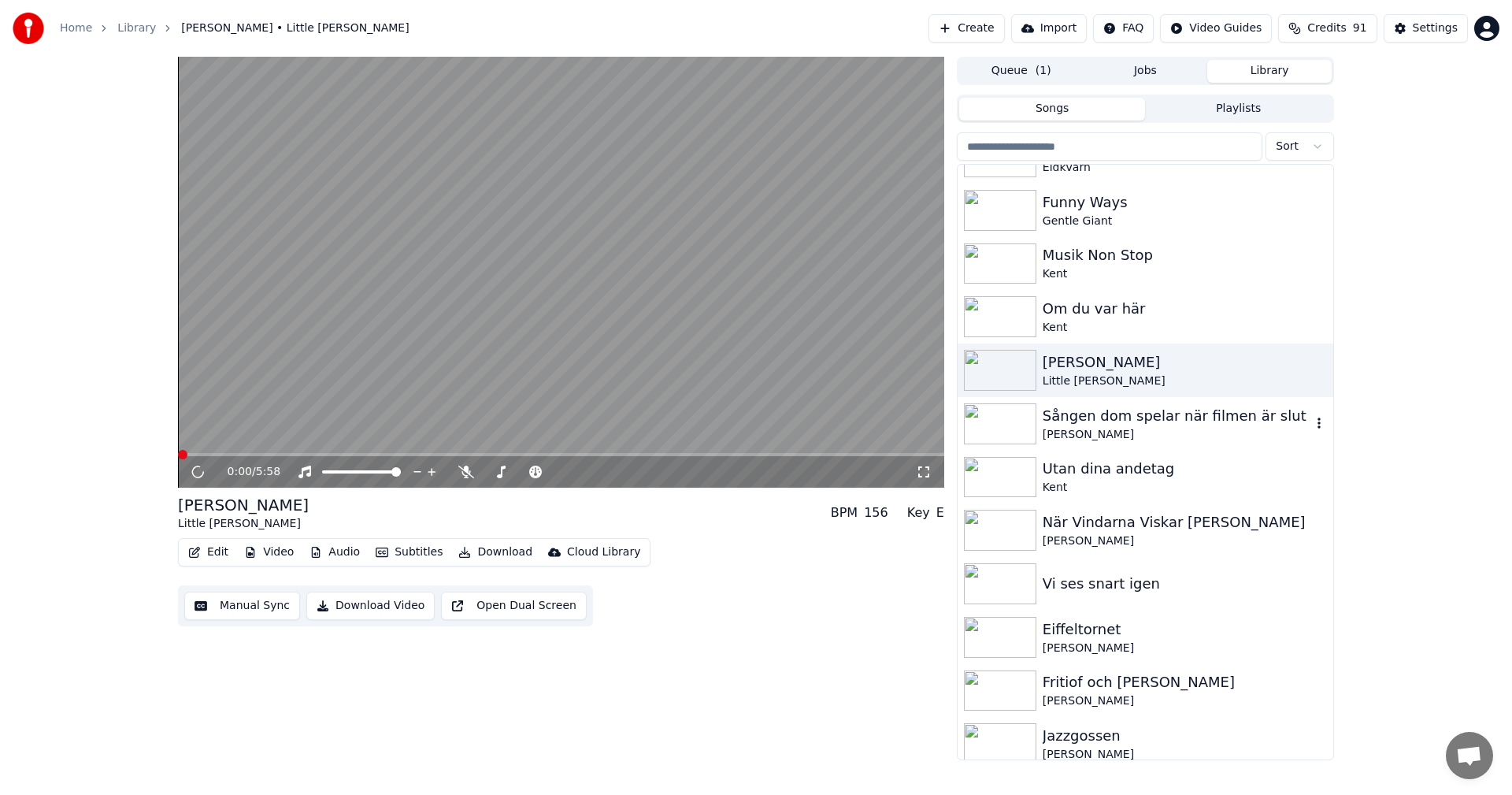
click at [1153, 420] on div "Sången dom spelar när filmen är slut" at bounding box center [1177, 415] width 269 height 22
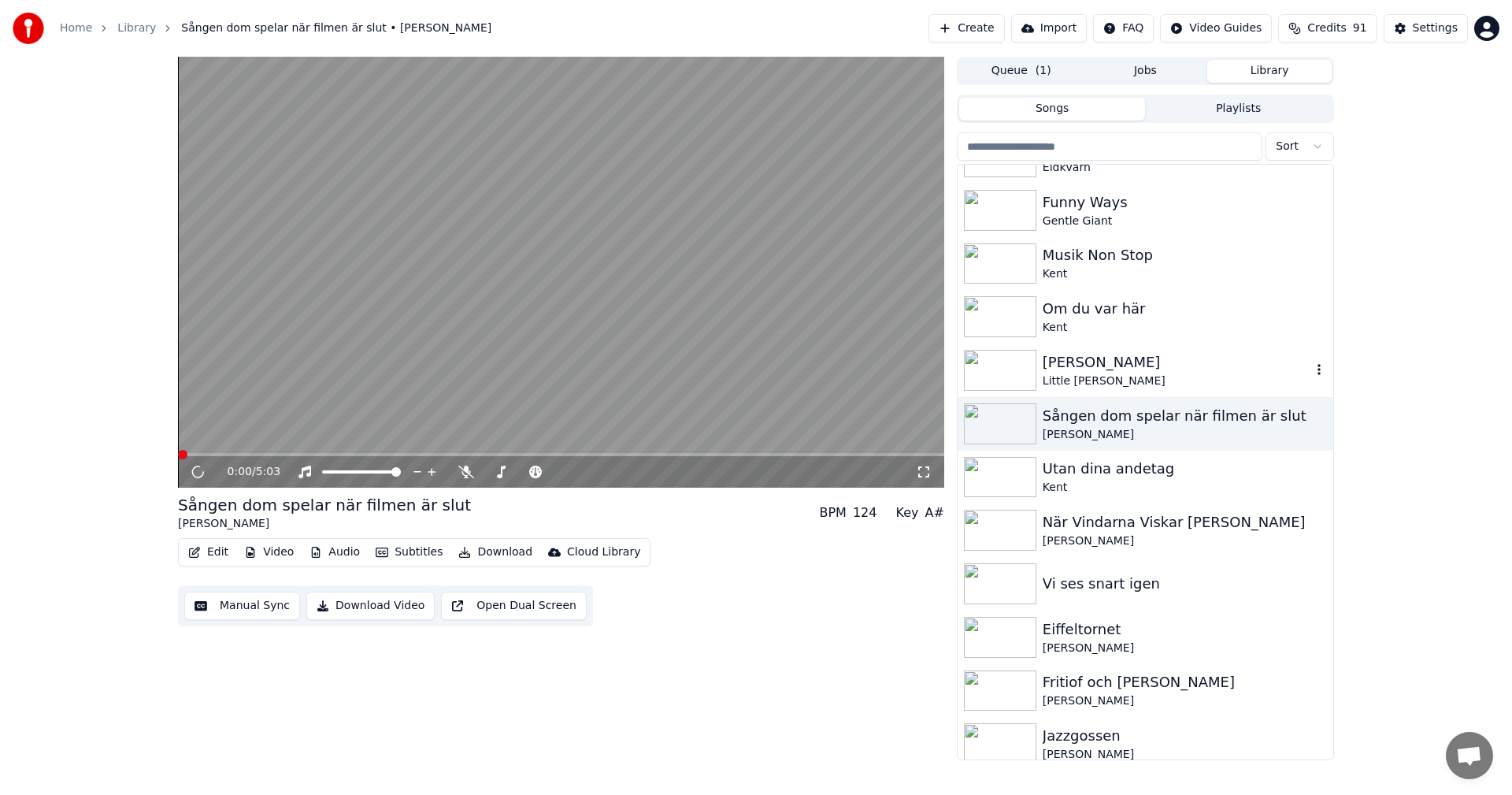
click at [1145, 345] on div "[PERSON_NAME] Little [PERSON_NAME]" at bounding box center [1144, 371] width 376 height 54
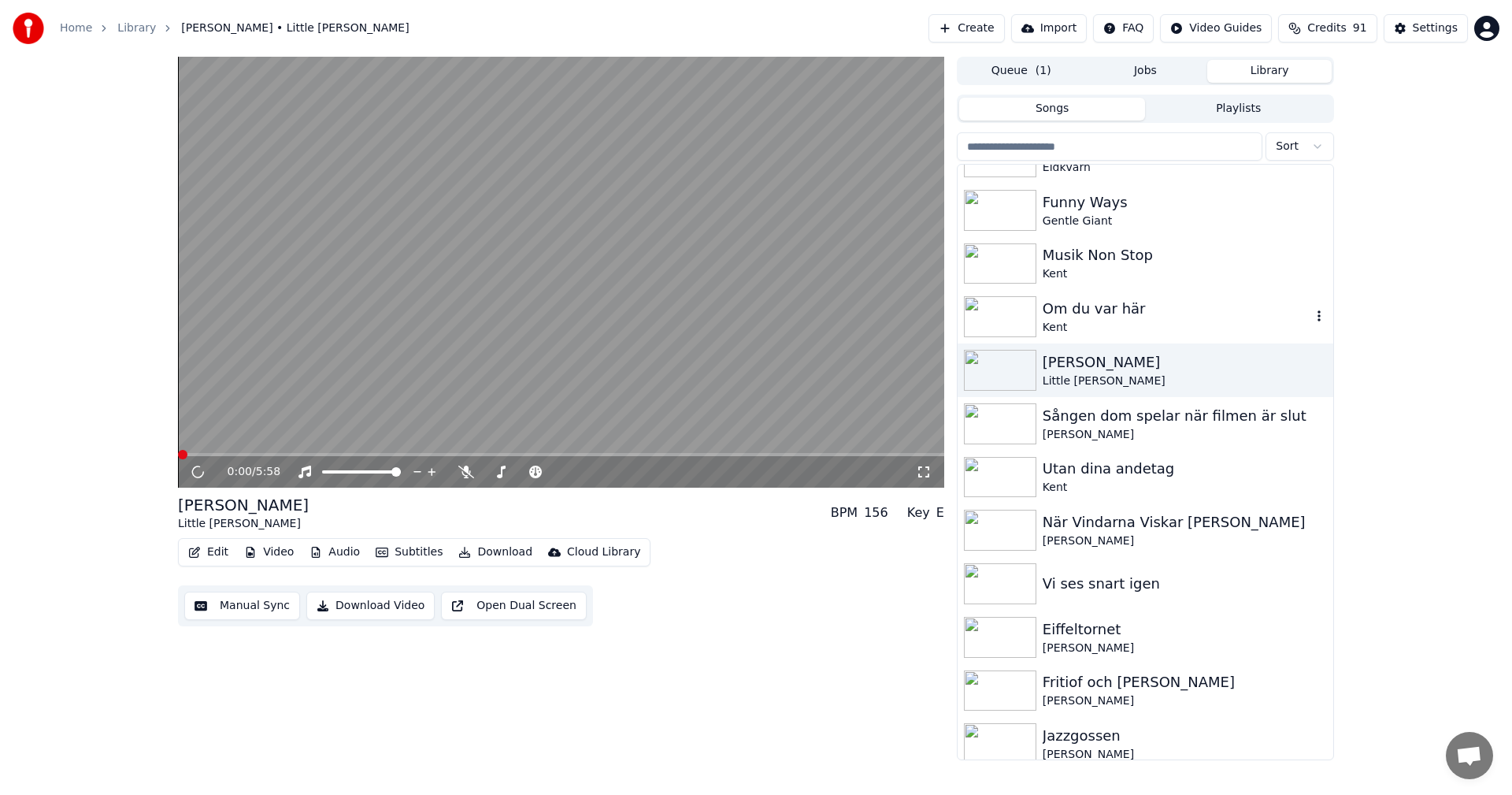
click at [1143, 324] on div "Kent" at bounding box center [1177, 328] width 269 height 16
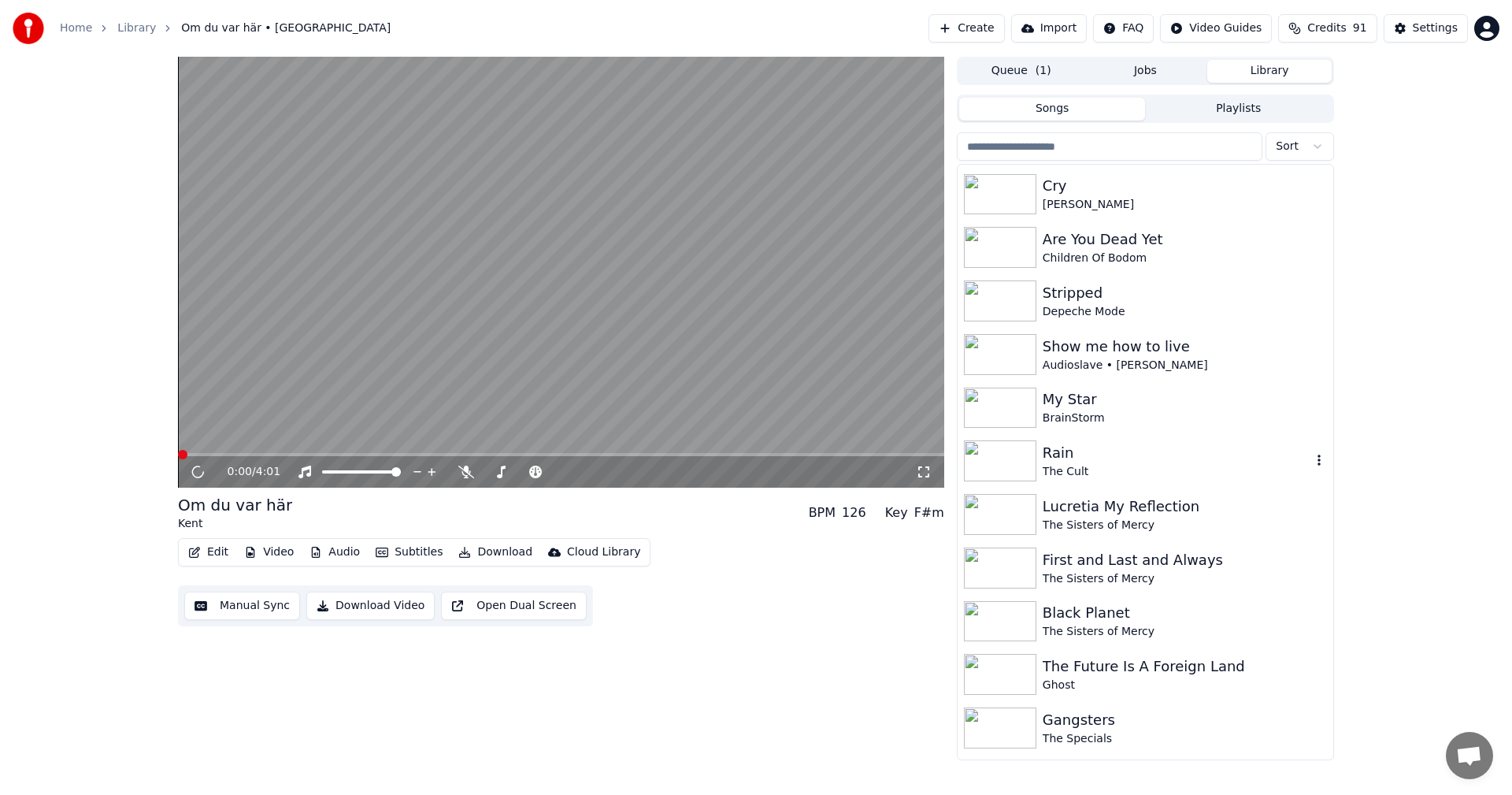
scroll to position [9216, 0]
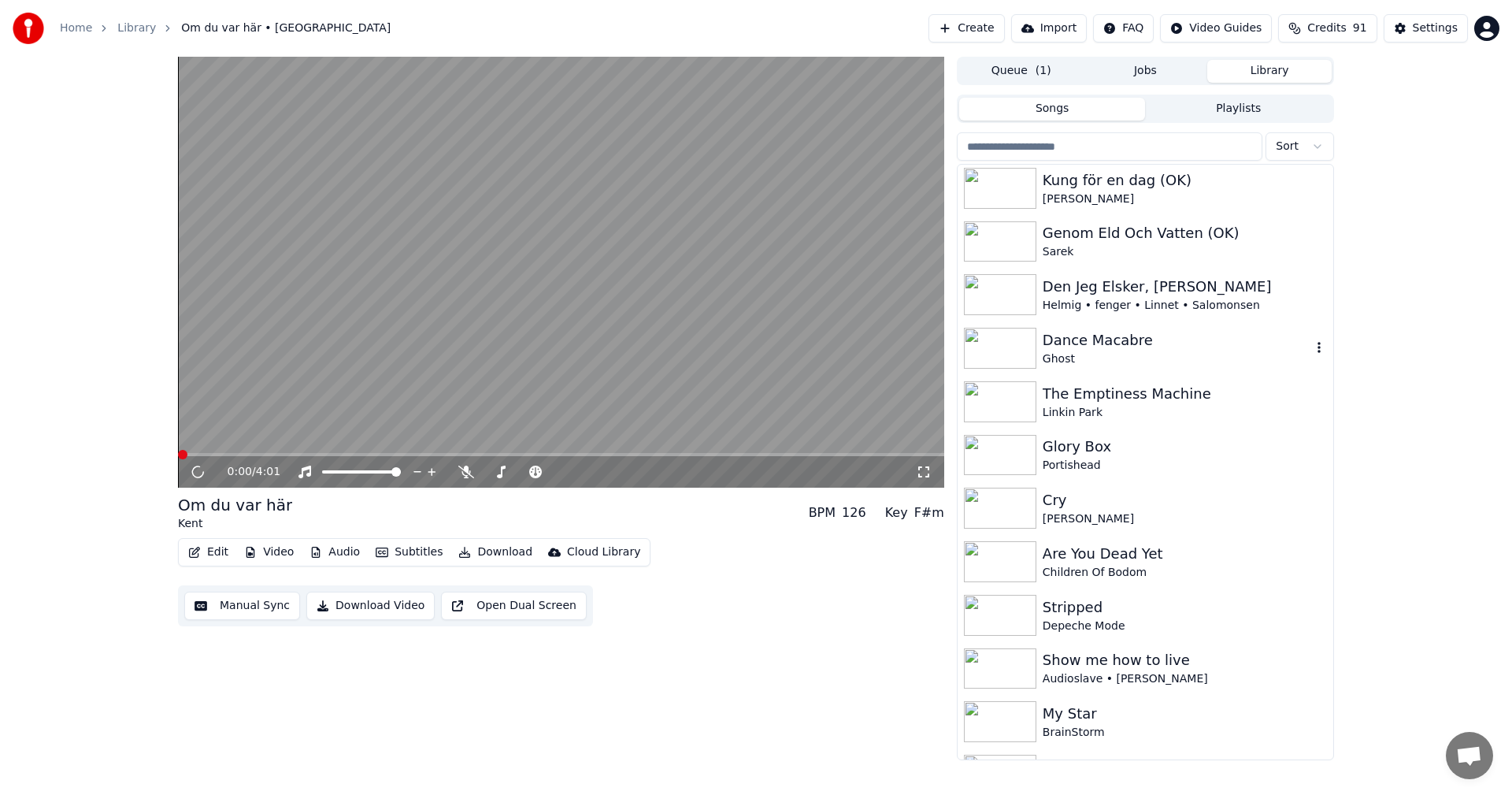
click at [1147, 340] on div "Dance Macabre" at bounding box center [1177, 341] width 269 height 22
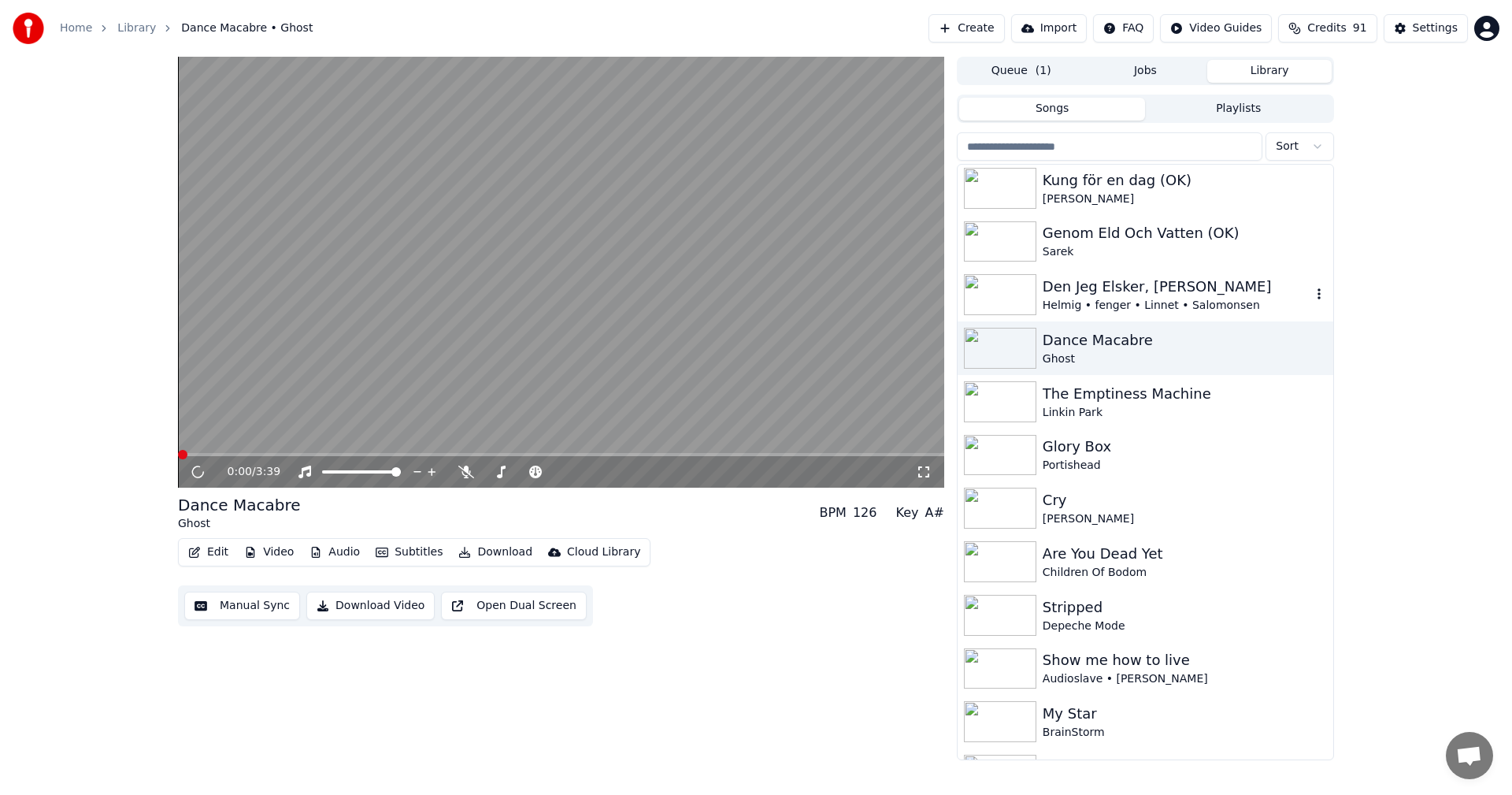
click at [1162, 292] on div "Den Jeg Elsker, [PERSON_NAME]" at bounding box center [1177, 287] width 269 height 22
